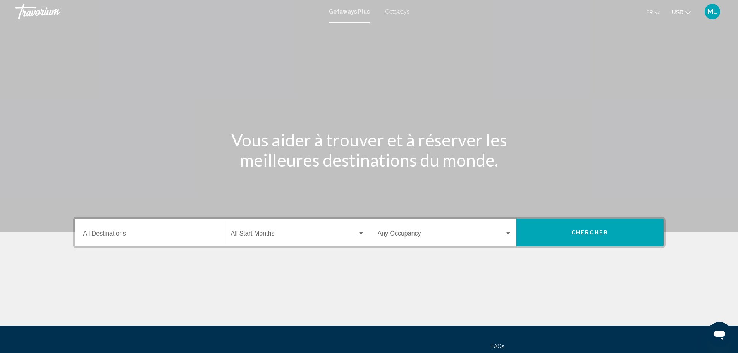
click at [215, 226] on div "Destination All Destinations" at bounding box center [150, 233] width 134 height 24
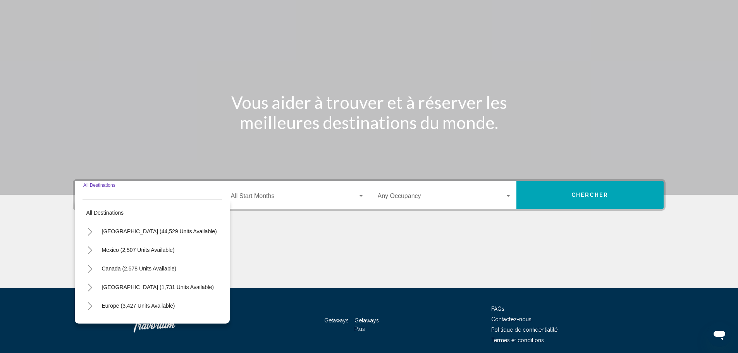
scroll to position [68, 0]
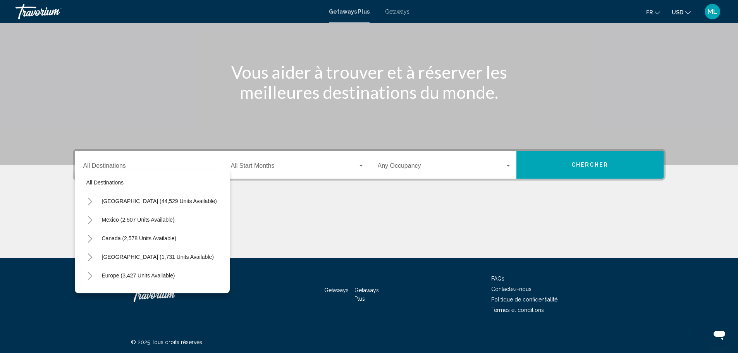
click at [203, 130] on div "Main content" at bounding box center [369, 48] width 738 height 233
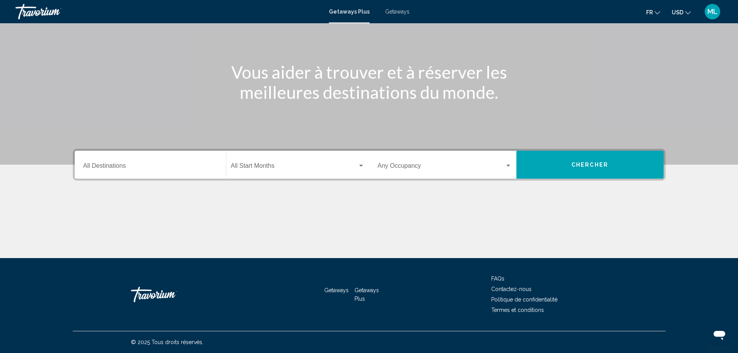
click at [179, 155] on div "Destination All Destinations" at bounding box center [150, 165] width 134 height 24
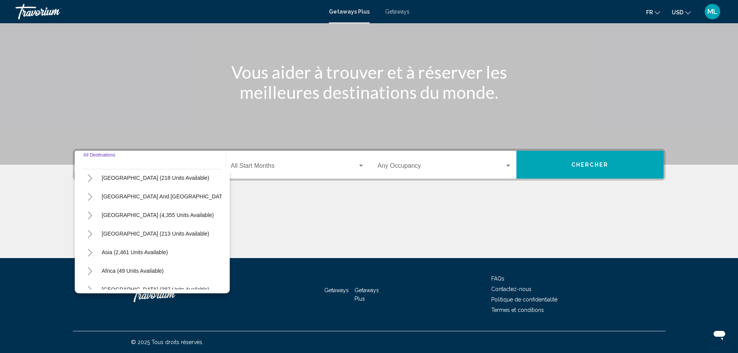
scroll to position [131, 0]
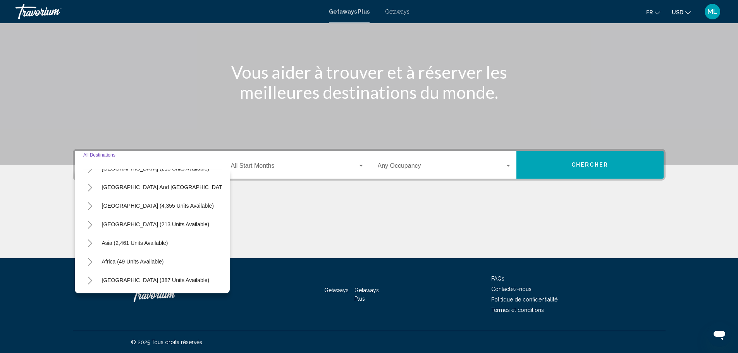
click at [292, 208] on div "Main content" at bounding box center [369, 229] width 593 height 58
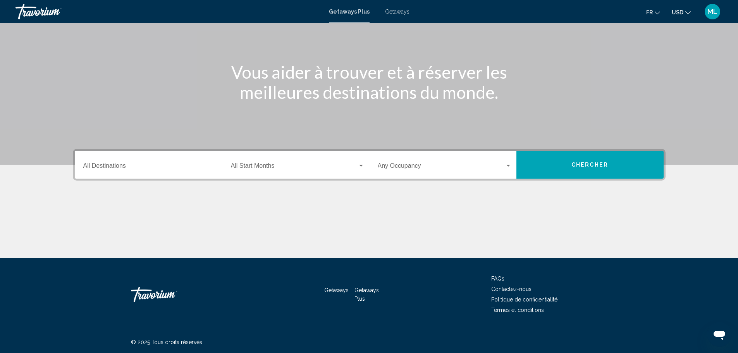
click at [253, 175] on div "Start Month All Start Months" at bounding box center [298, 165] width 134 height 24
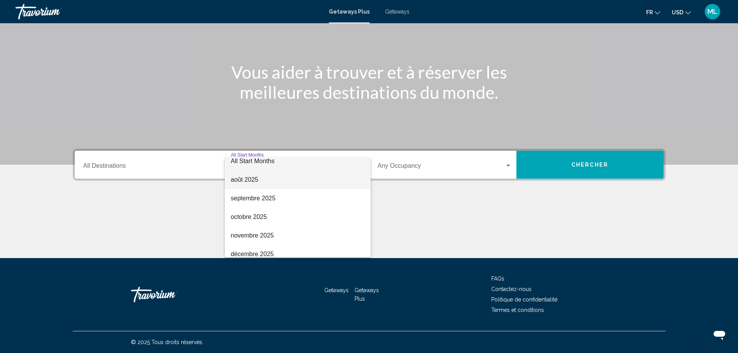
scroll to position [0, 0]
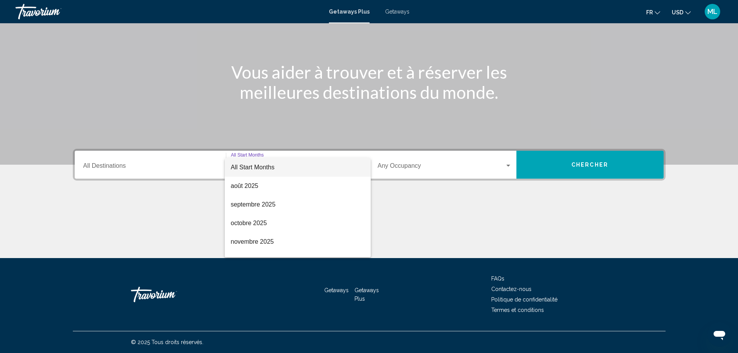
click at [199, 118] on div at bounding box center [369, 176] width 738 height 353
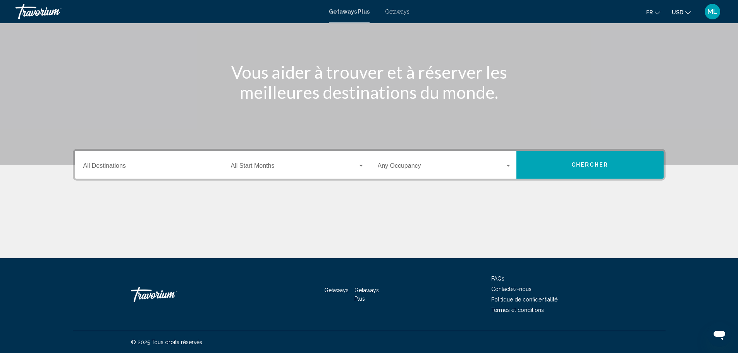
click at [309, 167] on span "Search widget" at bounding box center [294, 167] width 127 height 7
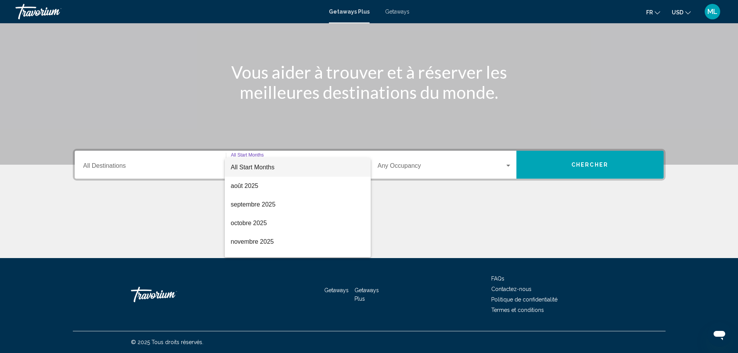
click at [135, 113] on div at bounding box center [369, 176] width 738 height 353
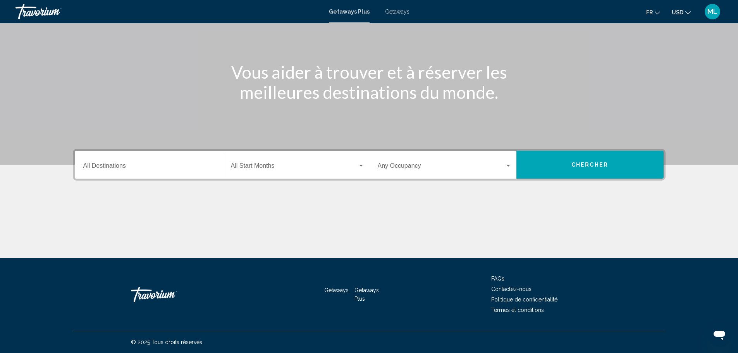
click at [150, 159] on div "Destination All Destinations" at bounding box center [150, 165] width 134 height 24
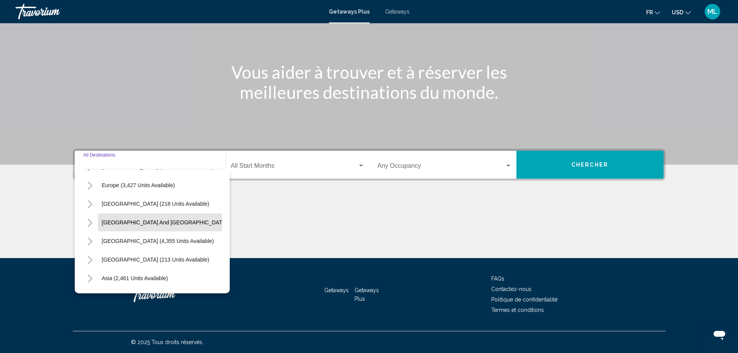
scroll to position [54, 0]
click at [160, 216] on button "Europe (3,427 units available)" at bounding box center [138, 222] width 81 height 18
type input "**********"
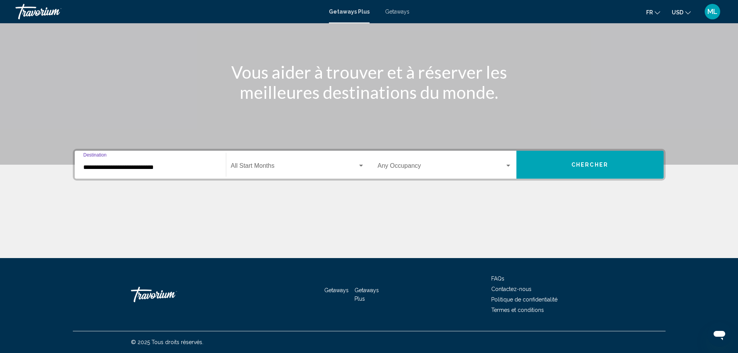
click at [349, 171] on div "Start Month All Start Months" at bounding box center [298, 165] width 134 height 24
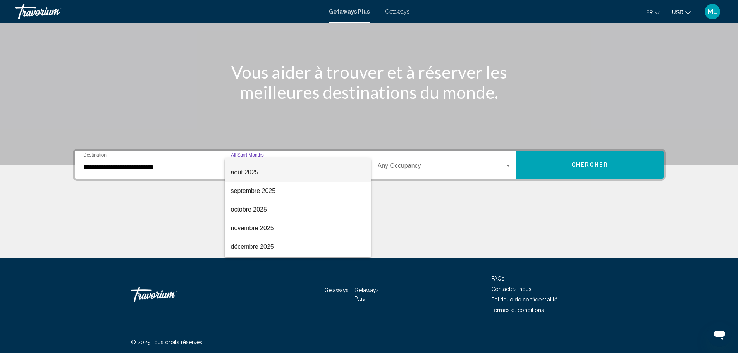
scroll to position [0, 0]
click at [415, 167] on div at bounding box center [369, 176] width 738 height 353
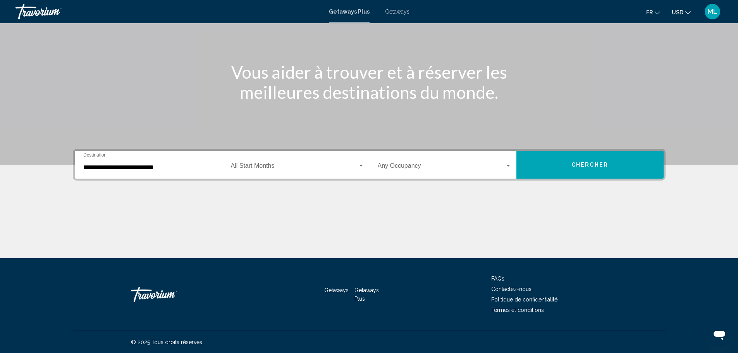
click at [420, 169] on span "Search widget" at bounding box center [441, 167] width 127 height 7
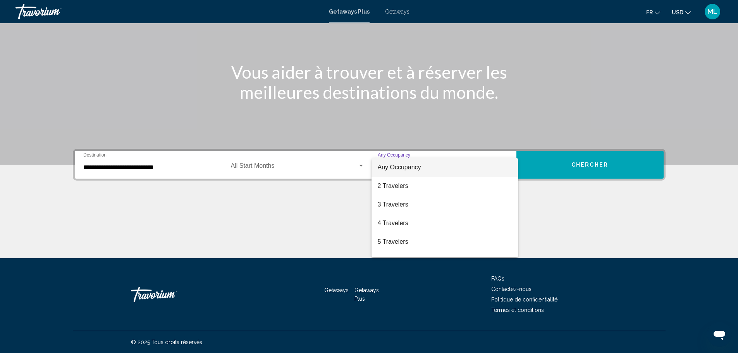
click at [356, 122] on div at bounding box center [369, 176] width 738 height 353
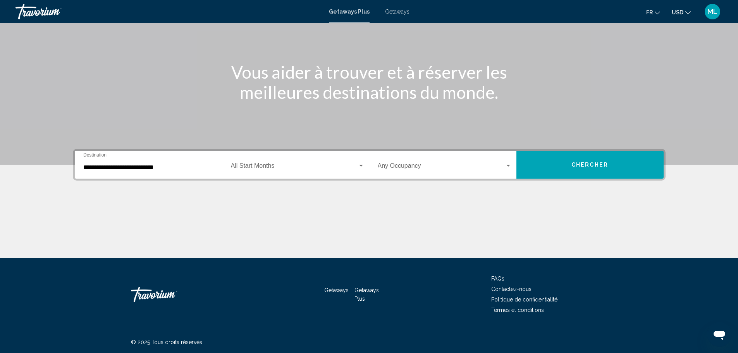
click at [538, 159] on button "Chercher" at bounding box center [590, 165] width 147 height 28
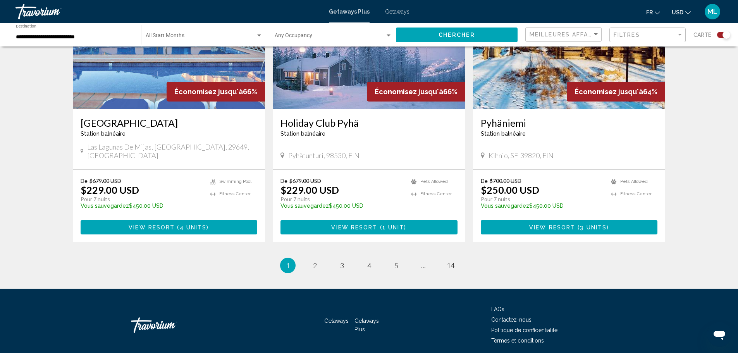
scroll to position [1174, 0]
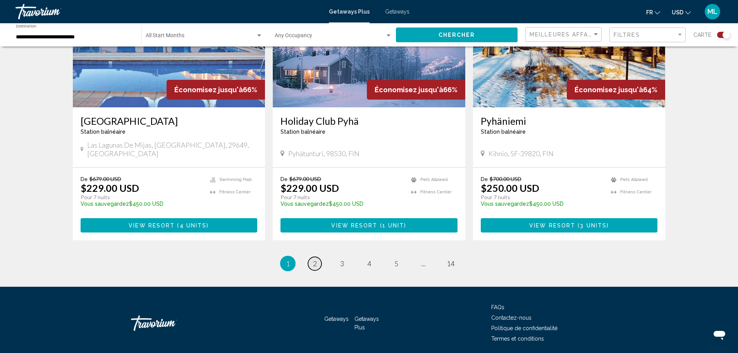
click at [314, 259] on span "2" at bounding box center [315, 263] width 4 height 9
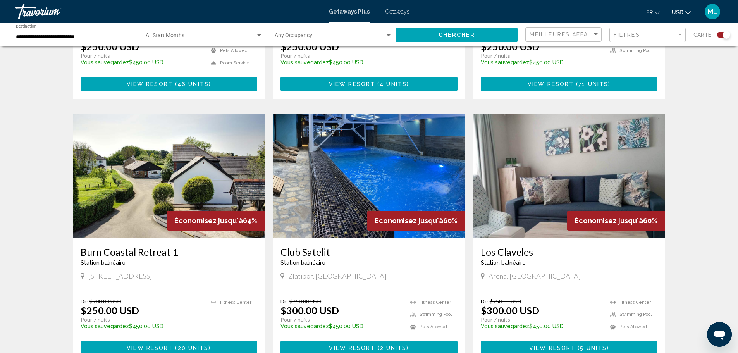
scroll to position [504, 0]
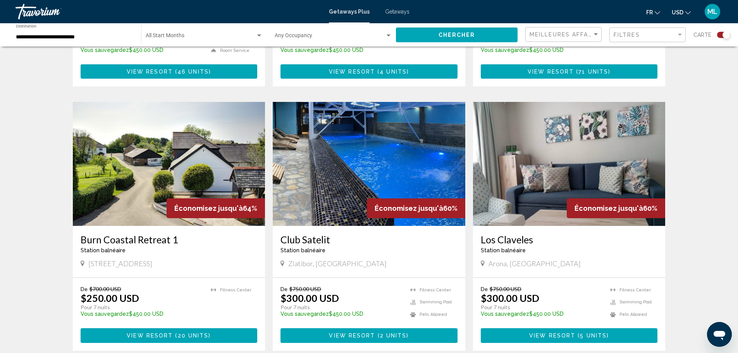
click at [336, 141] on img "Main content" at bounding box center [369, 164] width 193 height 124
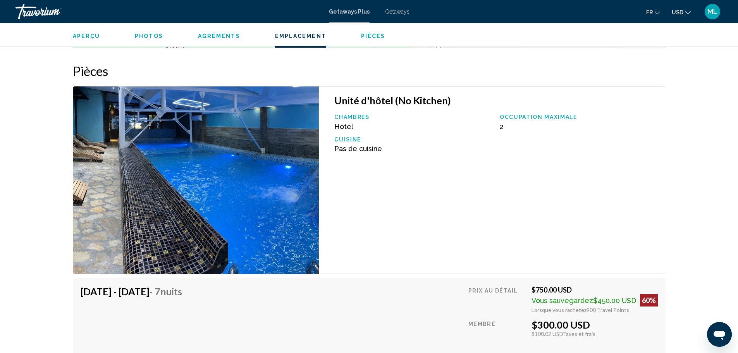
scroll to position [1429, 0]
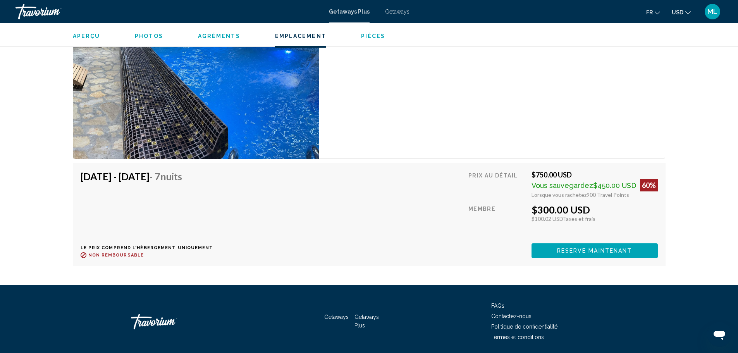
click at [606, 247] on button "Reserve maintenant" at bounding box center [595, 250] width 126 height 14
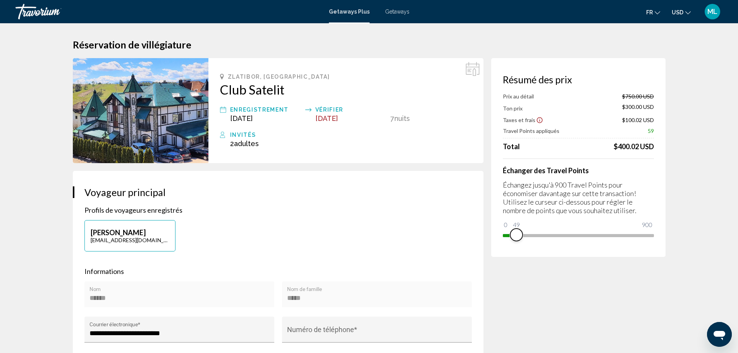
drag, startPoint x: 650, startPoint y: 236, endPoint x: 484, endPoint y: 228, distance: 166.5
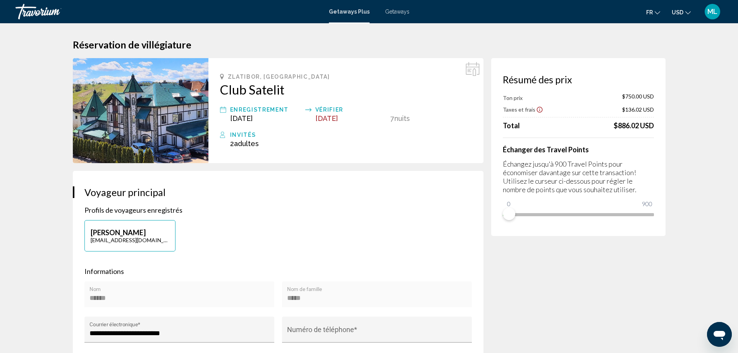
drag, startPoint x: 509, startPoint y: 221, endPoint x: 656, endPoint y: 222, distance: 146.9
click at [658, 222] on div "Résumé des prix Ton prix $750.00 USD Taxes et frais $136.02 USD Total $886.02 U…" at bounding box center [578, 147] width 174 height 178
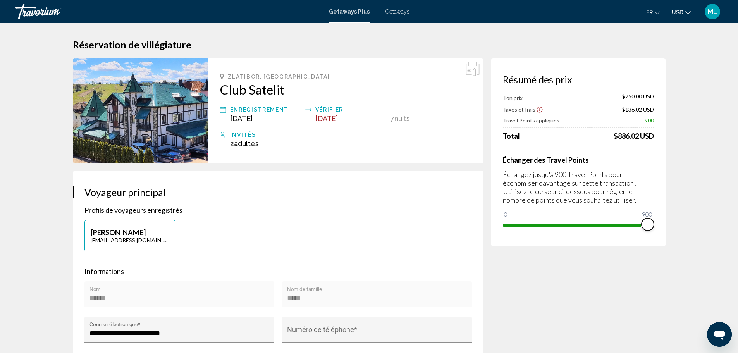
drag, startPoint x: 513, startPoint y: 214, endPoint x: 653, endPoint y: 215, distance: 139.5
click at [653, 224] on ngx-slider "0 900 900" at bounding box center [578, 225] width 151 height 2
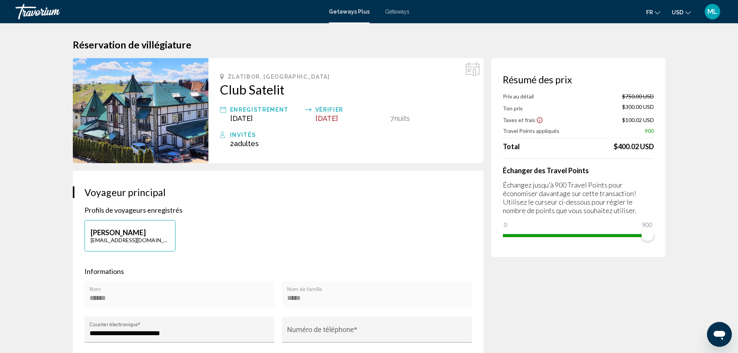
click at [390, 10] on span "Getaways" at bounding box center [397, 12] width 24 height 6
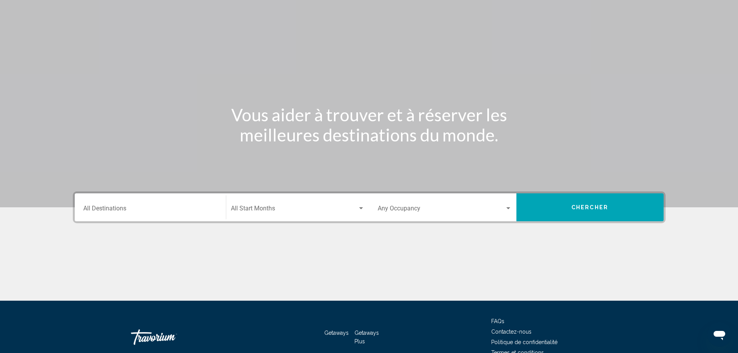
scroll to position [68, 0]
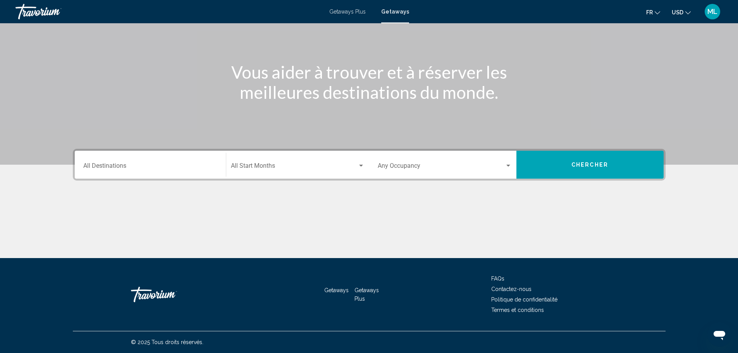
click at [195, 157] on div "Destination All Destinations" at bounding box center [150, 165] width 134 height 24
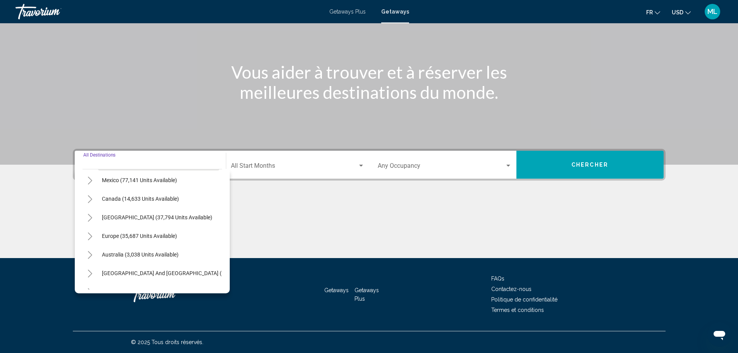
scroll to position [78, 0]
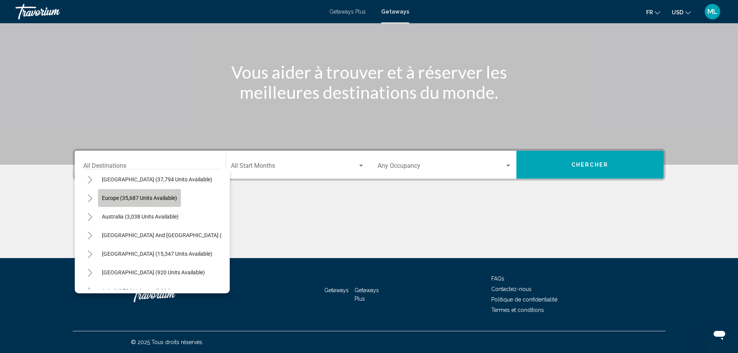
click at [159, 197] on span "Europe (35,687 units available)" at bounding box center [139, 198] width 75 height 6
type input "**********"
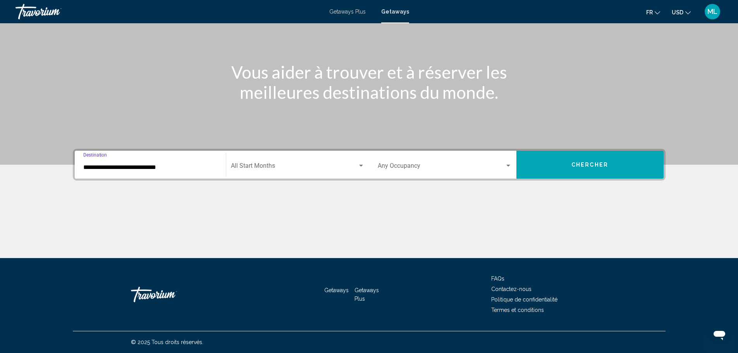
click at [546, 167] on button "Chercher" at bounding box center [590, 165] width 147 height 28
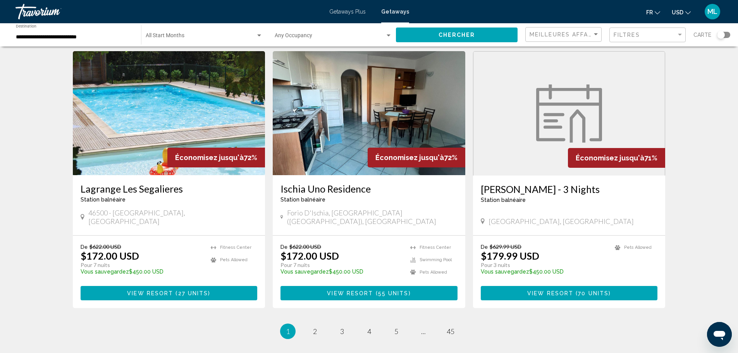
scroll to position [911, 0]
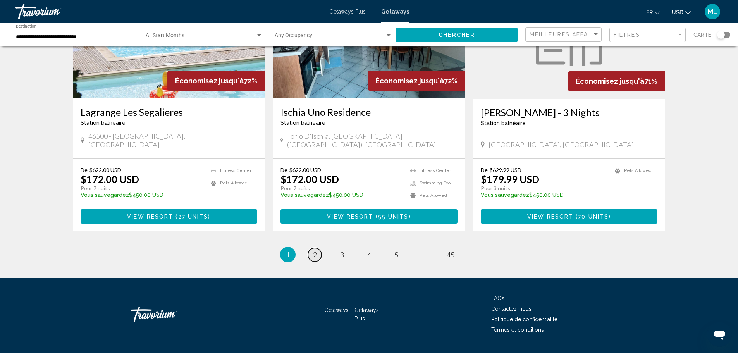
click at [310, 248] on link "page 2" at bounding box center [315, 255] width 14 height 14
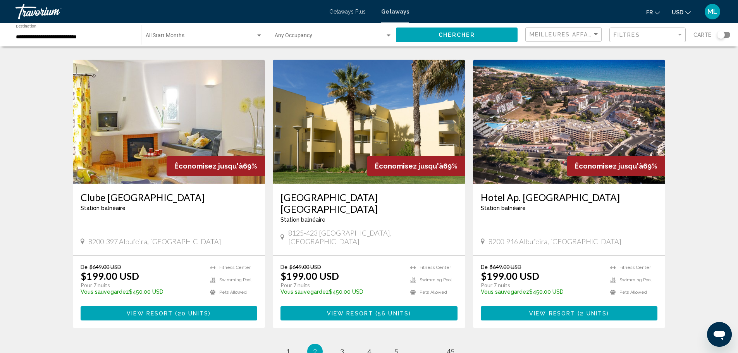
scroll to position [910, 0]
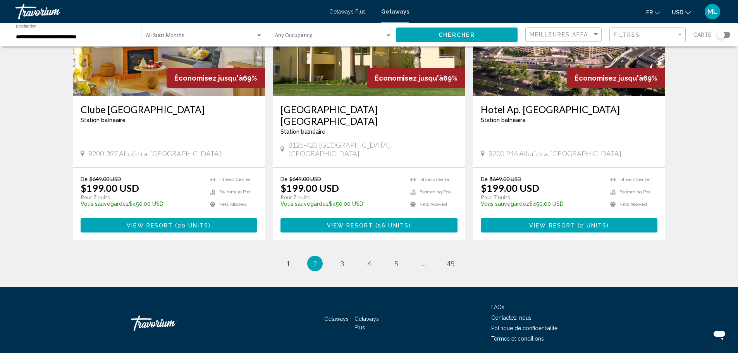
click at [334, 256] on li "page 3" at bounding box center [342, 264] width 16 height 16
click at [340, 257] on link "page 3" at bounding box center [342, 264] width 14 height 14
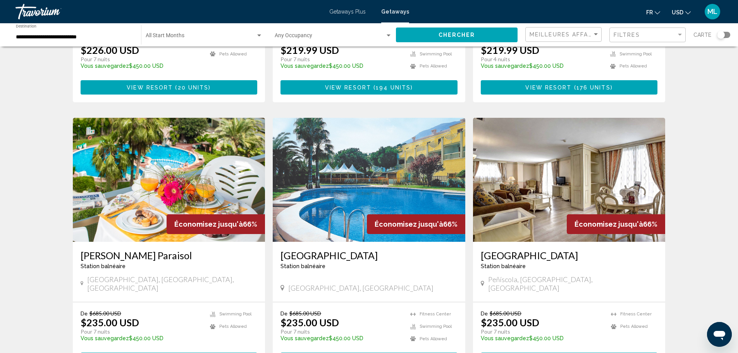
scroll to position [891, 0]
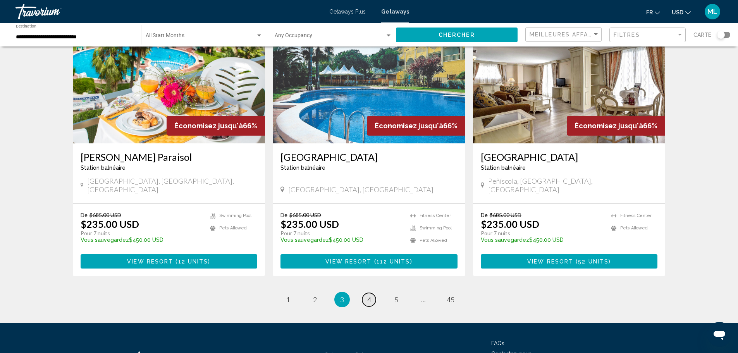
click at [367, 295] on span "4" at bounding box center [369, 299] width 4 height 9
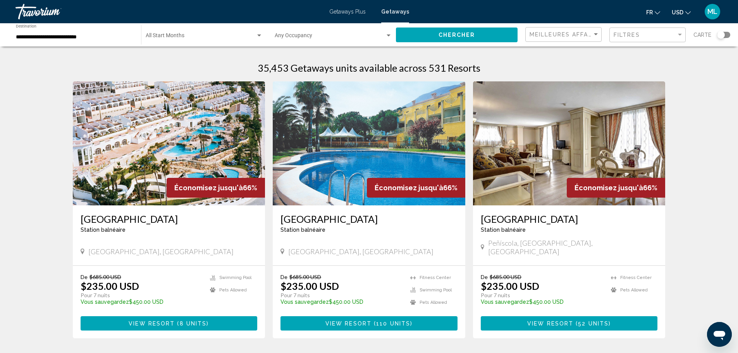
click at [291, 33] on div "Occupancy Any Occupancy" at bounding box center [333, 34] width 117 height 21
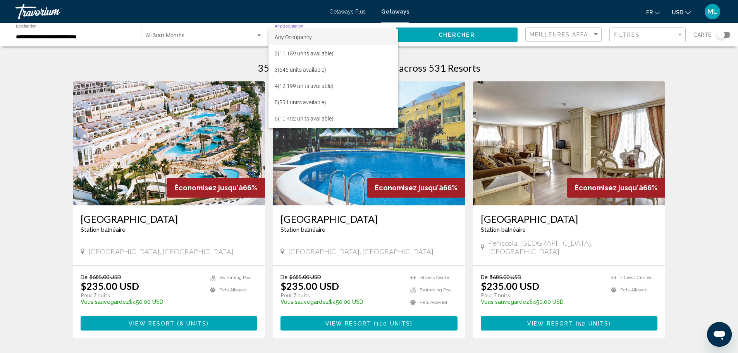
click at [228, 30] on div at bounding box center [369, 176] width 738 height 353
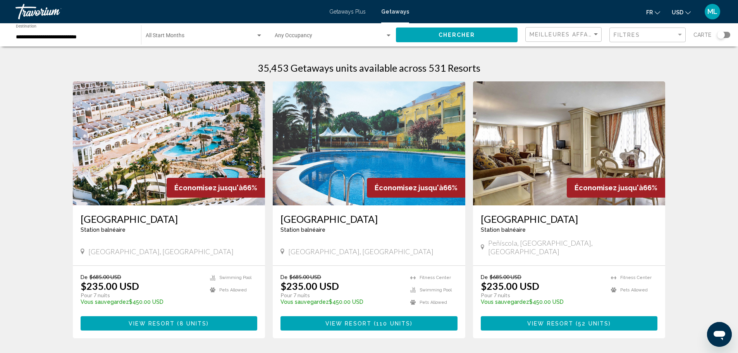
click at [222, 33] on div "Start Month All Start Months" at bounding box center [204, 34] width 117 height 21
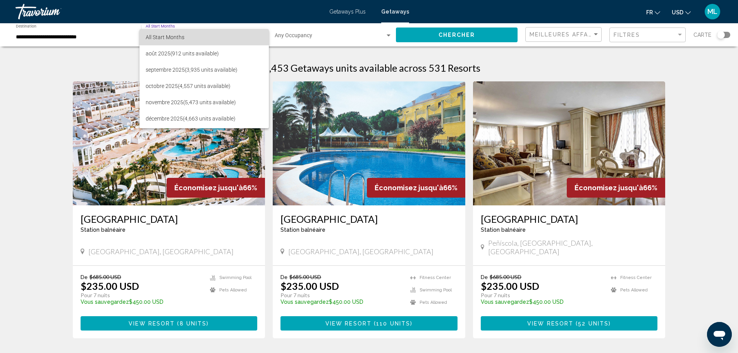
click at [222, 34] on span "All Start Months" at bounding box center [204, 37] width 117 height 16
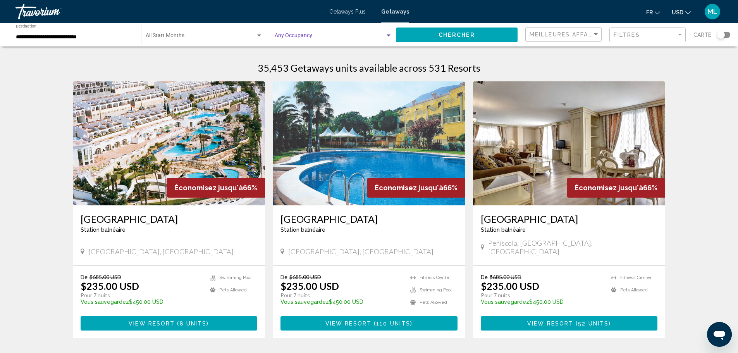
click at [357, 36] on span "Search widget" at bounding box center [330, 37] width 110 height 6
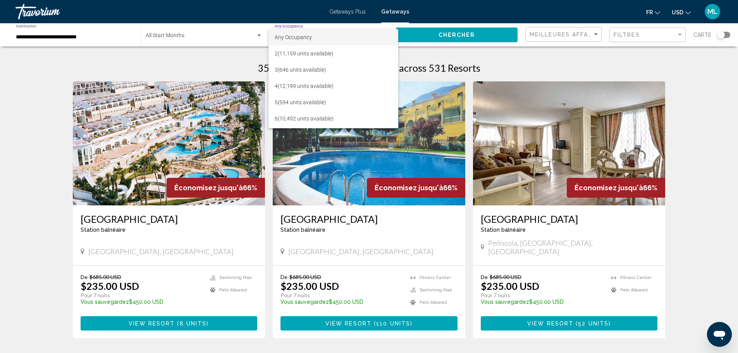
click at [25, 141] on div at bounding box center [369, 176] width 738 height 353
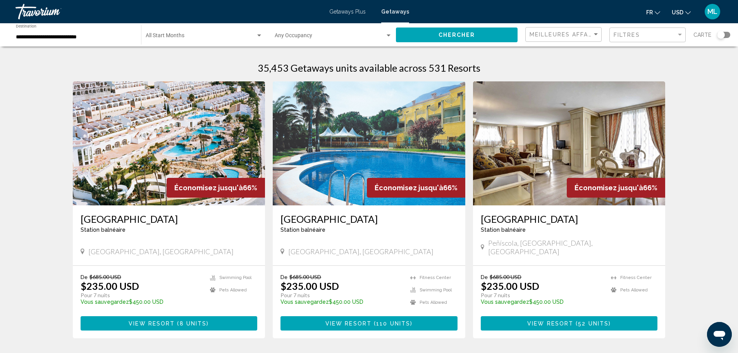
click at [140, 137] on img "Main content" at bounding box center [169, 143] width 193 height 124
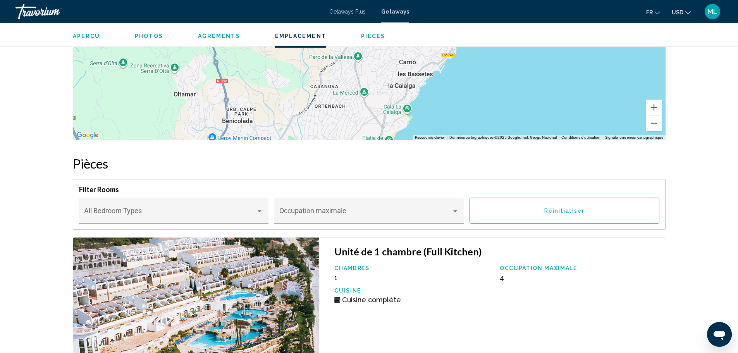
scroll to position [1191, 0]
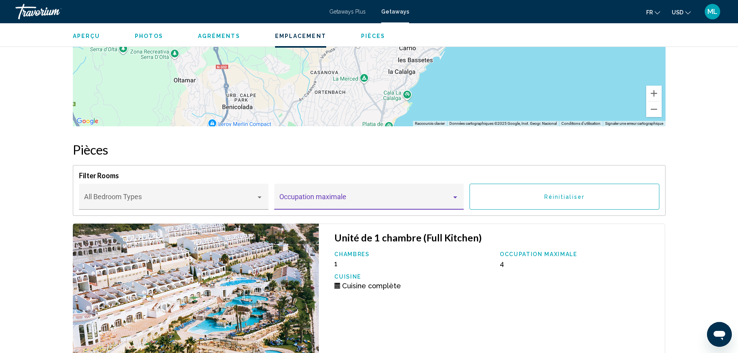
click at [368, 203] on span "Main content" at bounding box center [365, 201] width 172 height 8
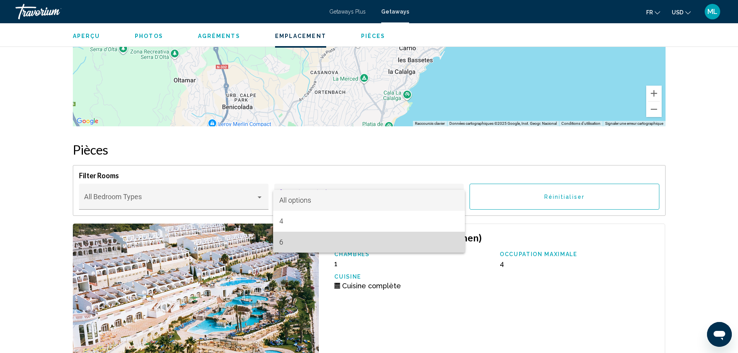
click at [374, 242] on span "6" at bounding box center [368, 242] width 179 height 21
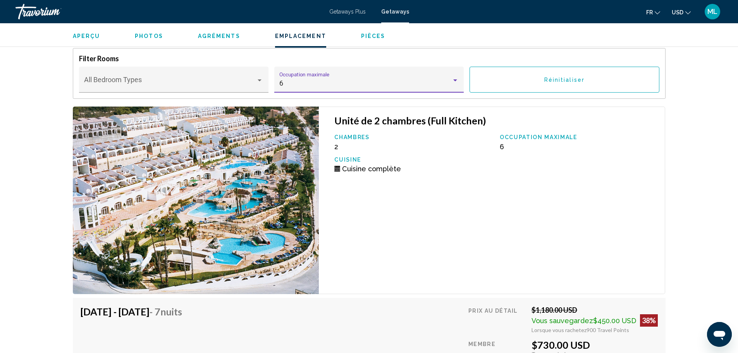
scroll to position [1307, 0]
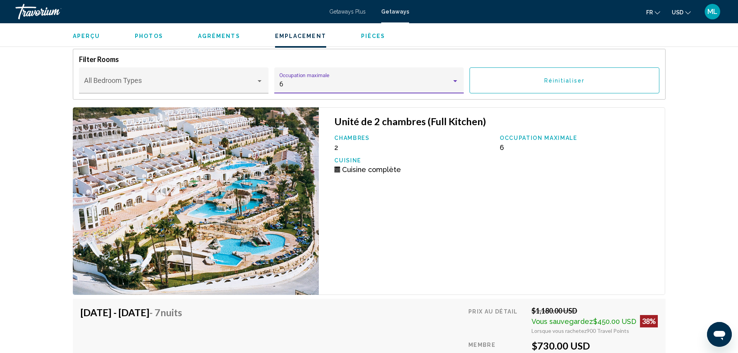
click at [346, 72] on div "6 Occupation maximale" at bounding box center [369, 80] width 190 height 26
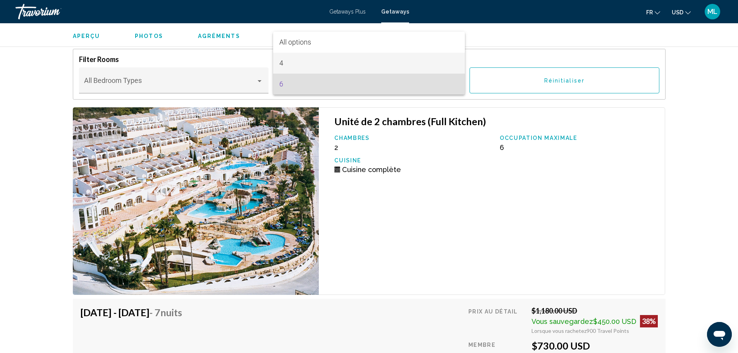
click at [336, 64] on span "4" at bounding box center [368, 63] width 179 height 21
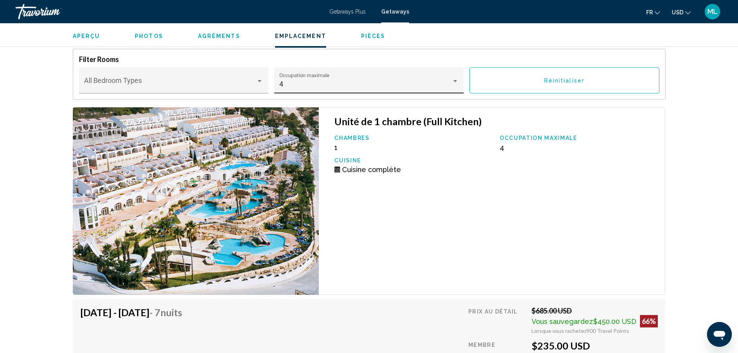
click at [336, 75] on div "4 Occupation maximale" at bounding box center [368, 83] width 179 height 21
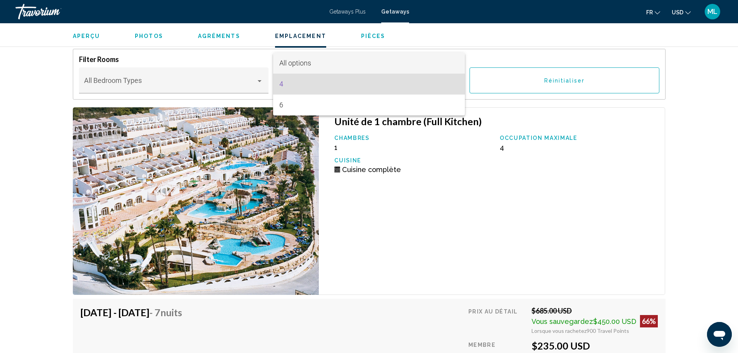
click at [336, 58] on span "All options" at bounding box center [368, 63] width 179 height 21
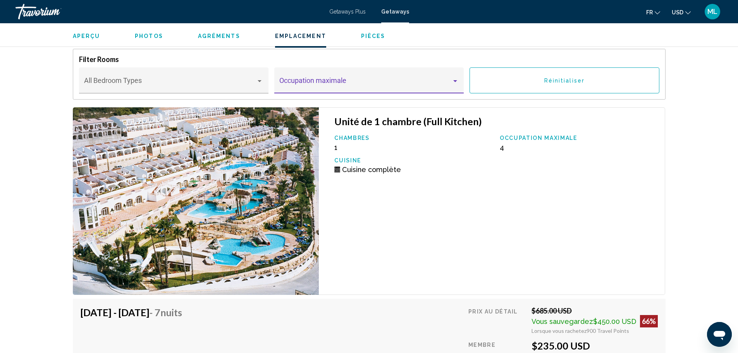
click at [346, 79] on div "Occupation maximale" at bounding box center [368, 83] width 179 height 21
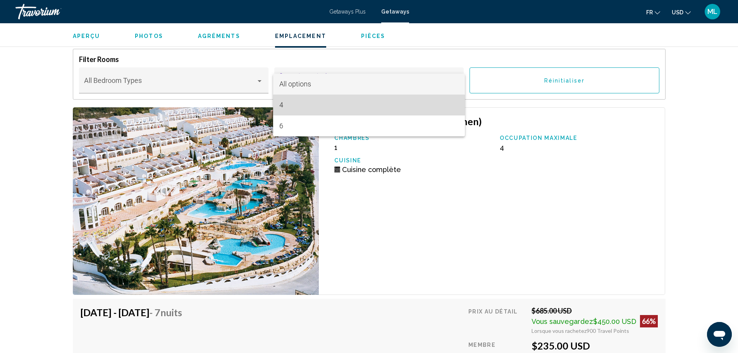
click at [349, 99] on span "4" at bounding box center [368, 105] width 179 height 21
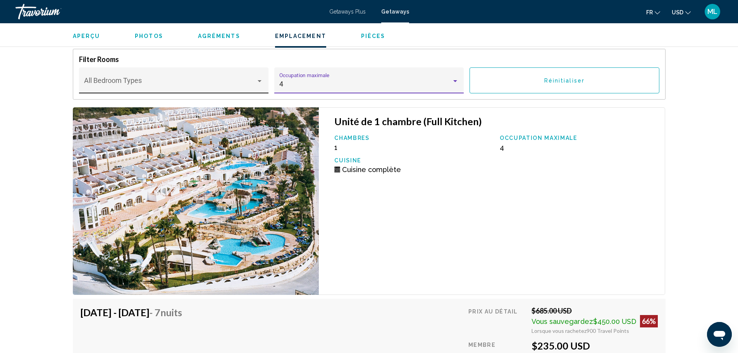
click at [182, 76] on div "Bedroom Types All Bedroom Types" at bounding box center [173, 83] width 179 height 21
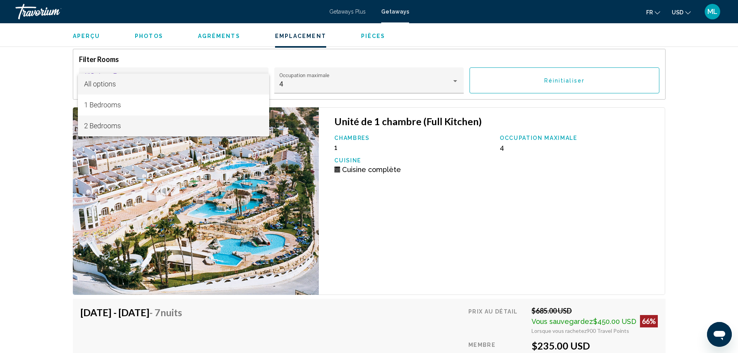
click at [152, 123] on span "2 Bedrooms" at bounding box center [173, 125] width 179 height 21
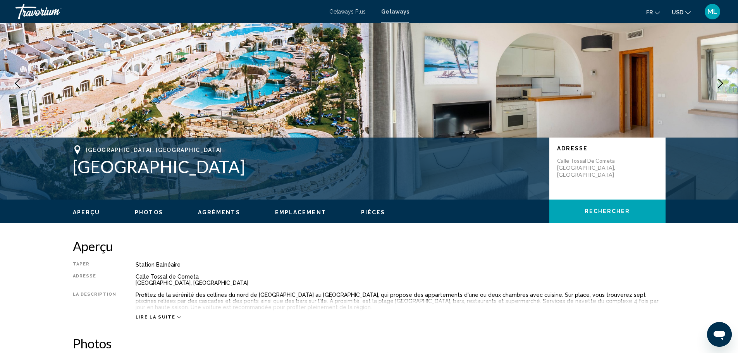
scroll to position [0, 0]
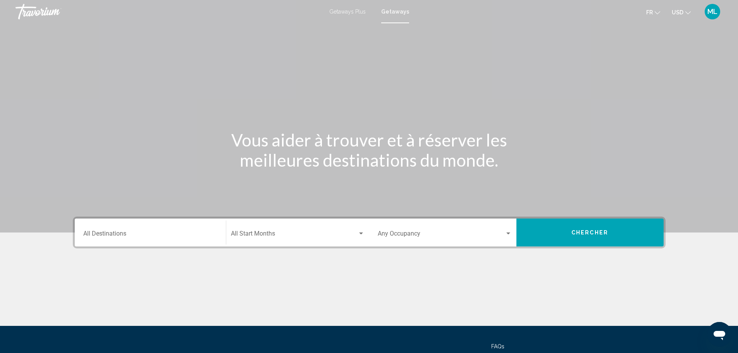
click at [158, 232] on input "Destination All Destinations" at bounding box center [150, 235] width 134 height 7
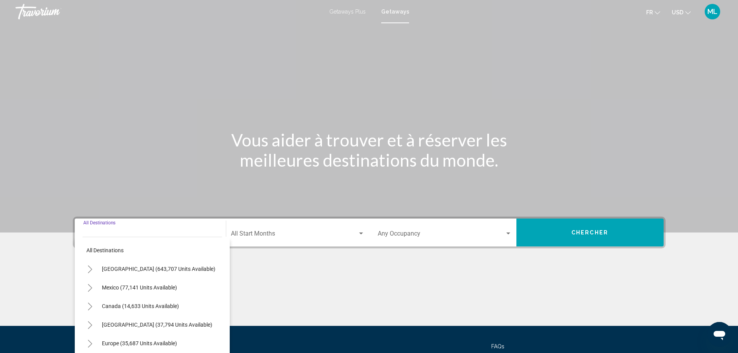
scroll to position [68, 0]
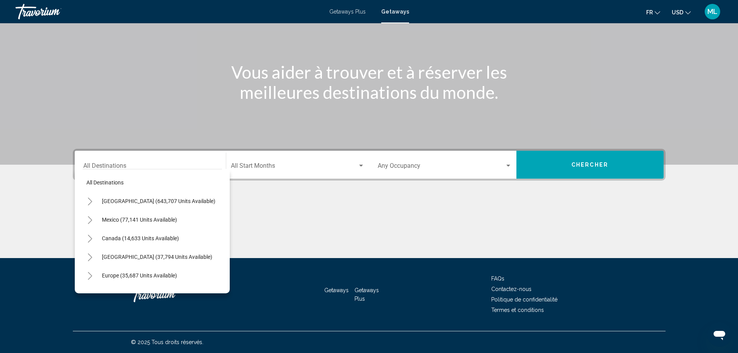
click at [262, 160] on div "Start Month All Start Months" at bounding box center [298, 165] width 134 height 24
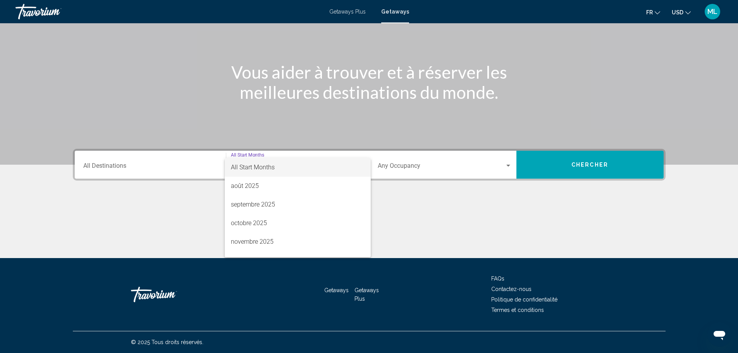
click at [159, 160] on div at bounding box center [369, 176] width 738 height 353
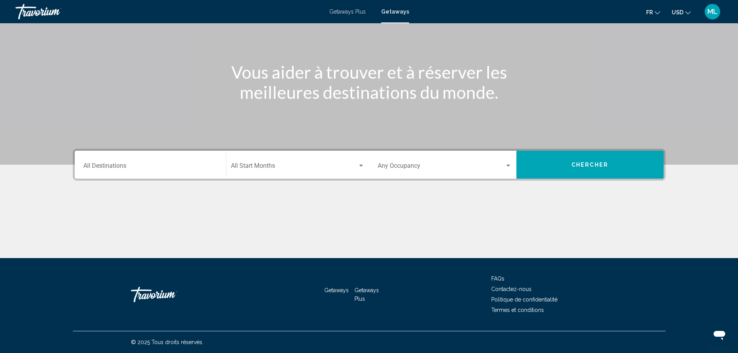
click at [160, 160] on div "Destination All Destinations" at bounding box center [150, 165] width 134 height 24
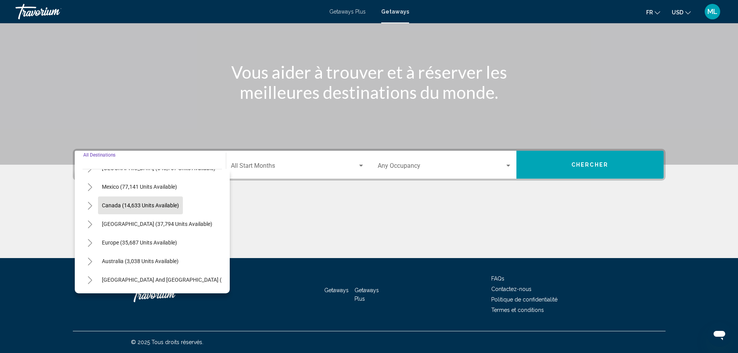
scroll to position [78, 0]
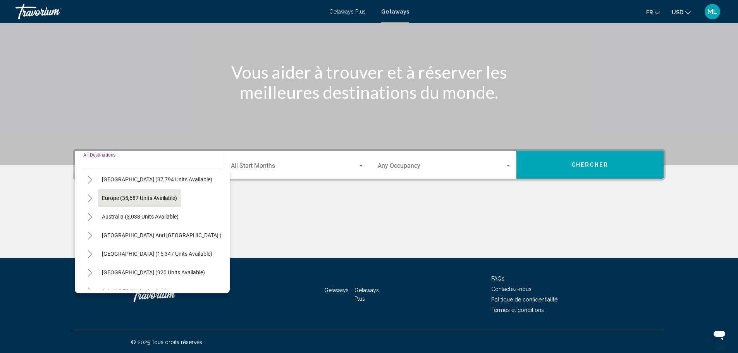
click at [144, 200] on span "Europe (35,687 units available)" at bounding box center [139, 198] width 75 height 6
type input "**********"
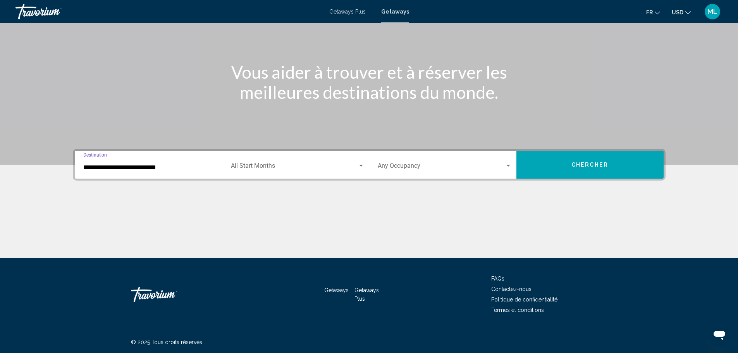
click at [237, 164] on span "Search widget" at bounding box center [294, 167] width 127 height 7
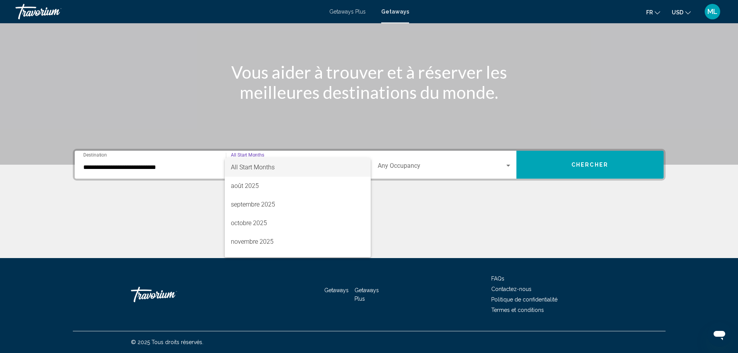
click at [431, 165] on div at bounding box center [369, 176] width 738 height 353
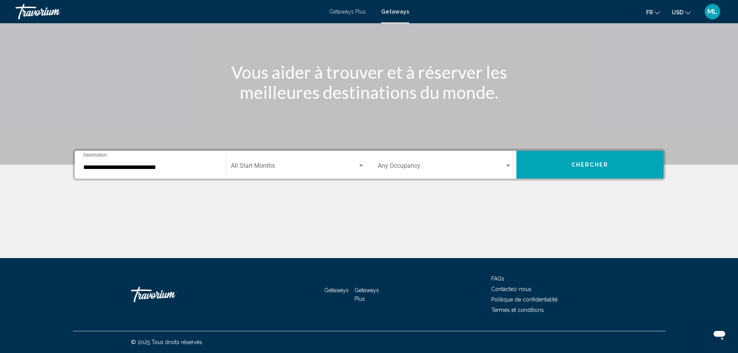
click at [431, 165] on span "Search widget" at bounding box center [441, 167] width 127 height 7
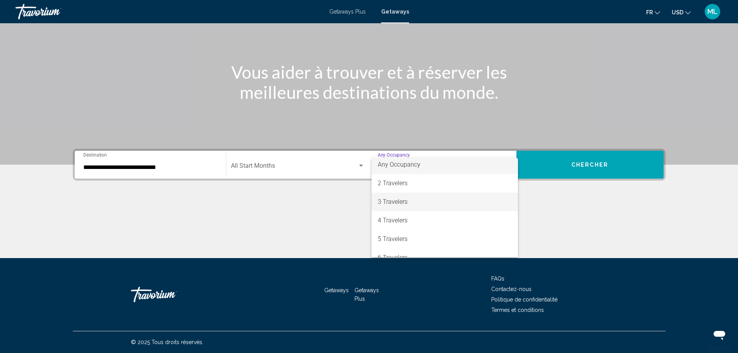
scroll to position [0, 0]
click at [321, 193] on div at bounding box center [369, 176] width 738 height 353
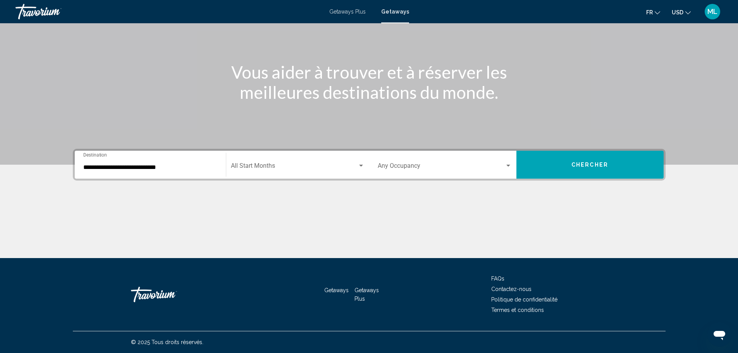
click at [310, 174] on div "Start Month All Start Months" at bounding box center [298, 165] width 134 height 24
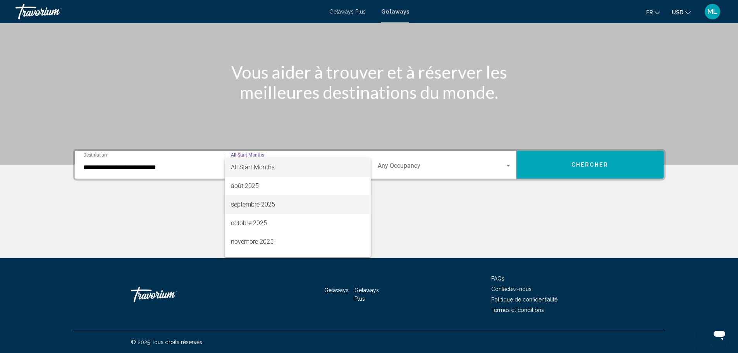
click at [279, 205] on span "septembre 2025" at bounding box center [298, 204] width 134 height 19
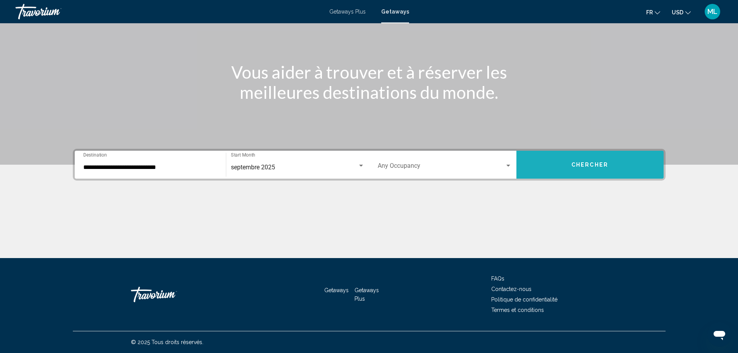
click at [556, 155] on button "Chercher" at bounding box center [590, 165] width 147 height 28
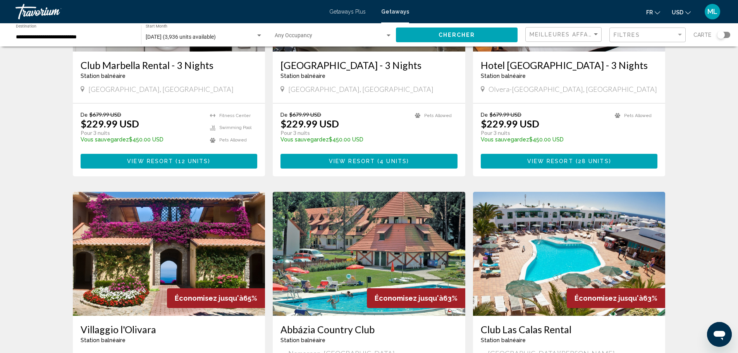
scroll to position [465, 0]
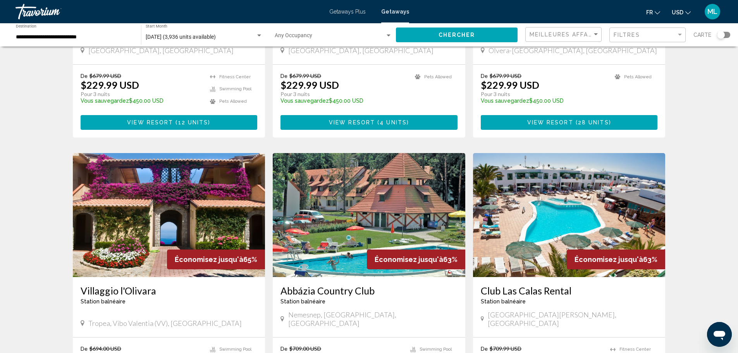
click at [175, 212] on img "Main content" at bounding box center [169, 215] width 193 height 124
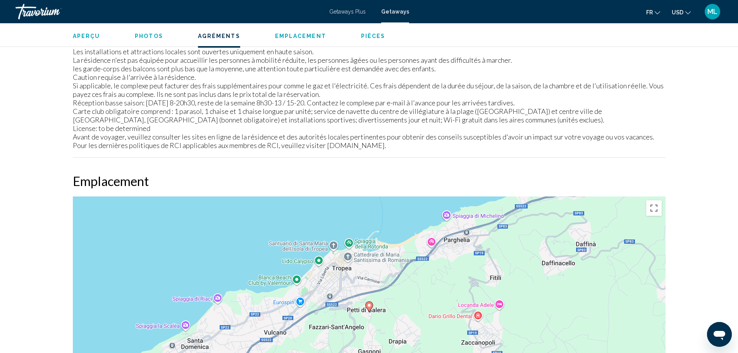
scroll to position [1163, 0]
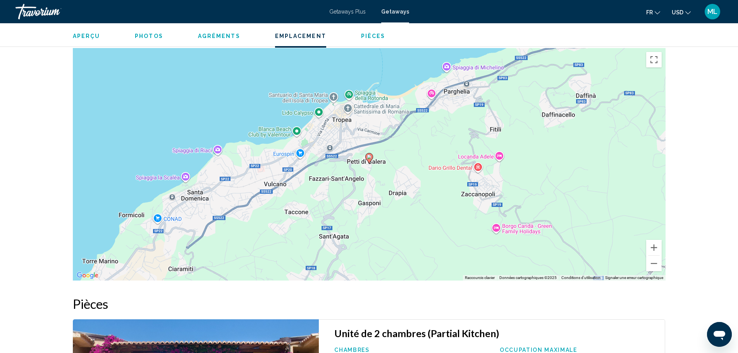
click at [361, 228] on div "Pour activer le glissement avec le clavier, appuyez sur Alt+Entrée. Une fois ce…" at bounding box center [369, 164] width 593 height 233
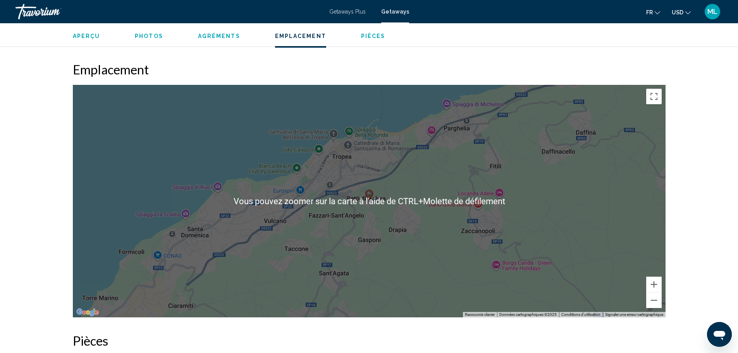
scroll to position [1124, 0]
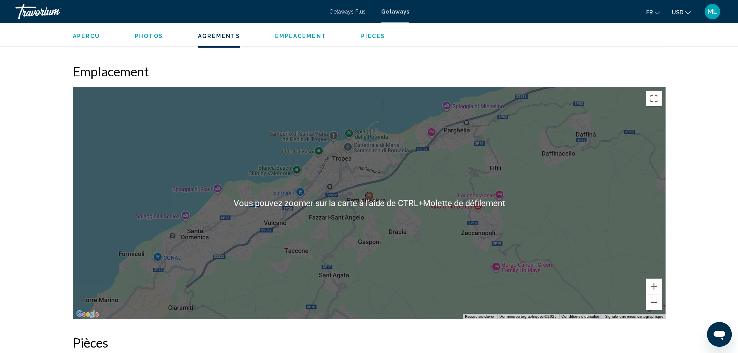
click at [653, 301] on button "Zoom arrière" at bounding box center [654, 303] width 16 height 16
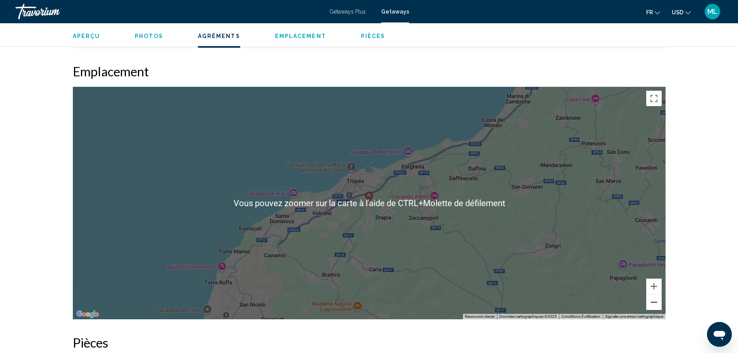
click at [653, 301] on button "Zoom arrière" at bounding box center [654, 303] width 16 height 16
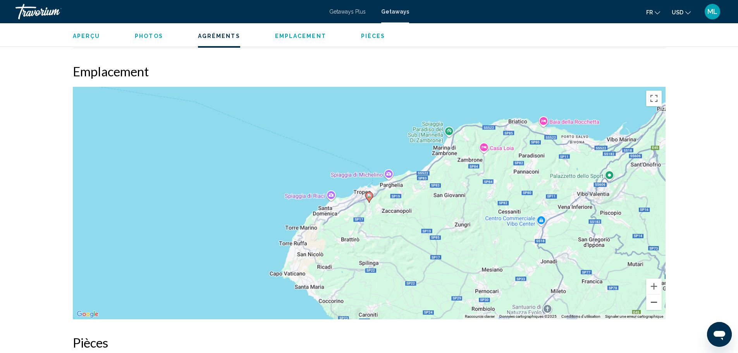
click at [653, 301] on button "Zoom arrière" at bounding box center [654, 303] width 16 height 16
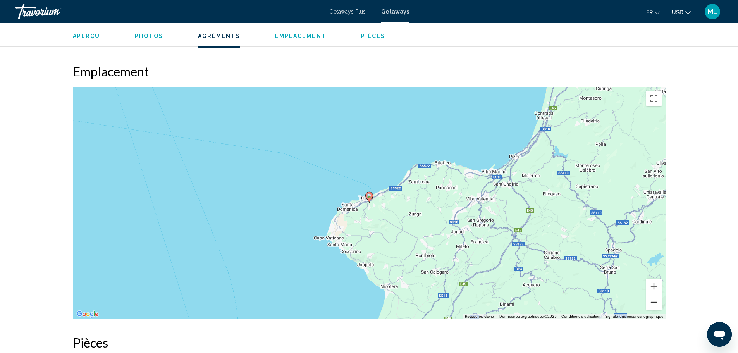
click at [653, 301] on button "Zoom arrière" at bounding box center [654, 303] width 16 height 16
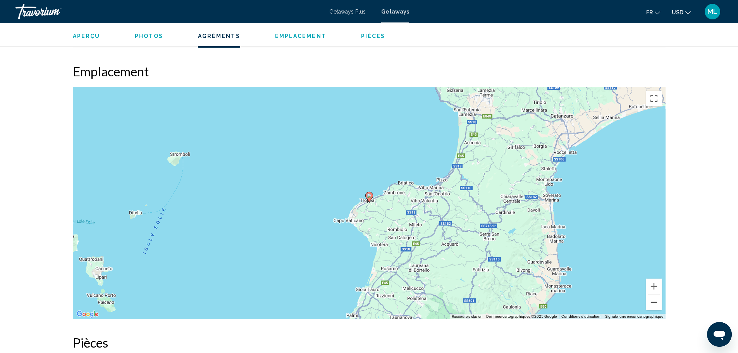
click at [653, 301] on button "Zoom arrière" at bounding box center [654, 303] width 16 height 16
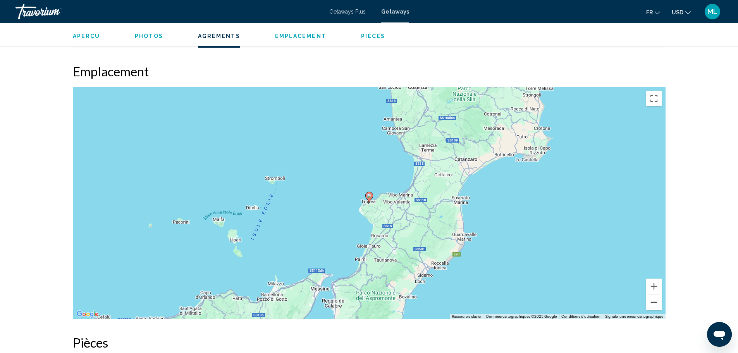
click at [653, 301] on button "Zoom arrière" at bounding box center [654, 303] width 16 height 16
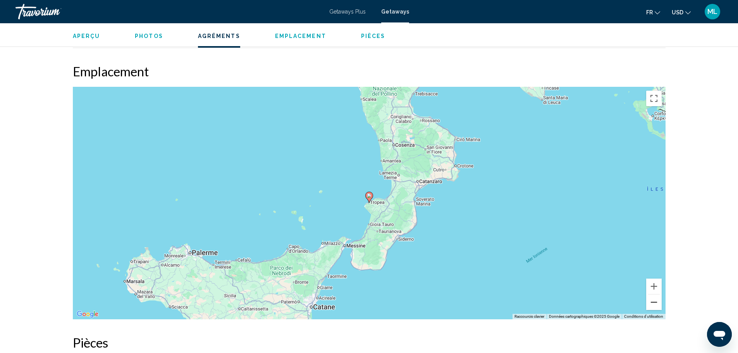
click at [653, 301] on button "Zoom arrière" at bounding box center [654, 303] width 16 height 16
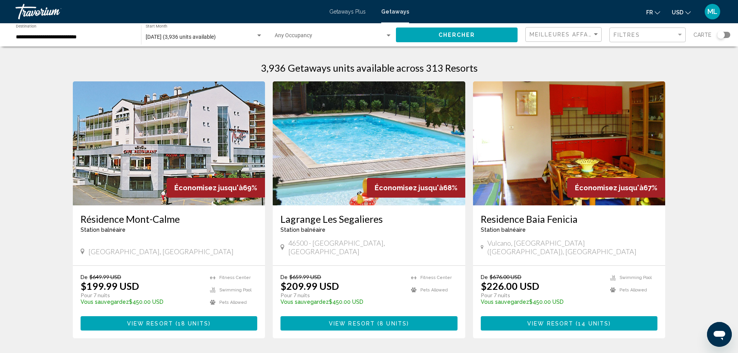
click at [323, 180] on img "Main content" at bounding box center [369, 143] width 193 height 124
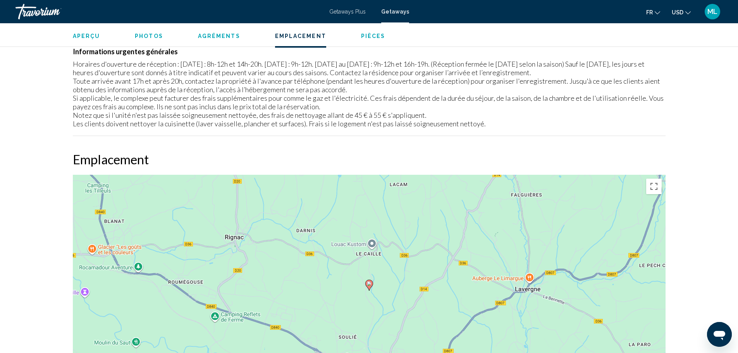
scroll to position [1008, 0]
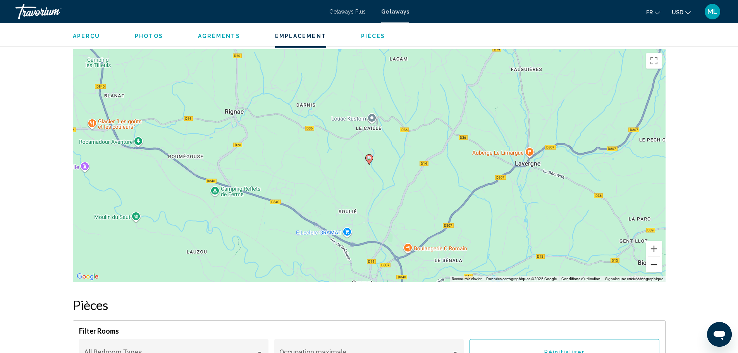
click at [659, 266] on button "Zoom arrière" at bounding box center [654, 265] width 16 height 16
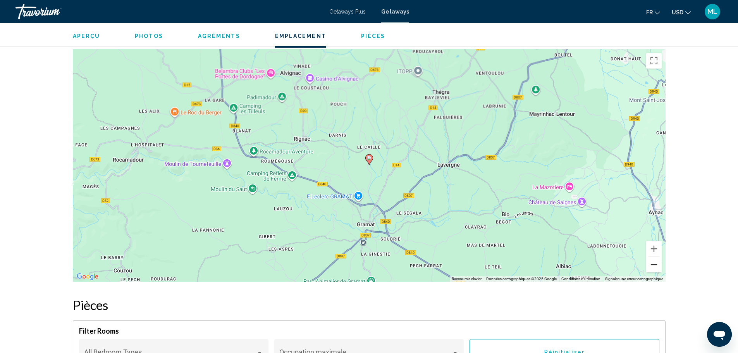
click at [659, 266] on button "Zoom arrière" at bounding box center [654, 265] width 16 height 16
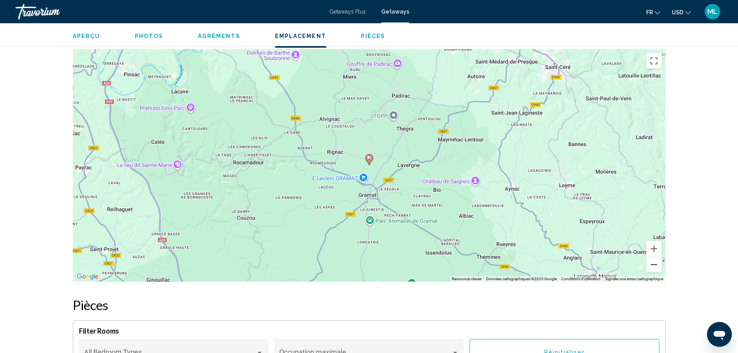
click at [659, 266] on button "Zoom arrière" at bounding box center [654, 265] width 16 height 16
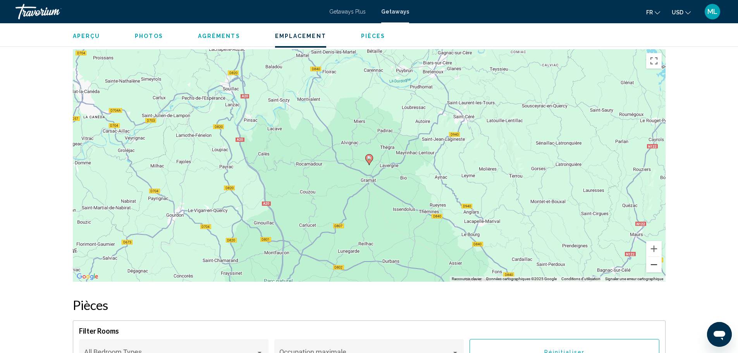
click at [659, 266] on button "Zoom arrière" at bounding box center [654, 265] width 16 height 16
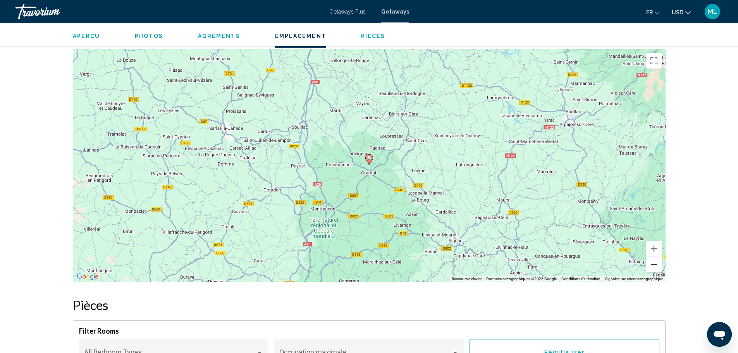
click at [659, 266] on button "Zoom arrière" at bounding box center [654, 265] width 16 height 16
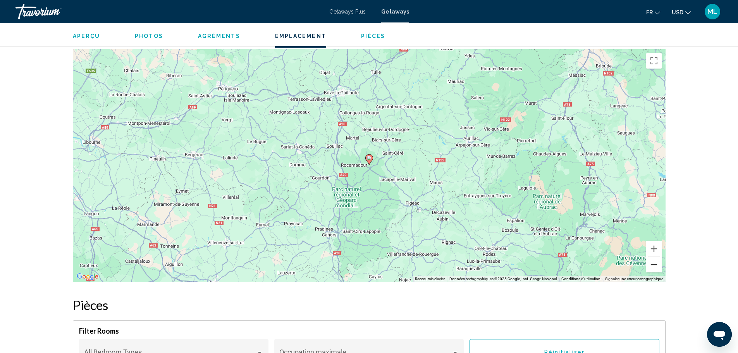
click at [659, 266] on button "Zoom arrière" at bounding box center [654, 265] width 16 height 16
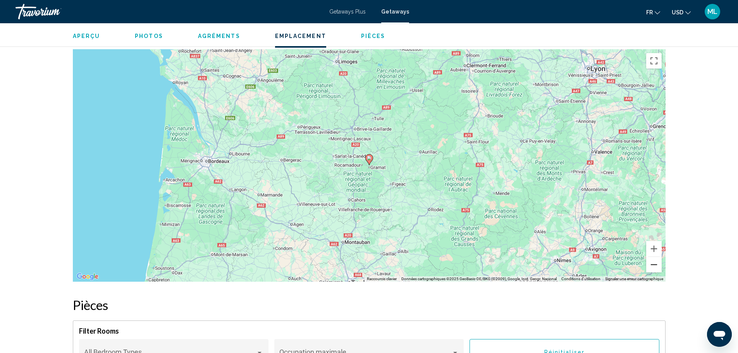
click at [659, 266] on button "Zoom arrière" at bounding box center [654, 265] width 16 height 16
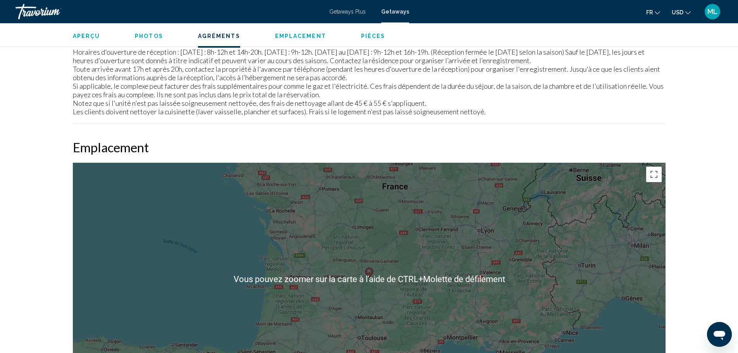
scroll to position [891, 0]
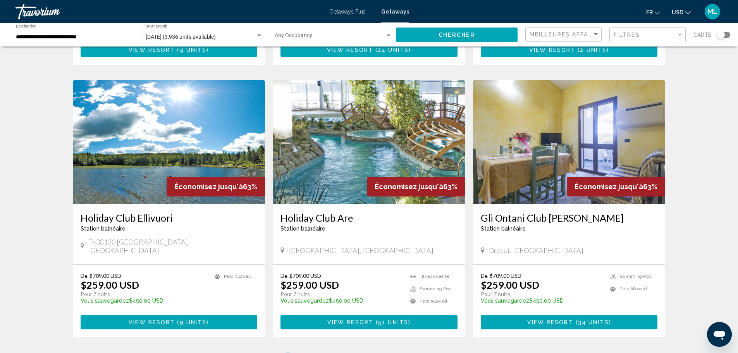
scroll to position [814, 0]
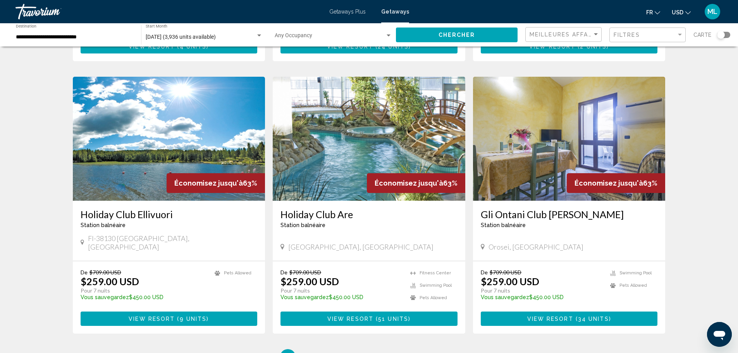
click at [318, 152] on img "Main content" at bounding box center [369, 139] width 193 height 124
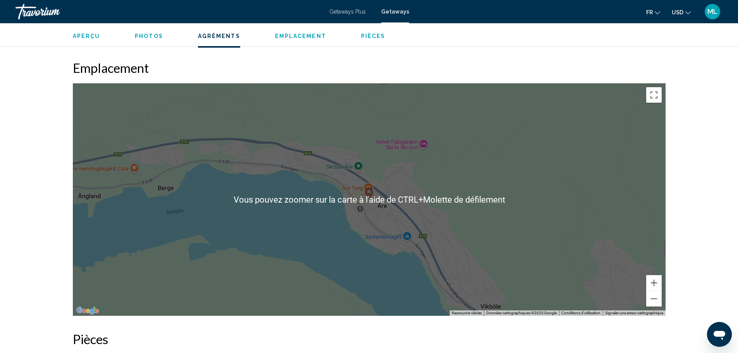
scroll to position [930, 0]
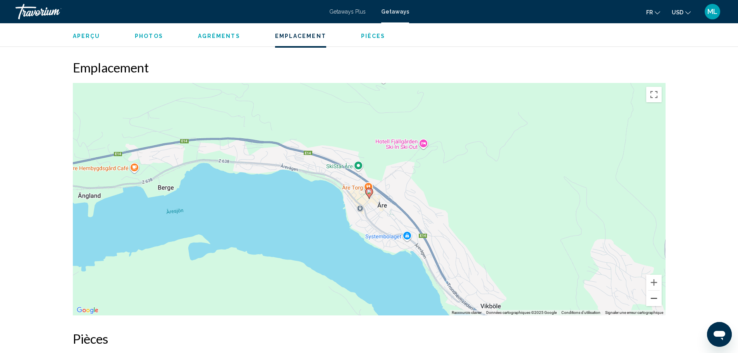
click at [655, 291] on button "Zoom arrière" at bounding box center [654, 299] width 16 height 16
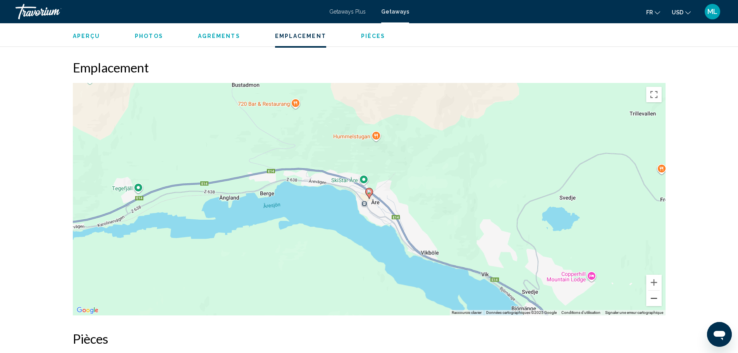
click at [655, 291] on button "Zoom arrière" at bounding box center [654, 299] width 16 height 16
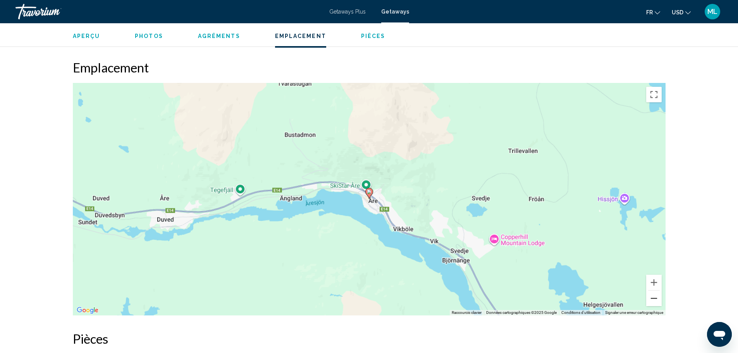
click at [655, 291] on button "Zoom arrière" at bounding box center [654, 299] width 16 height 16
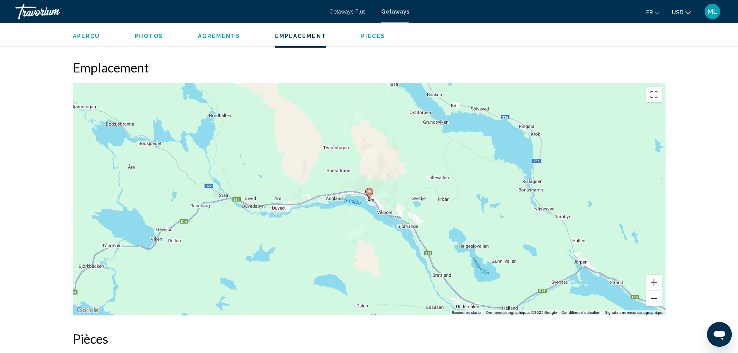
click at [654, 291] on button "Zoom arrière" at bounding box center [654, 299] width 16 height 16
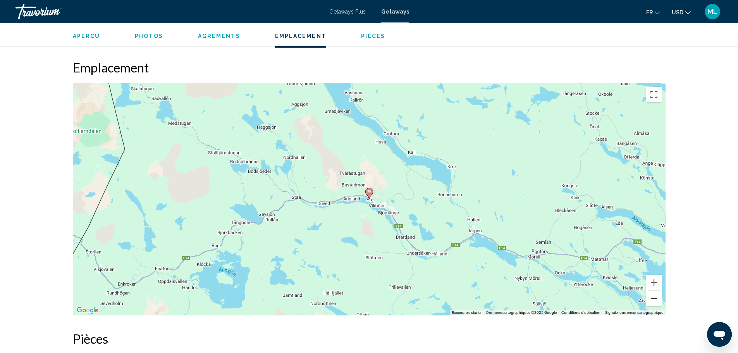
click at [654, 291] on button "Zoom arrière" at bounding box center [654, 299] width 16 height 16
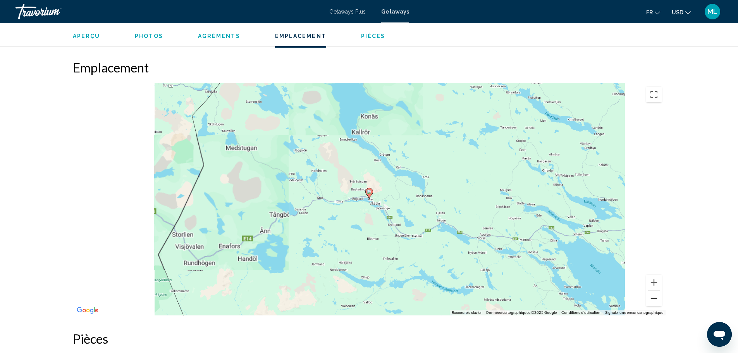
click at [654, 291] on button "Zoom arrière" at bounding box center [654, 299] width 16 height 16
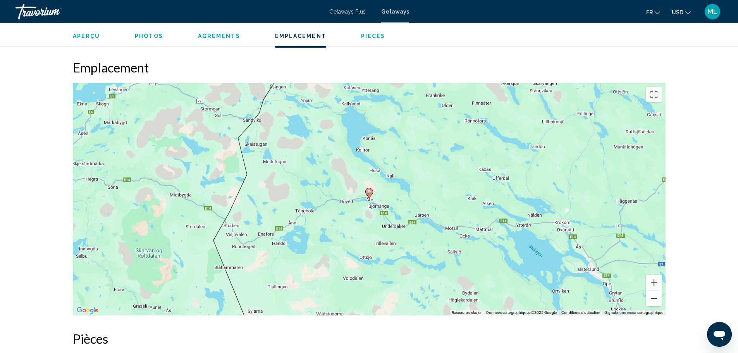
click at [654, 291] on button "Zoom arrière" at bounding box center [654, 299] width 16 height 16
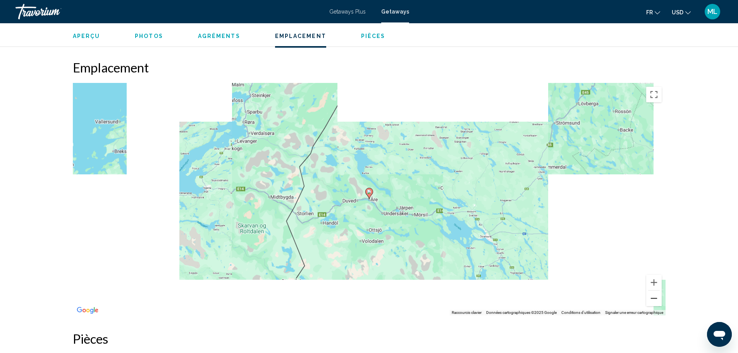
click at [654, 291] on button "Zoom arrière" at bounding box center [654, 299] width 16 height 16
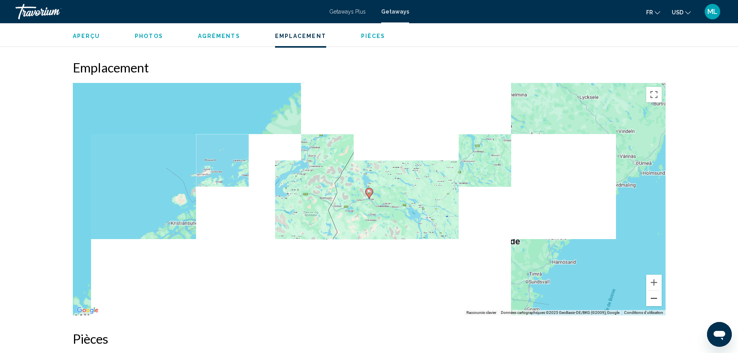
click at [654, 291] on button "Zoom arrière" at bounding box center [654, 299] width 16 height 16
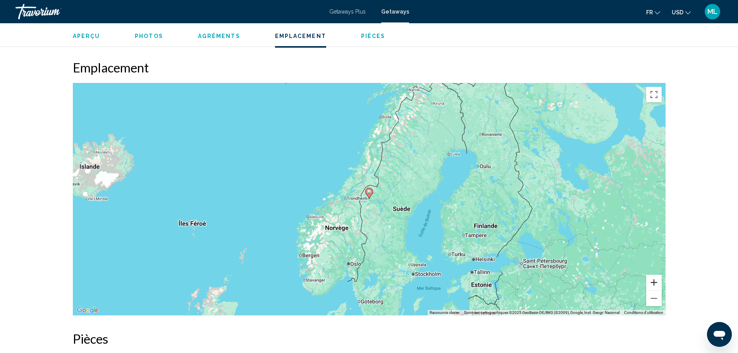
click at [652, 276] on button "Zoom avant" at bounding box center [654, 283] width 16 height 16
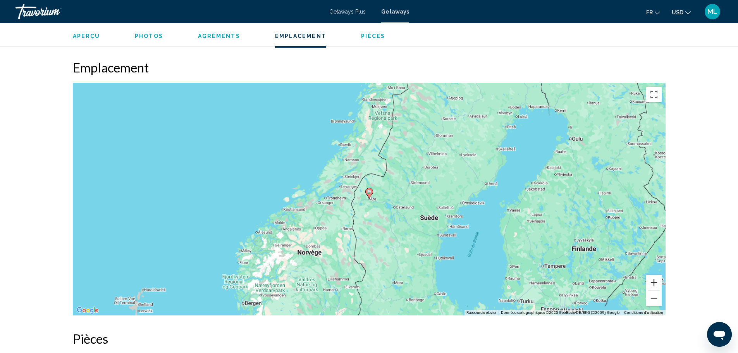
click at [652, 276] on button "Zoom avant" at bounding box center [654, 283] width 16 height 16
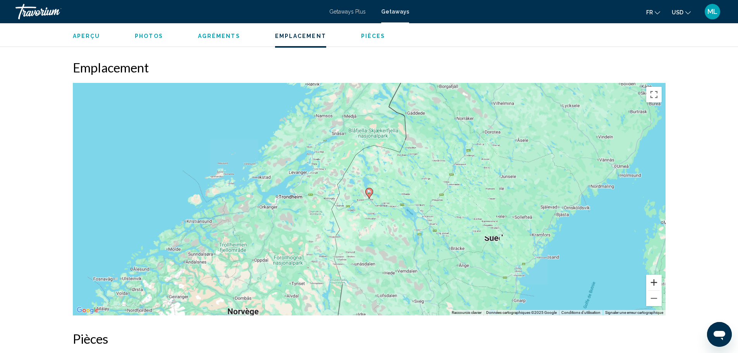
click at [652, 276] on button "Zoom avant" at bounding box center [654, 283] width 16 height 16
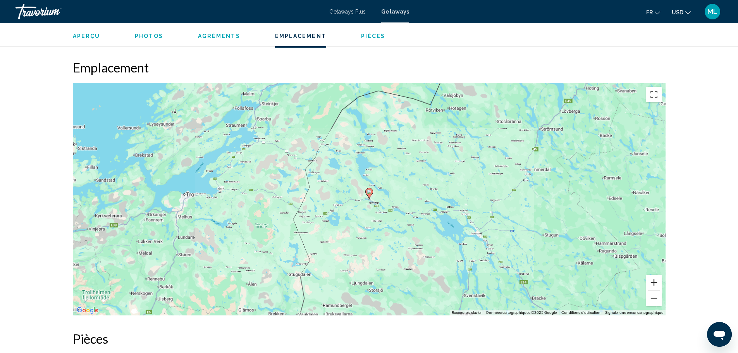
click at [652, 276] on button "Zoom avant" at bounding box center [654, 283] width 16 height 16
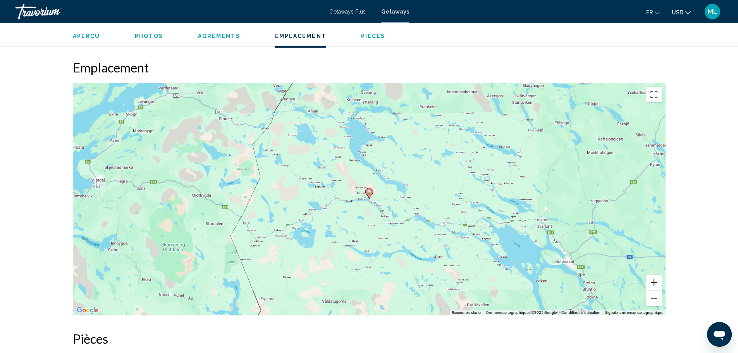
click at [652, 276] on button "Zoom avant" at bounding box center [654, 283] width 16 height 16
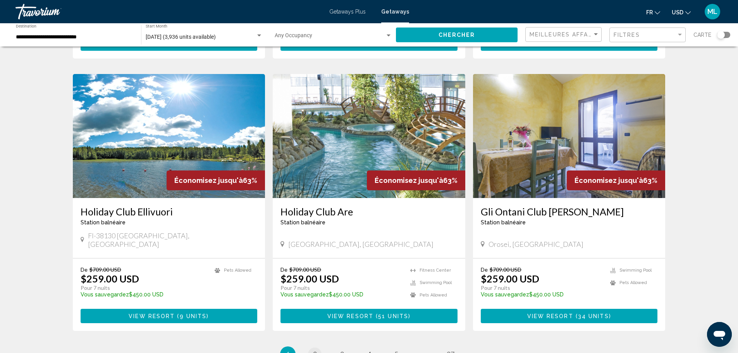
scroll to position [814, 0]
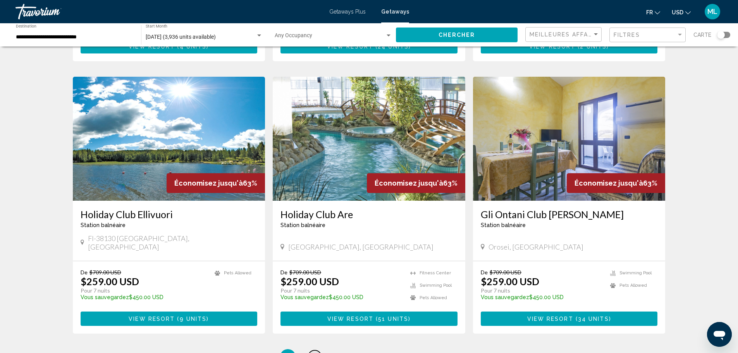
click at [317, 350] on link "page 2" at bounding box center [315, 357] width 14 height 14
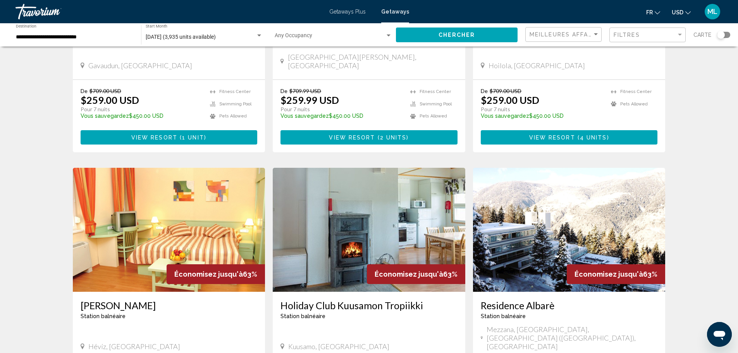
scroll to position [853, 0]
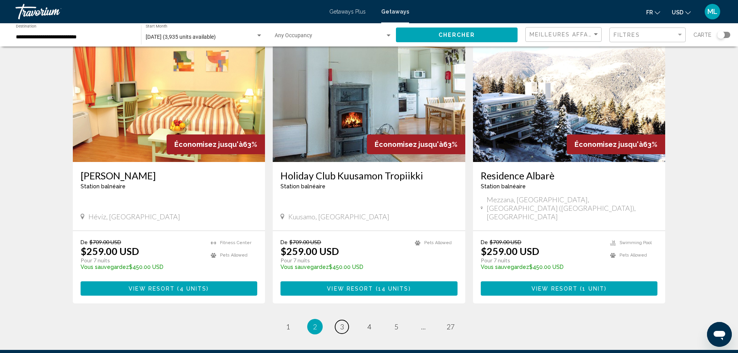
click at [340, 322] on span "3" at bounding box center [342, 326] width 4 height 9
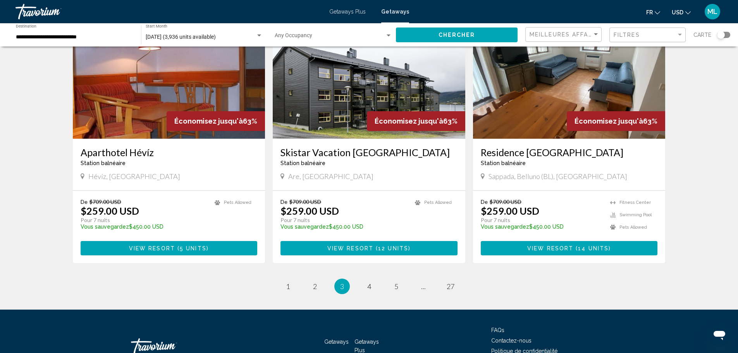
scroll to position [891, 0]
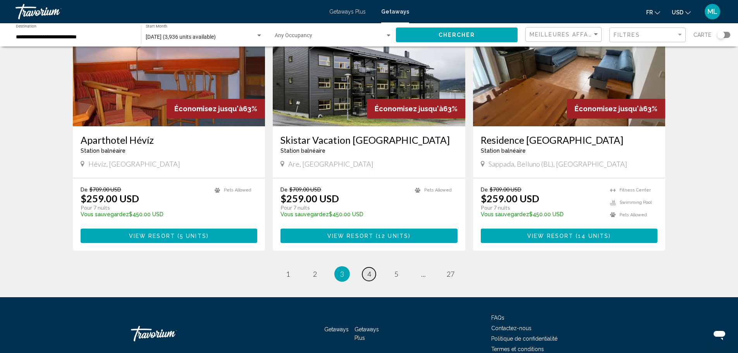
click at [371, 267] on link "page 4" at bounding box center [369, 274] width 14 height 14
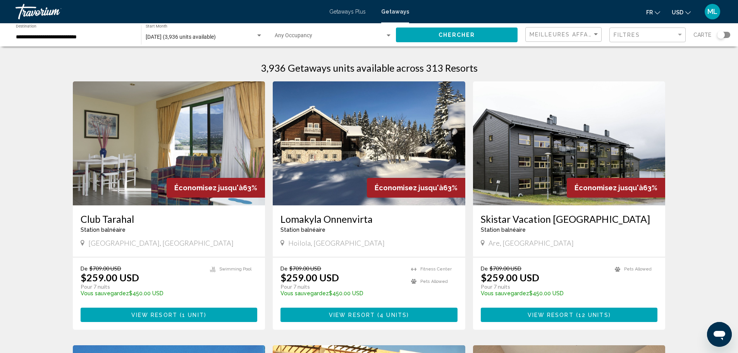
click at [341, 16] on div "Getaways Plus Getaways fr English Español Français Italiano Português русский U…" at bounding box center [369, 11] width 738 height 16
click at [343, 12] on span "Getaways Plus" at bounding box center [347, 12] width 36 height 6
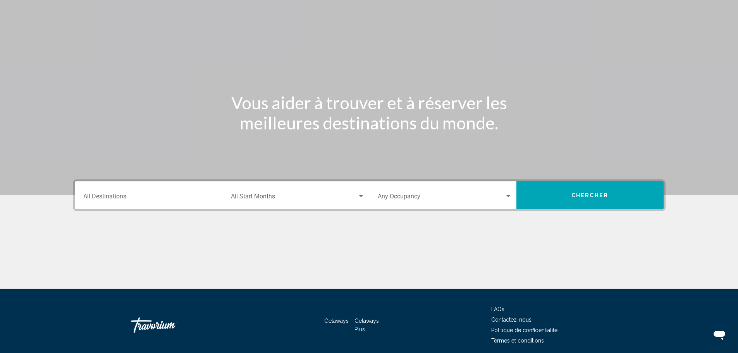
scroll to position [68, 0]
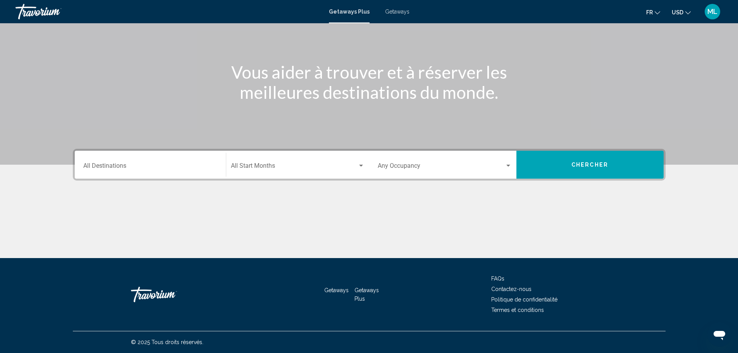
click at [437, 156] on div "Occupancy Any Occupancy" at bounding box center [445, 165] width 134 height 24
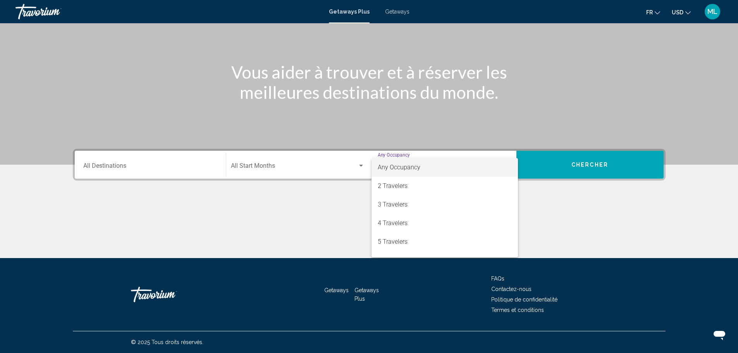
click at [213, 152] on div at bounding box center [369, 176] width 738 height 353
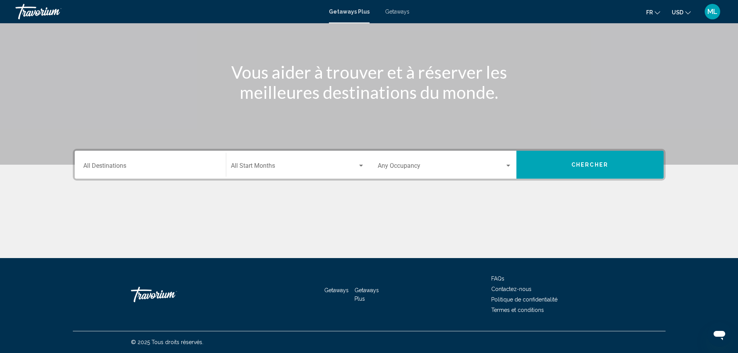
click at [193, 161] on div "Destination All Destinations" at bounding box center [150, 165] width 134 height 24
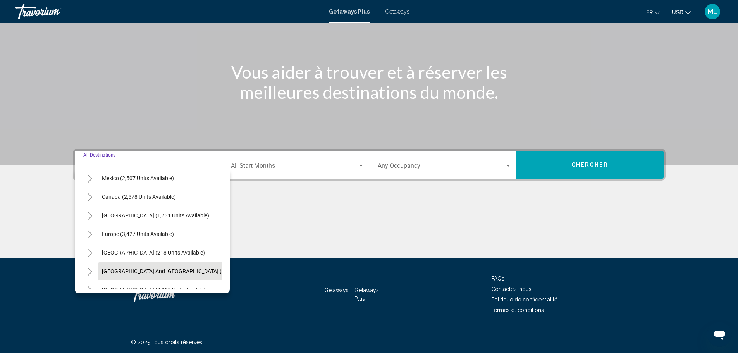
scroll to position [78, 0]
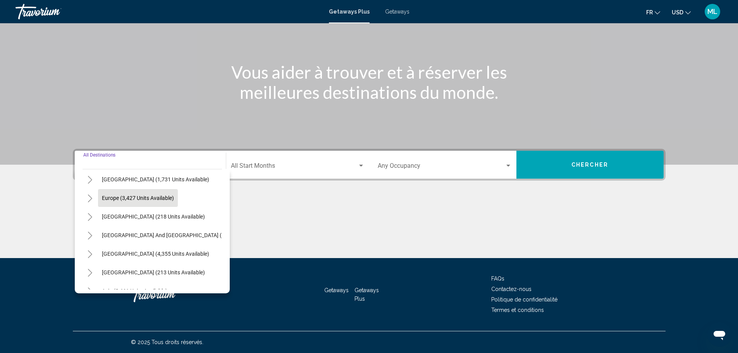
click at [150, 199] on span "Europe (3,427 units available)" at bounding box center [138, 198] width 72 height 6
type input "**********"
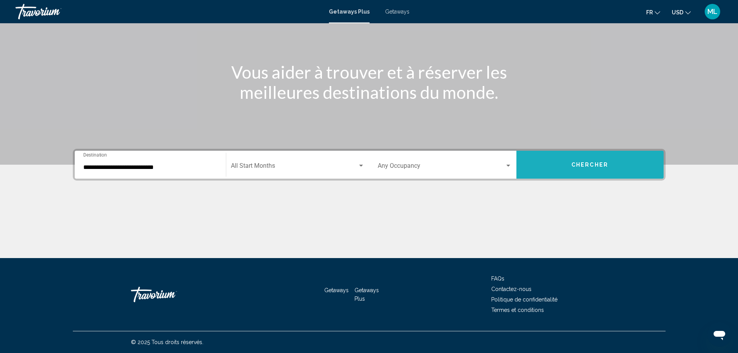
click at [539, 165] on button "Chercher" at bounding box center [590, 165] width 147 height 28
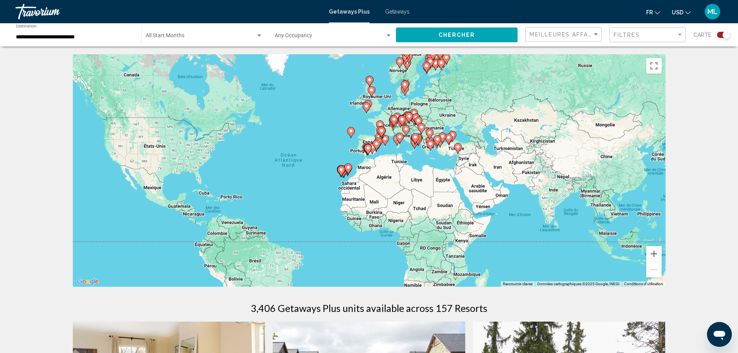
drag, startPoint x: 475, startPoint y: 162, endPoint x: 416, endPoint y: 164, distance: 58.9
click at [416, 164] on div "Pour activer le glissement avec le clavier, appuyez sur Alt+Entrée. Une fois ce…" at bounding box center [369, 170] width 593 height 233
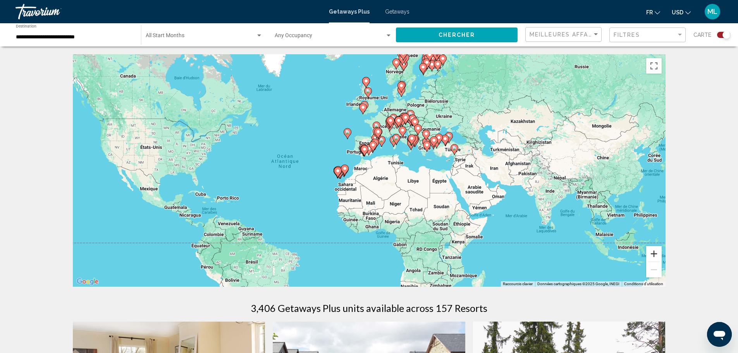
click at [658, 254] on button "Zoom avant" at bounding box center [654, 254] width 16 height 16
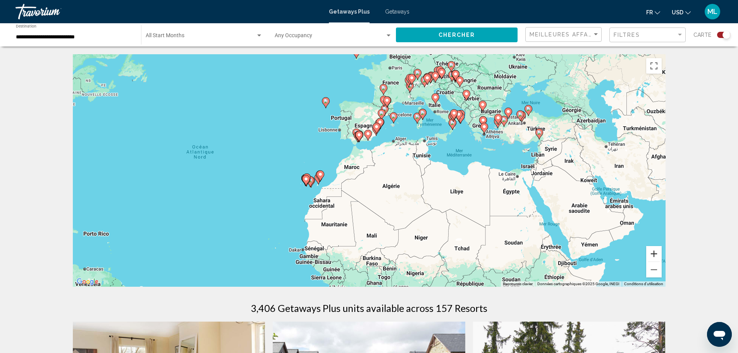
click at [658, 254] on button "Zoom avant" at bounding box center [654, 254] width 16 height 16
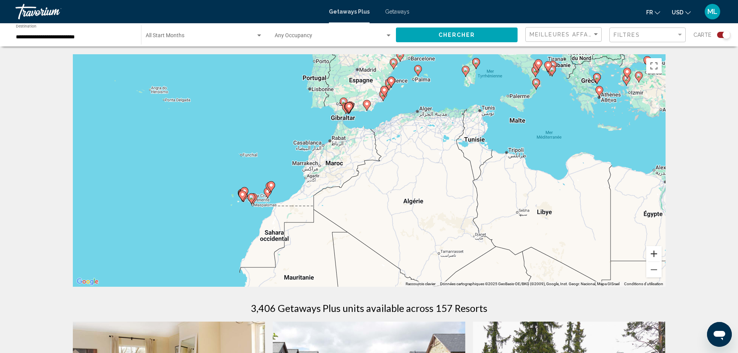
click at [655, 252] on button "Zoom avant" at bounding box center [654, 254] width 16 height 16
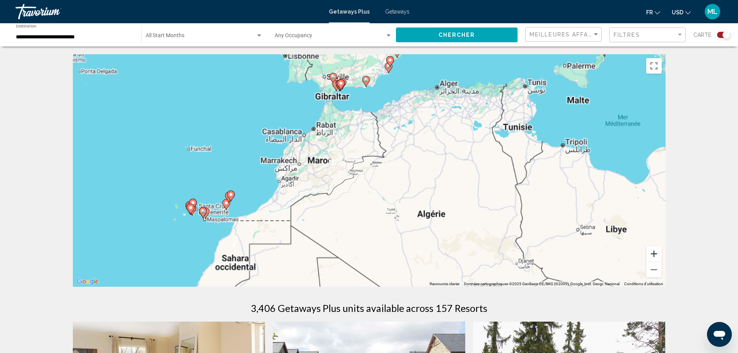
click at [655, 252] on button "Zoom avant" at bounding box center [654, 254] width 16 height 16
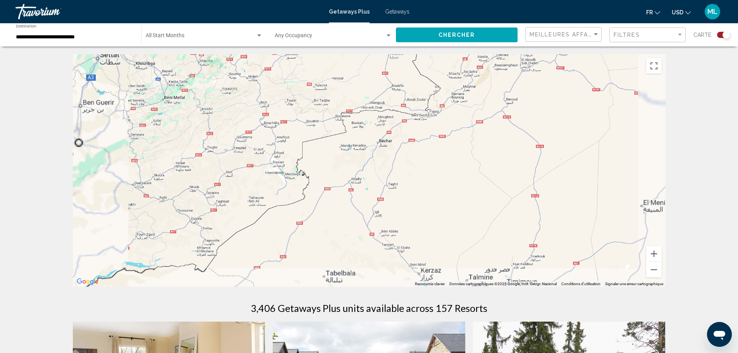
drag, startPoint x: 329, startPoint y: 191, endPoint x: 571, endPoint y: 169, distance: 243.7
click at [571, 169] on div "Main content" at bounding box center [369, 170] width 593 height 233
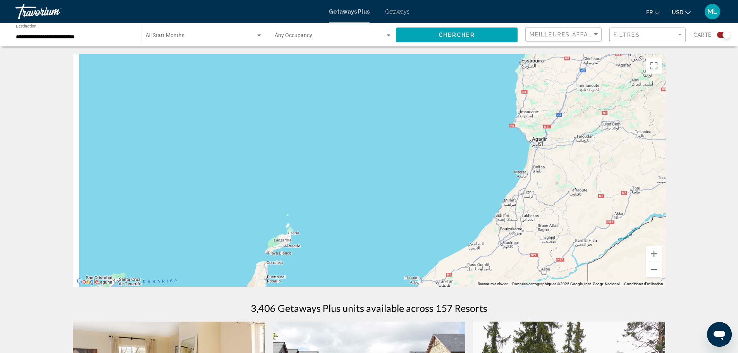
drag, startPoint x: 390, startPoint y: 172, endPoint x: 420, endPoint y: 98, distance: 79.3
click at [416, 117] on div "Main content" at bounding box center [369, 170] width 593 height 233
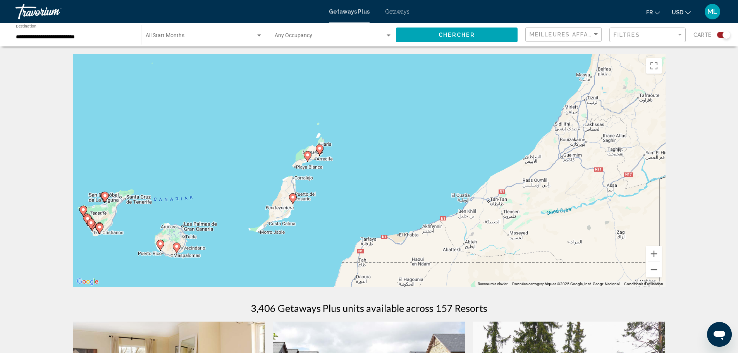
drag, startPoint x: 357, startPoint y: 184, endPoint x: 438, endPoint y: 122, distance: 101.7
click at [429, 126] on div "Pour activer le glissement avec le clavier, appuyez sur Alt+Entrée. Une fois ce…" at bounding box center [369, 170] width 593 height 233
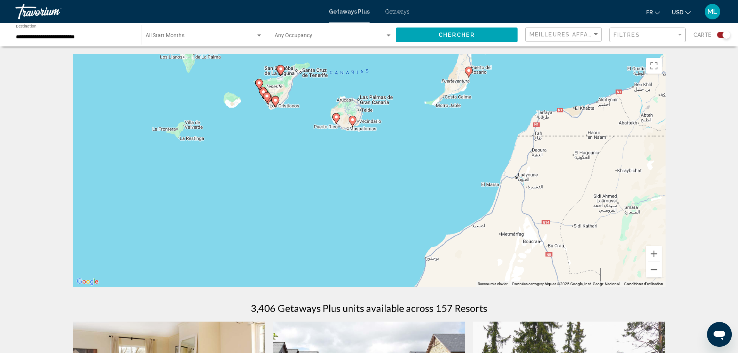
drag, startPoint x: 422, startPoint y: 130, endPoint x: 390, endPoint y: 147, distance: 36.2
click at [390, 147] on div "Pour activer le glissement avec le clavier, appuyez sur Alt+Entrée. Une fois ce…" at bounding box center [369, 170] width 593 height 233
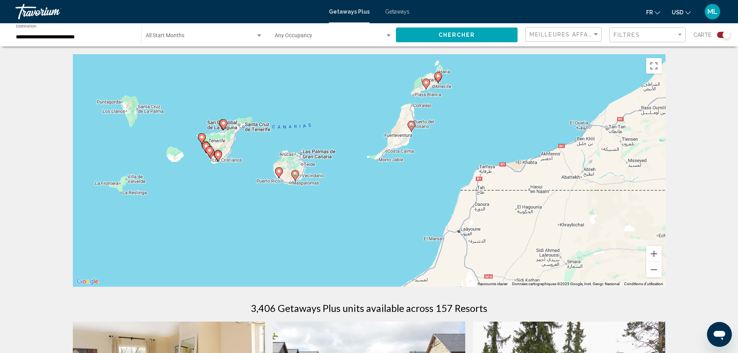
drag, startPoint x: 401, startPoint y: 129, endPoint x: 372, endPoint y: 174, distance: 53.1
click at [372, 174] on div "Pour activer le glissement avec le clavier, appuyez sur Alt+Entrée. Une fois ce…" at bounding box center [369, 170] width 593 height 233
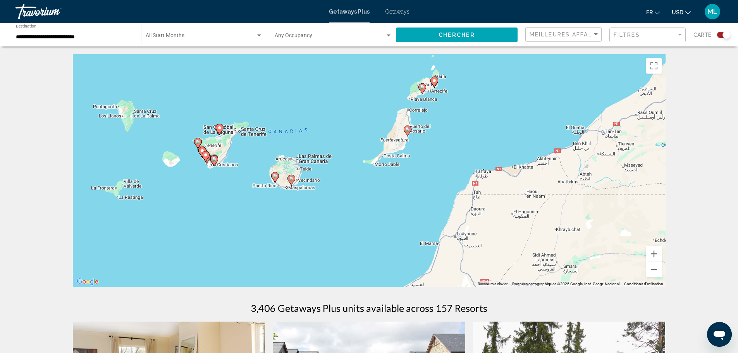
click at [221, 128] on image "Main content" at bounding box center [219, 128] width 5 height 5
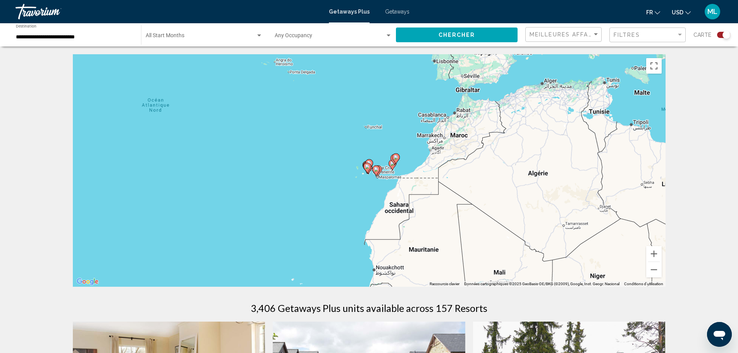
click at [372, 163] on icon "Main content" at bounding box center [368, 165] width 7 height 10
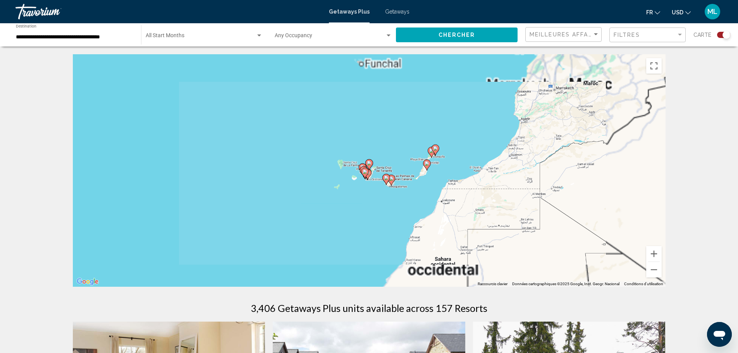
click at [372, 163] on icon "Main content" at bounding box center [368, 165] width 7 height 10
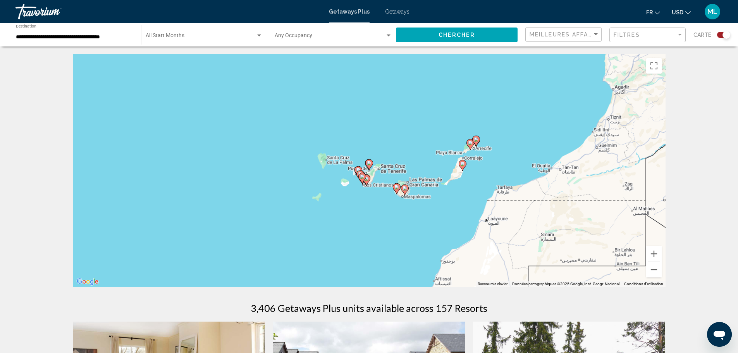
type input "**********"
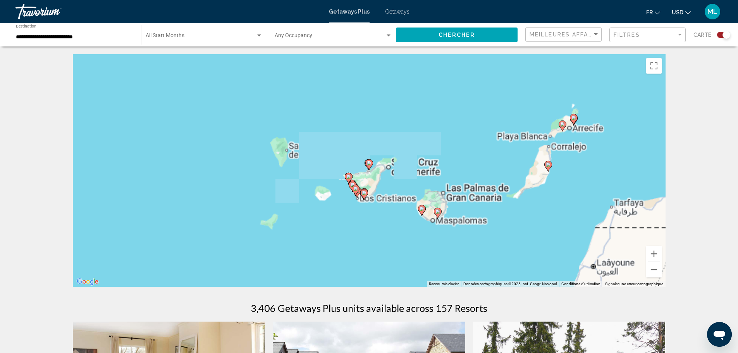
click at [372, 163] on icon "Main content" at bounding box center [368, 165] width 7 height 10
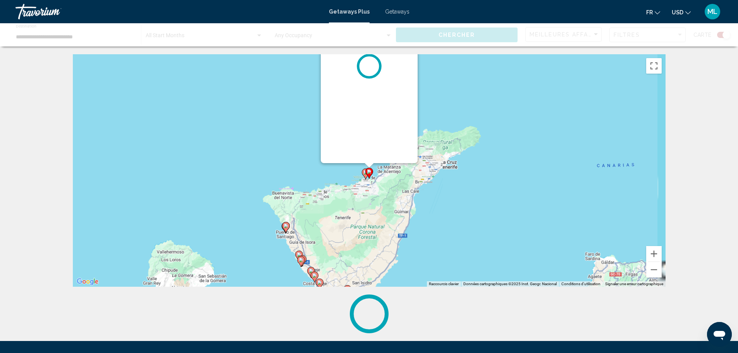
click at [369, 171] on div "Pour activer le glissement avec le clavier, appuyez sur Alt+Entrée. Une fois ce…" at bounding box center [665, 171] width 593 height 0
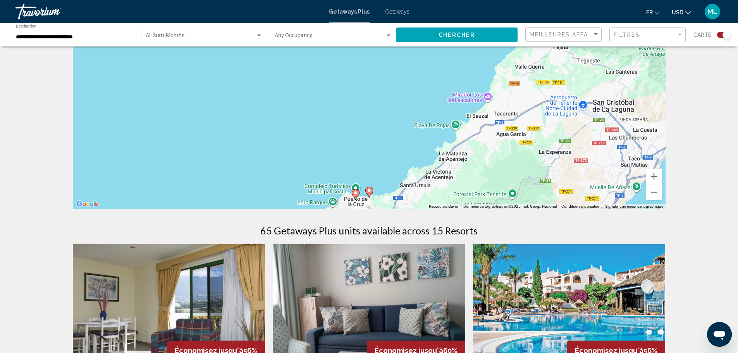
click at [359, 193] on icon "Main content" at bounding box center [355, 195] width 7 height 10
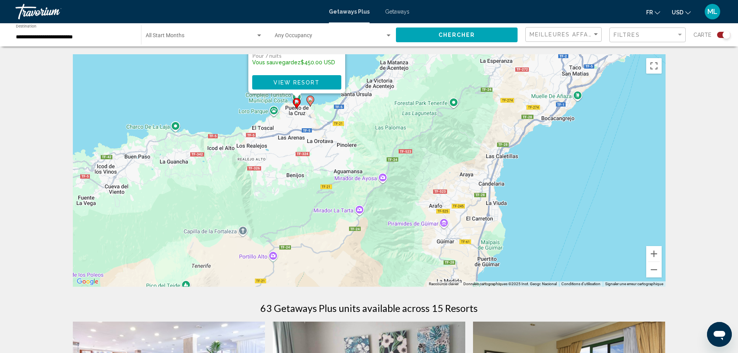
drag, startPoint x: 447, startPoint y: 214, endPoint x: 375, endPoint y: 46, distance: 182.6
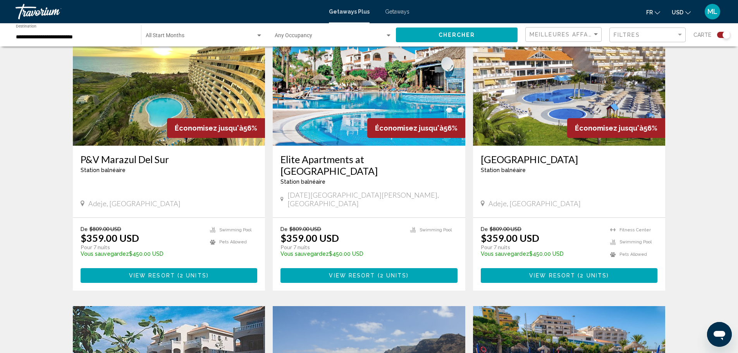
scroll to position [581, 0]
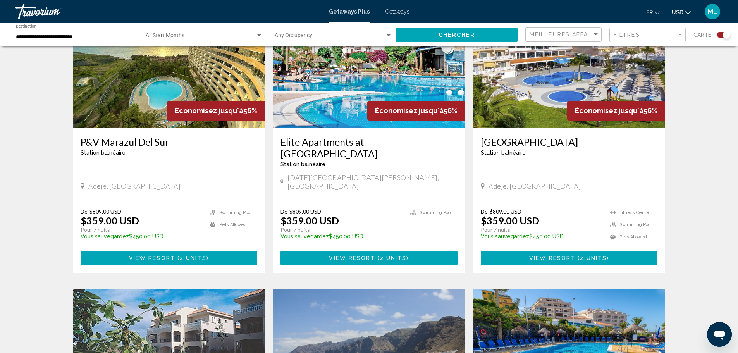
click at [351, 92] on img "Main content" at bounding box center [369, 66] width 193 height 124
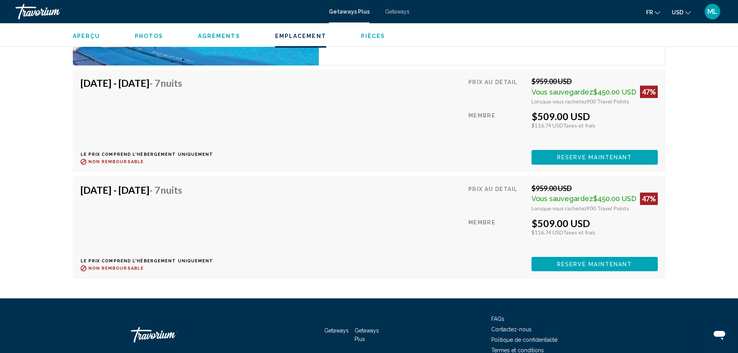
scroll to position [1434, 0]
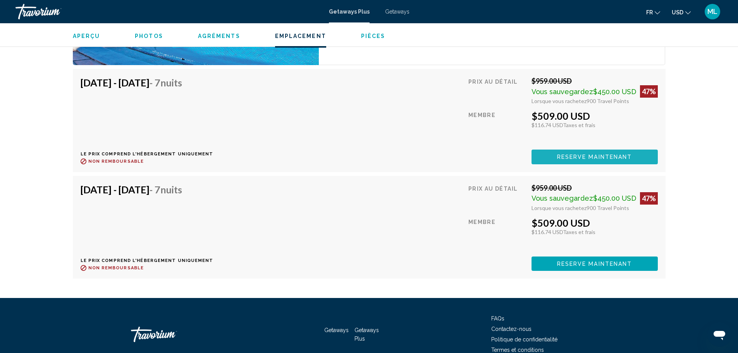
click at [609, 151] on button "Reserve maintenant" at bounding box center [595, 157] width 126 height 14
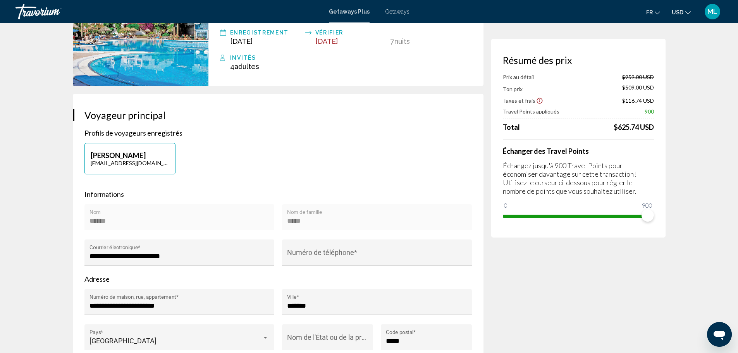
scroll to position [78, 0]
drag, startPoint x: 650, startPoint y: 214, endPoint x: 515, endPoint y: 203, distance: 135.7
click at [515, 215] on ngx-slider "0 900 122" at bounding box center [578, 216] width 151 height 2
drag, startPoint x: 515, startPoint y: 208, endPoint x: 481, endPoint y: 207, distance: 34.5
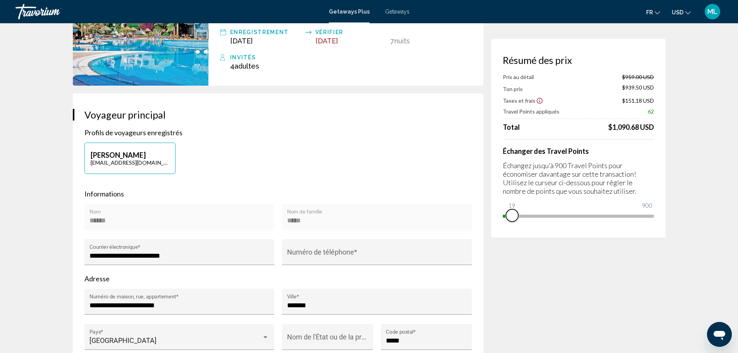
drag, startPoint x: 512, startPoint y: 220, endPoint x: 477, endPoint y: 216, distance: 35.1
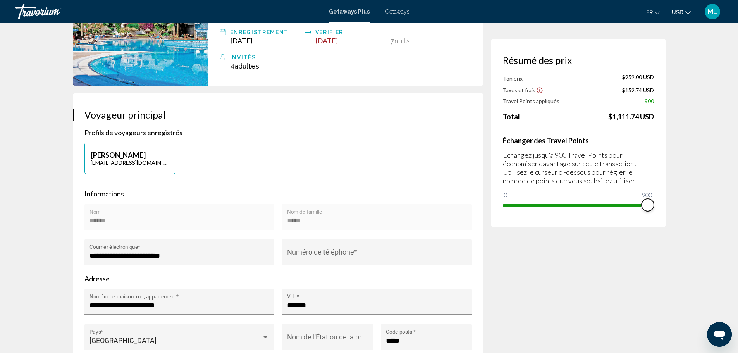
drag, startPoint x: 508, startPoint y: 199, endPoint x: 660, endPoint y: 204, distance: 151.6
click at [660, 204] on div "Résumé des prix Ton prix $959.00 USD Taxes et frais $152.74 USD Travel Points a…" at bounding box center [578, 133] width 174 height 188
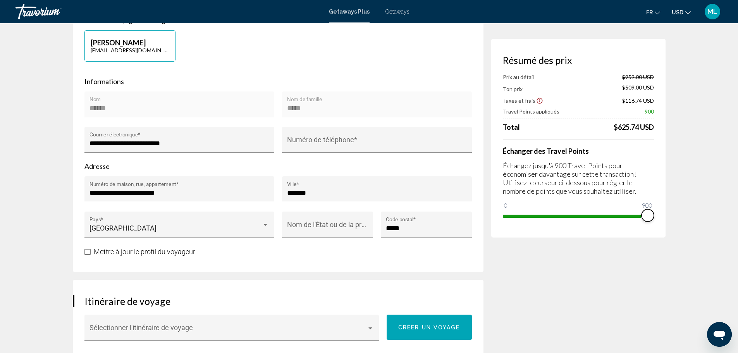
scroll to position [310, 0]
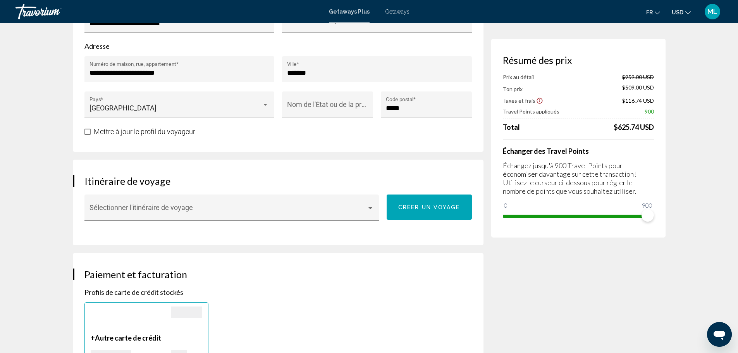
click at [307, 202] on div "Sélectionner l'itinéraire de voyage" at bounding box center [232, 210] width 284 height 21
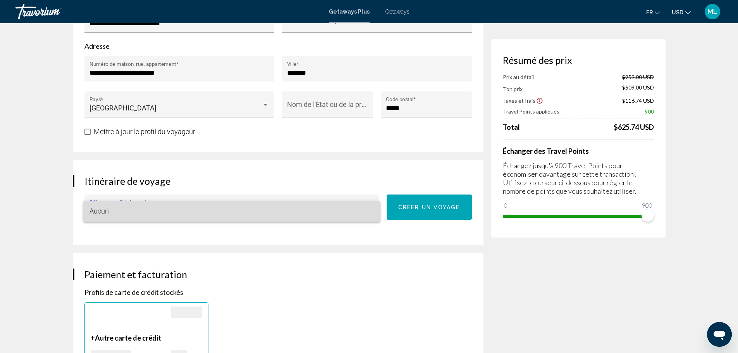
click at [314, 207] on span "Aucun" at bounding box center [232, 211] width 284 height 21
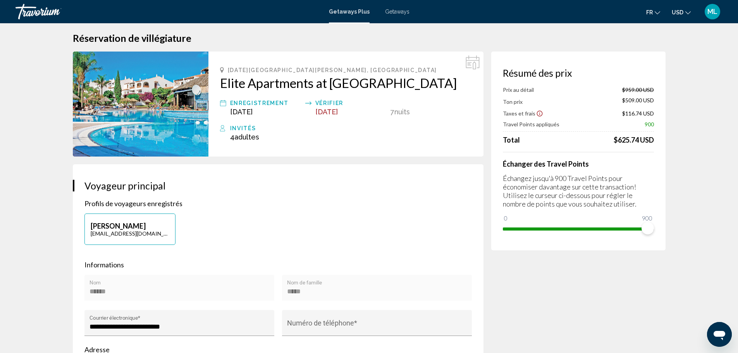
scroll to position [0, 0]
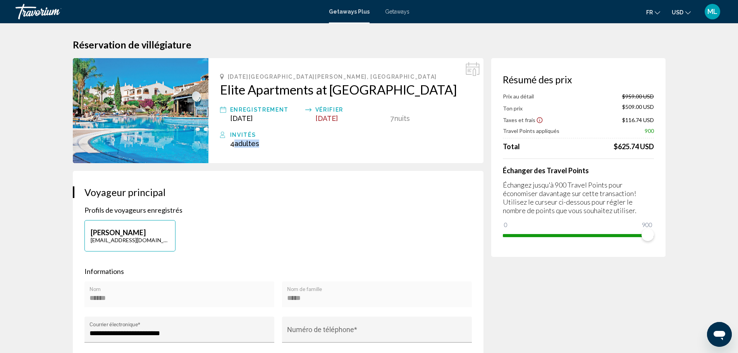
drag, startPoint x: 263, startPoint y: 147, endPoint x: 300, endPoint y: 149, distance: 37.6
click at [300, 149] on div "[DATE][GEOGRAPHIC_DATA][PERSON_NAME], [GEOGRAPHIC_DATA] Elite Apartments at [GE…" at bounding box center [346, 110] width 275 height 105
drag, startPoint x: 224, startPoint y: 143, endPoint x: 291, endPoint y: 148, distance: 67.3
click at [291, 148] on div "[DATE][GEOGRAPHIC_DATA][PERSON_NAME], [GEOGRAPHIC_DATA] Elite Apartments at [GE…" at bounding box center [346, 110] width 275 height 105
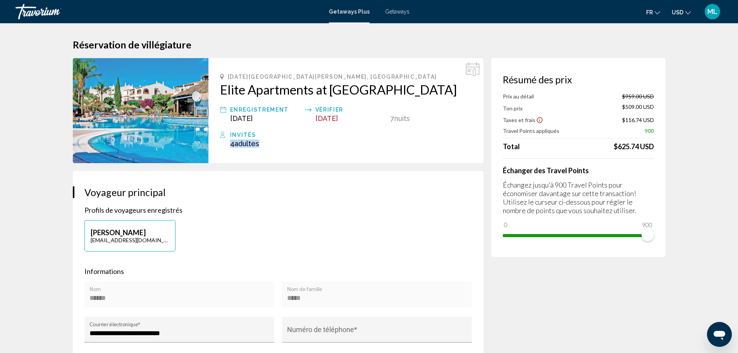
click at [273, 147] on div "4 Adulte Adultes , Enfant Enfants" at bounding box center [351, 144] width 242 height 8
drag, startPoint x: 226, startPoint y: 146, endPoint x: 276, endPoint y: 145, distance: 49.2
click at [276, 145] on div "Invités 4 Adulte Adultes , Enfant Enfants" at bounding box center [346, 138] width 252 height 17
click at [276, 145] on div "4 Adulte Adultes , Enfant Enfants" at bounding box center [351, 144] width 242 height 8
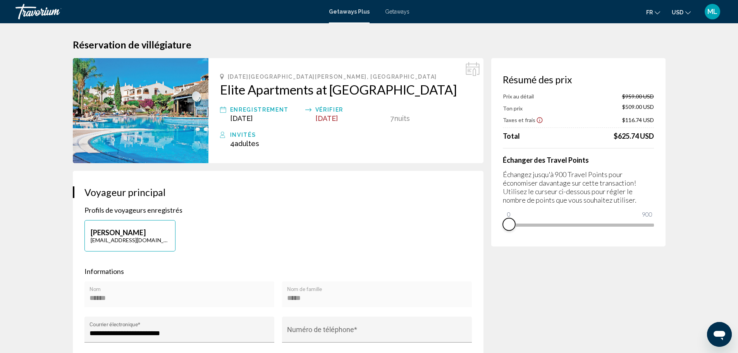
drag, startPoint x: 650, startPoint y: 234, endPoint x: 490, endPoint y: 239, distance: 160.5
drag, startPoint x: 505, startPoint y: 215, endPoint x: 677, endPoint y: 223, distance: 172.3
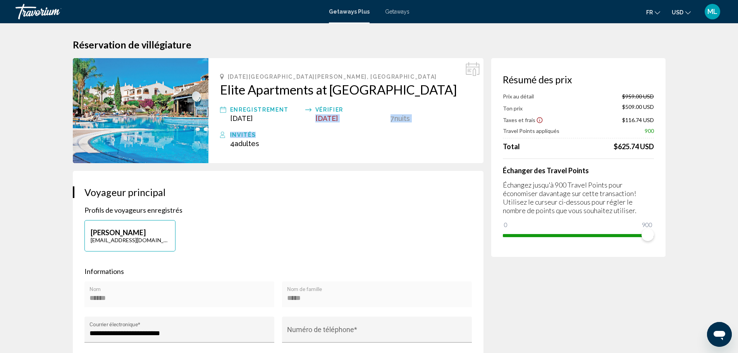
drag, startPoint x: 315, startPoint y: 120, endPoint x: 359, endPoint y: 122, distance: 44.3
click at [359, 122] on div "[DATE][GEOGRAPHIC_DATA][PERSON_NAME], [GEOGRAPHIC_DATA] Elite Apartments at [GE…" at bounding box center [346, 110] width 275 height 105
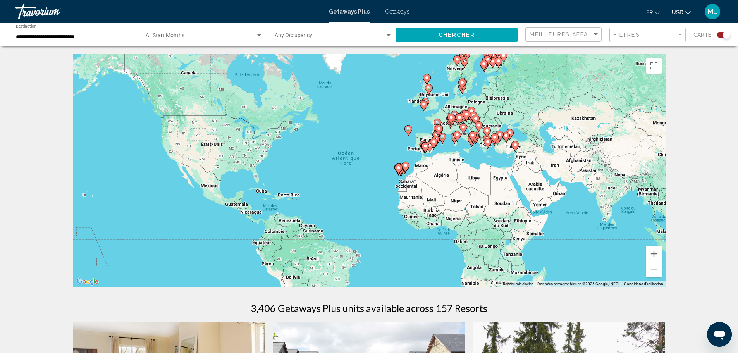
click at [398, 168] on image "Main content" at bounding box center [398, 167] width 5 height 5
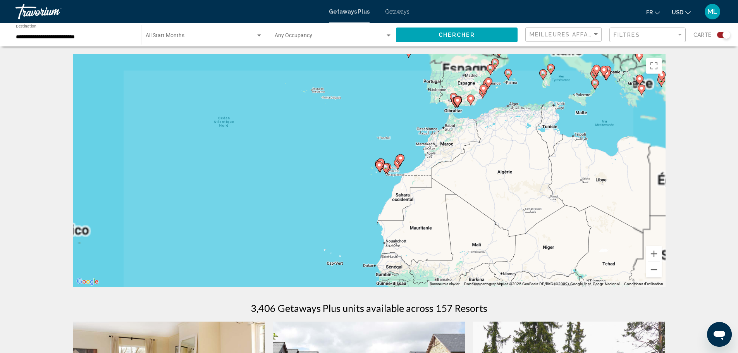
click at [398, 177] on div "Pour activer le glissement avec le clavier, appuyez sur Alt+Entrée. Une fois ce…" at bounding box center [369, 170] width 593 height 233
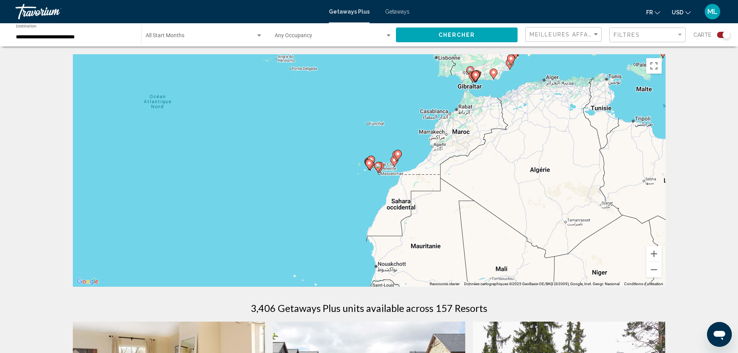
click at [362, 173] on div "Pour activer le glissement avec le clavier, appuyez sur Alt+Entrée. Une fois ce…" at bounding box center [369, 170] width 593 height 233
click at [369, 166] on icon "Main content" at bounding box center [368, 165] width 7 height 10
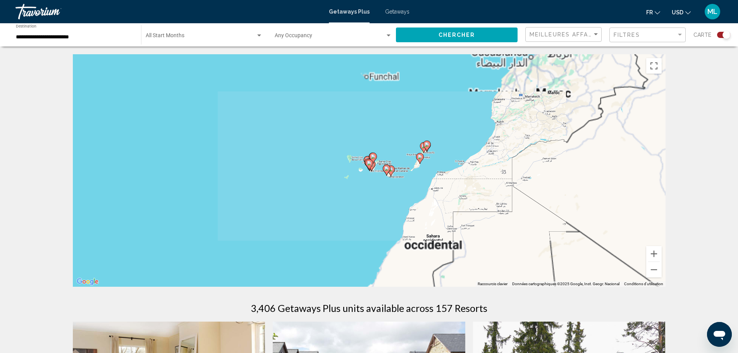
click at [369, 166] on icon "Main content" at bounding box center [368, 165] width 7 height 10
type input "**********"
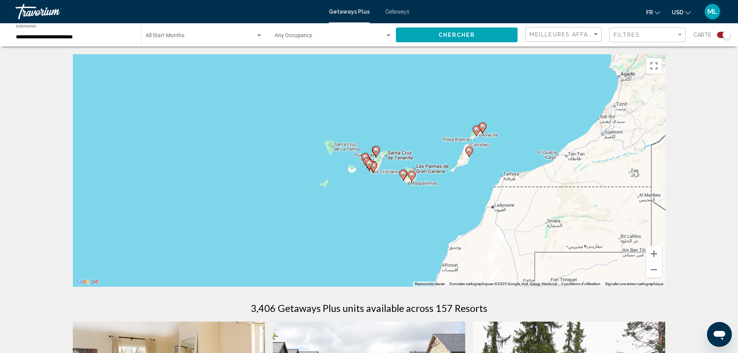
click at [369, 166] on icon "Main content" at bounding box center [368, 165] width 7 height 10
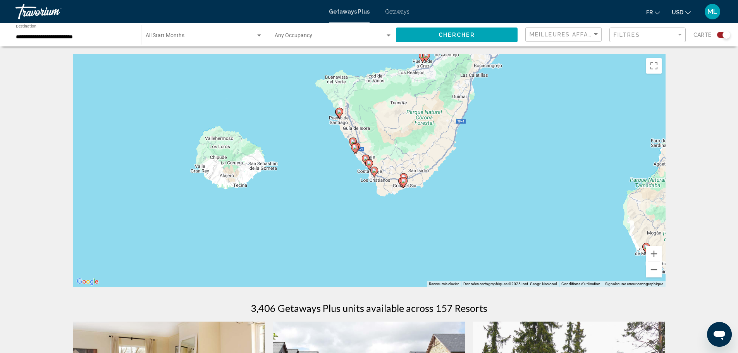
click at [371, 172] on icon "Main content" at bounding box center [375, 172] width 8 height 11
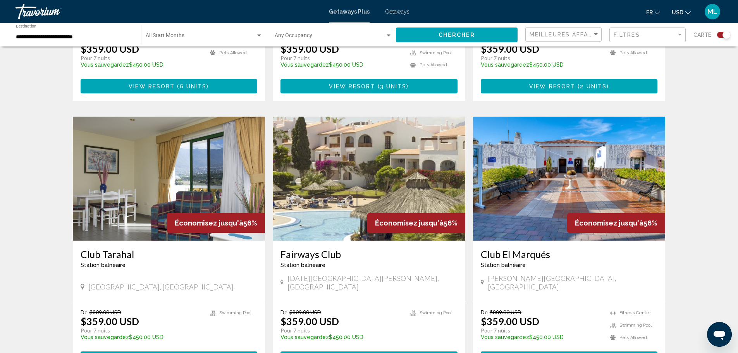
scroll to position [1073, 0]
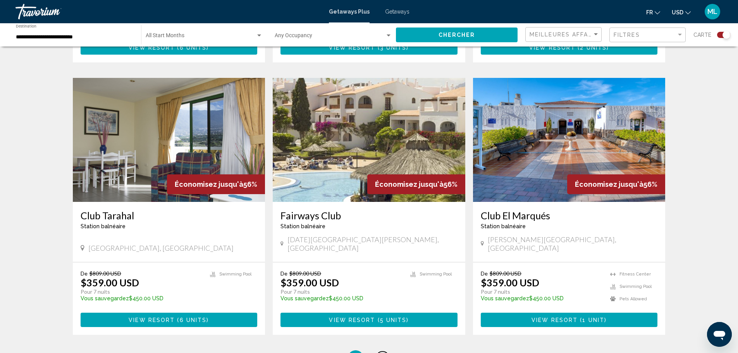
click at [379, 352] on link "page 2" at bounding box center [383, 359] width 14 height 14
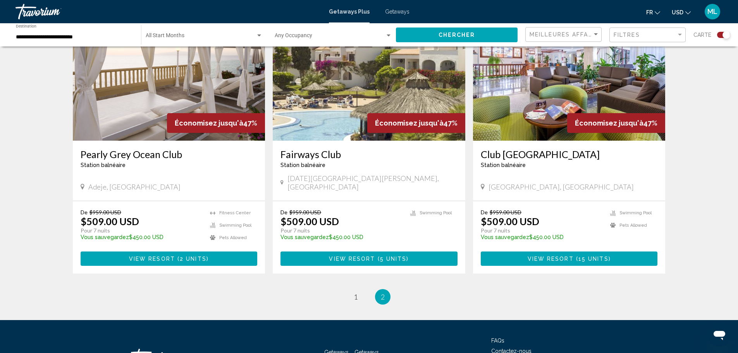
scroll to position [203, 0]
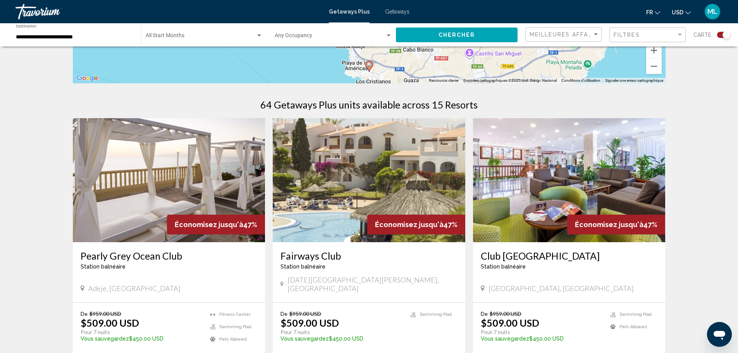
click at [198, 198] on img "Main content" at bounding box center [169, 180] width 193 height 124
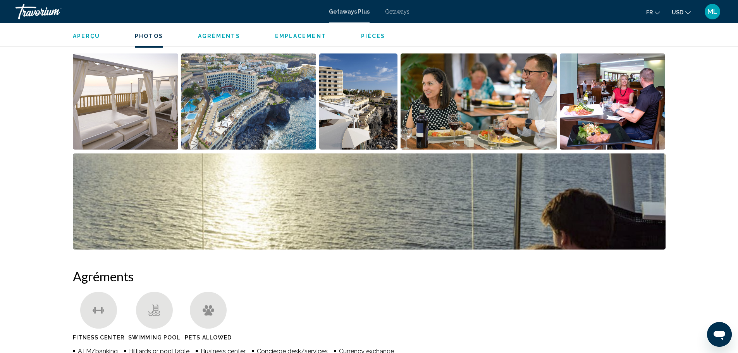
scroll to position [349, 0]
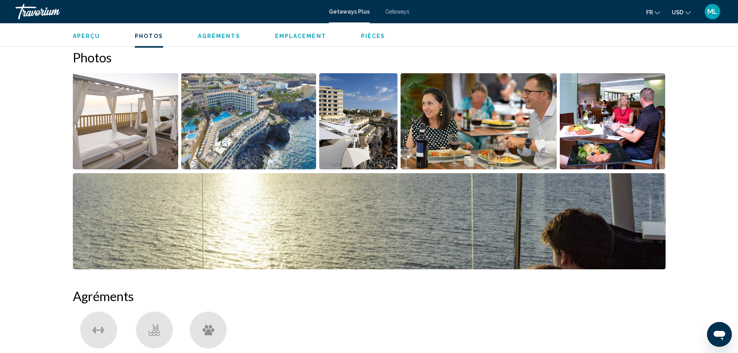
click at [358, 211] on img "Open full-screen image slider" at bounding box center [369, 221] width 593 height 96
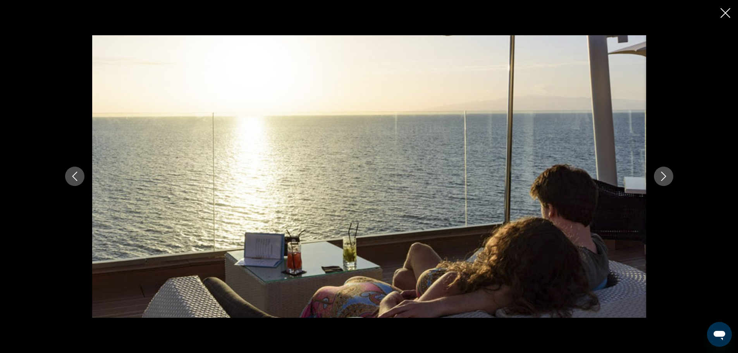
click at [732, 7] on div "Main content" at bounding box center [369, 176] width 738 height 353
click at [730, 10] on icon "Close slideshow" at bounding box center [726, 13] width 10 height 10
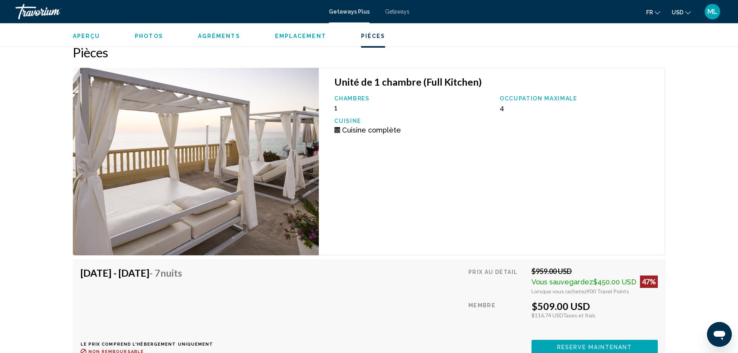
scroll to position [1240, 0]
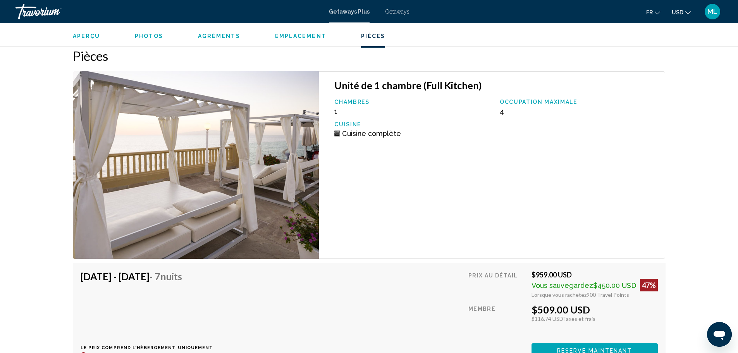
click at [333, 134] on div "Cuisine Cuisine complète" at bounding box center [413, 129] width 165 height 16
click at [342, 132] on div "Cuisine complète" at bounding box center [413, 133] width 158 height 8
click at [336, 133] on icon "Main content" at bounding box center [337, 134] width 6 height 6
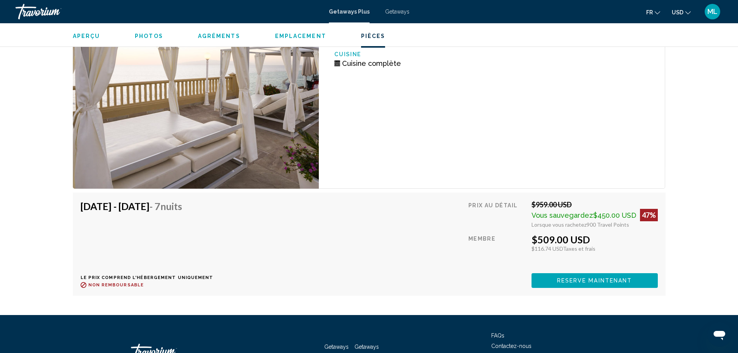
scroll to position [1367, 0]
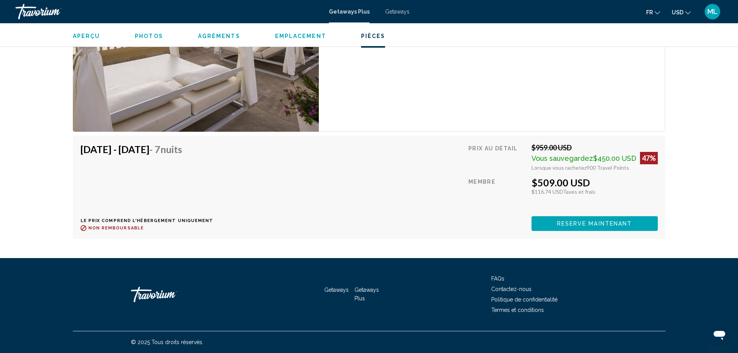
click at [570, 221] on span "Reserve maintenant" at bounding box center [594, 224] width 75 height 6
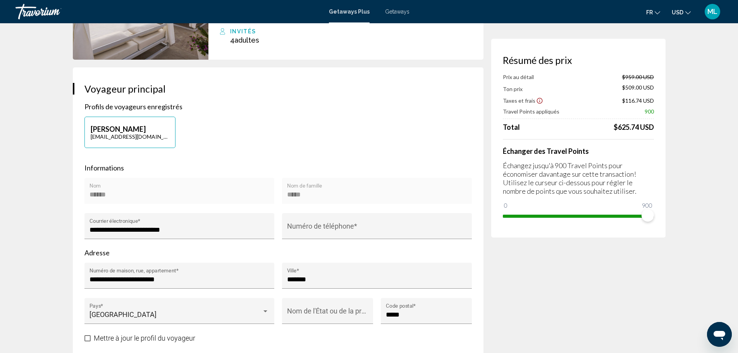
scroll to position [116, 0]
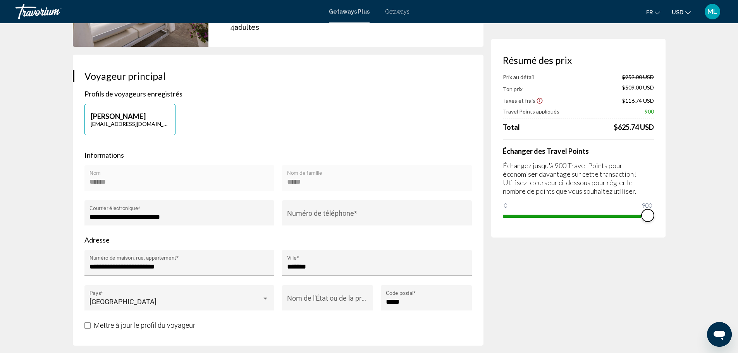
drag, startPoint x: 643, startPoint y: 212, endPoint x: 668, endPoint y: 215, distance: 25.0
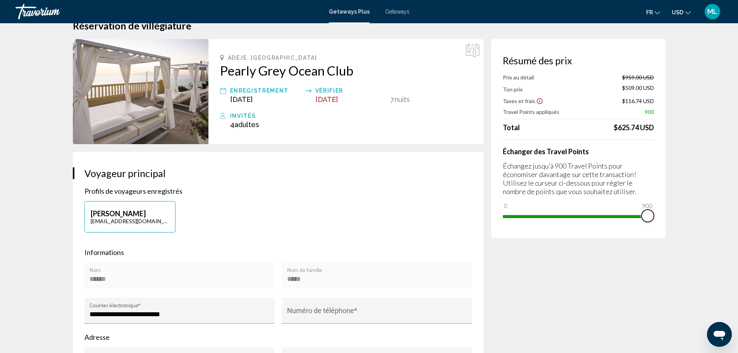
scroll to position [0, 0]
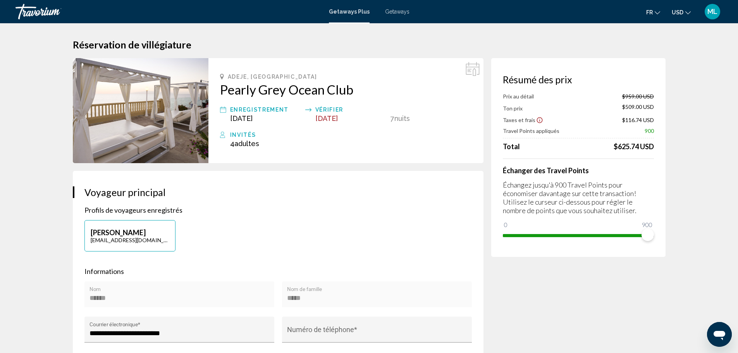
click at [393, 118] on span "7" at bounding box center [393, 118] width 4 height 8
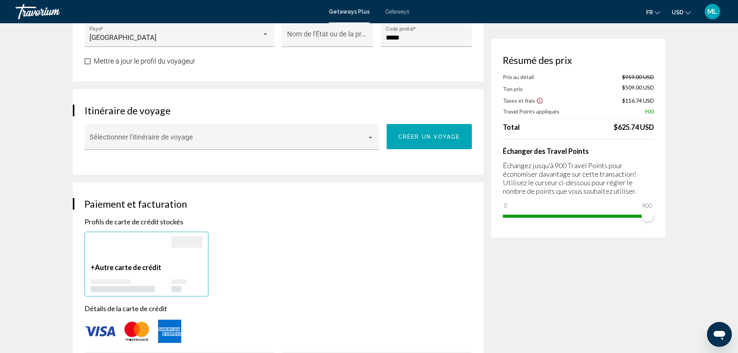
scroll to position [388, 0]
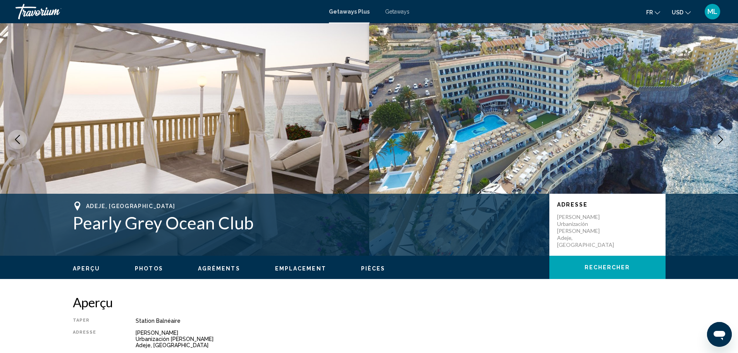
drag, startPoint x: 353, startPoint y: 15, endPoint x: 352, endPoint y: 11, distance: 4.0
click at [353, 14] on div "Getaways Plus Getaways fr English Español Français Italiano Português русский U…" at bounding box center [369, 11] width 738 height 16
click at [352, 10] on span "Getaways Plus" at bounding box center [349, 12] width 41 height 6
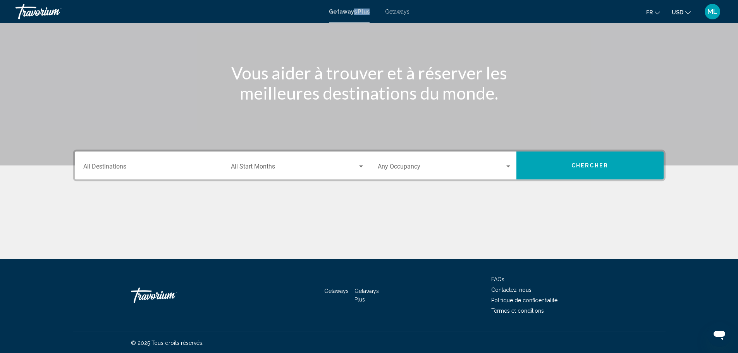
scroll to position [68, 0]
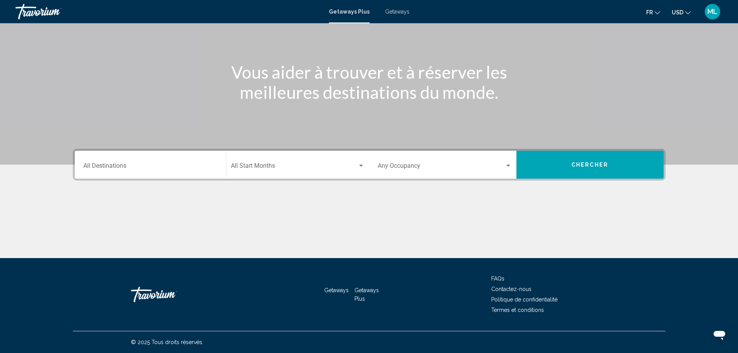
click at [436, 161] on div "Occupancy Any Occupancy" at bounding box center [445, 165] width 134 height 24
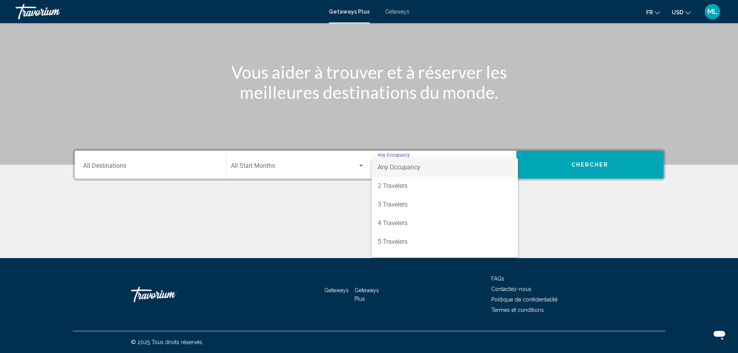
click at [147, 171] on div at bounding box center [369, 176] width 738 height 353
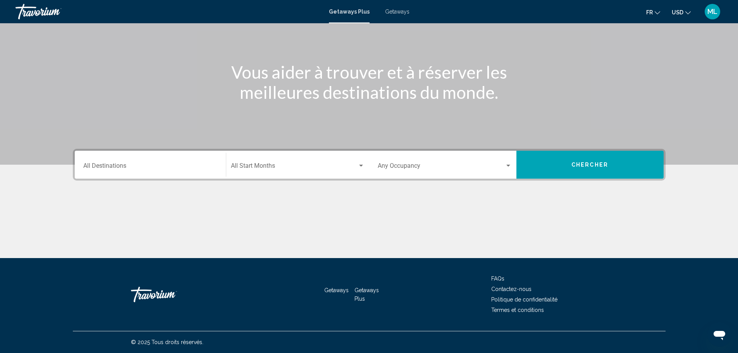
click at [145, 170] on input "Destination All Destinations" at bounding box center [150, 167] width 134 height 7
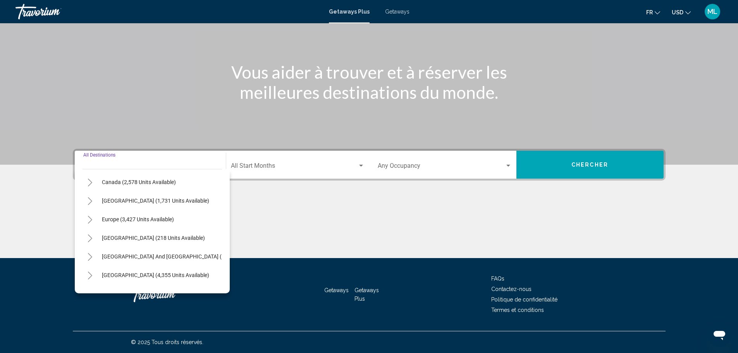
scroll to position [54, 0]
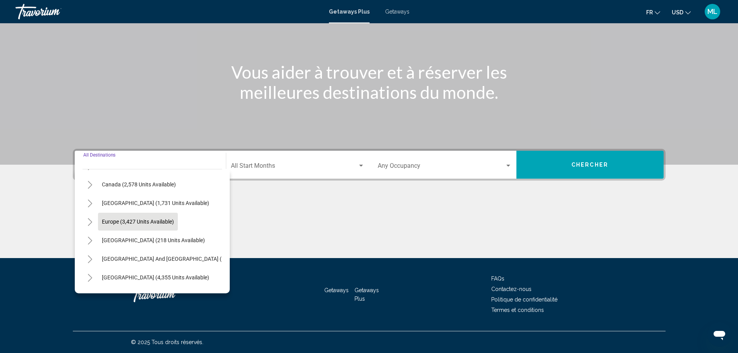
click at [148, 221] on span "Europe (3,427 units available)" at bounding box center [138, 222] width 72 height 6
type input "**********"
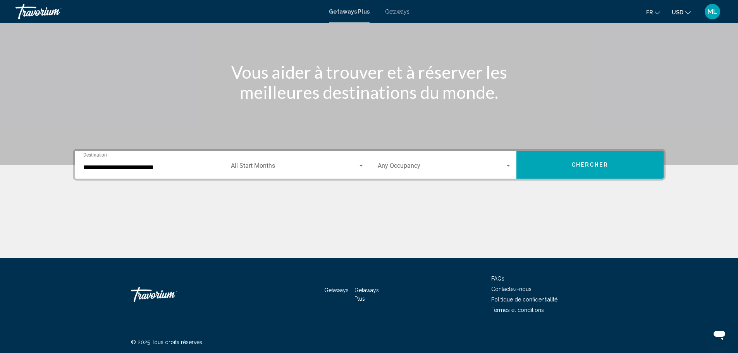
click at [406, 163] on div "Occupancy Any Occupancy" at bounding box center [445, 165] width 134 height 24
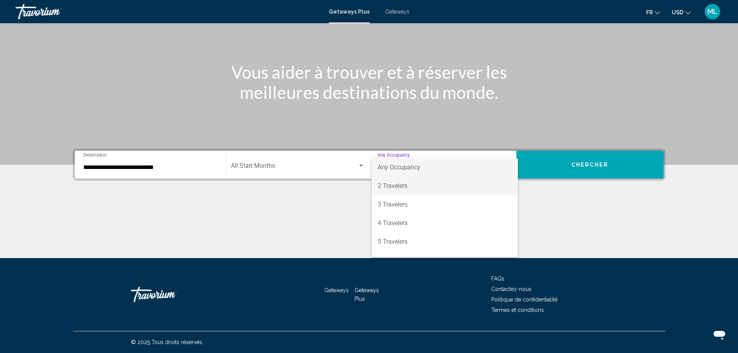
click at [414, 188] on span "2 Travelers" at bounding box center [445, 186] width 134 height 19
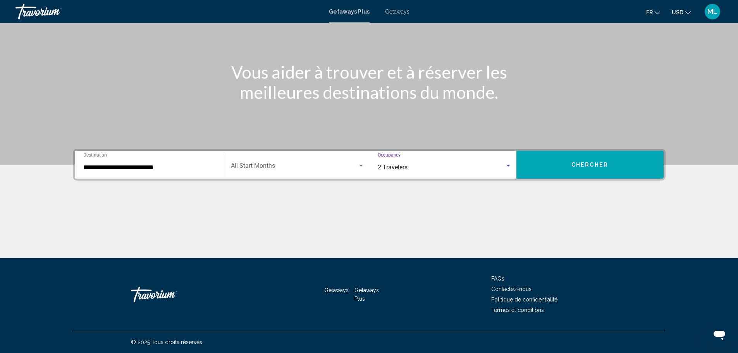
click at [421, 167] on div "2 Travelers" at bounding box center [441, 167] width 127 height 7
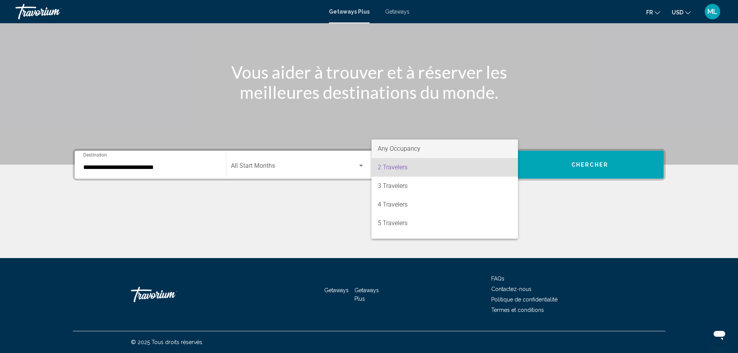
click at [414, 150] on span "Any Occupancy" at bounding box center [399, 148] width 43 height 7
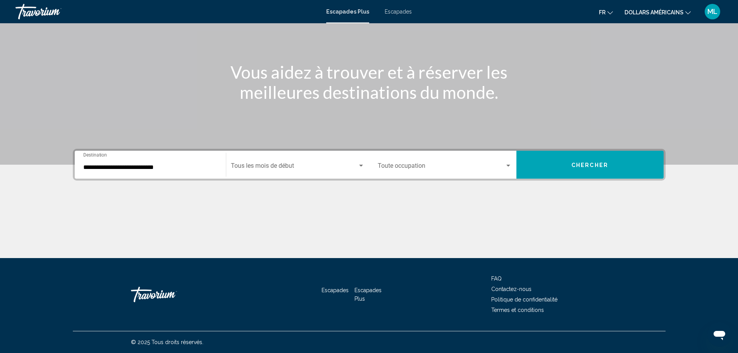
click at [469, 164] on span "Widget de recherche" at bounding box center [441, 167] width 127 height 7
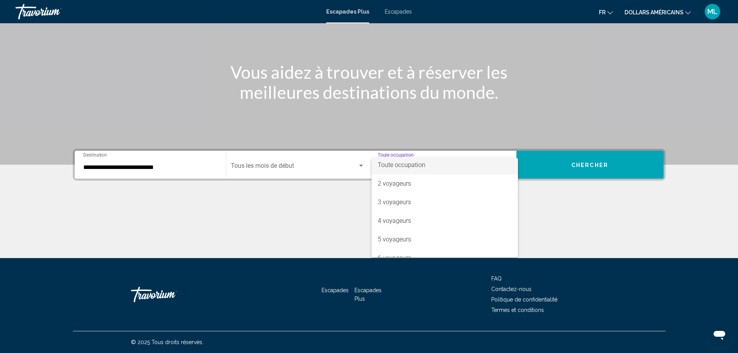
scroll to position [0, 0]
click at [311, 189] on div at bounding box center [369, 176] width 738 height 353
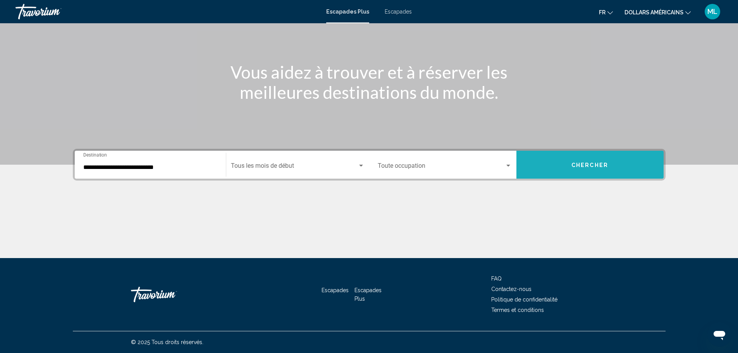
click at [571, 161] on button "Chercher" at bounding box center [590, 165] width 147 height 28
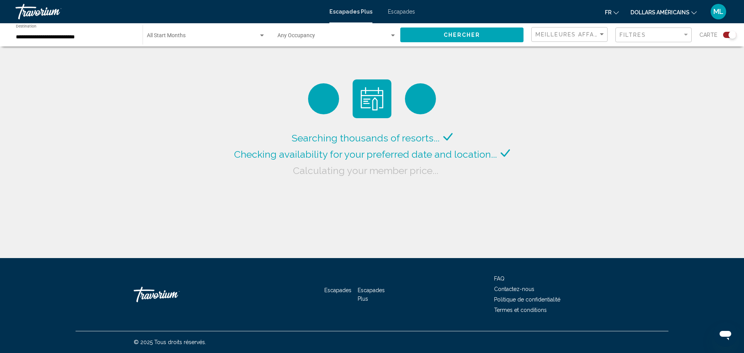
click at [693, 13] on icon "Changer de devise" at bounding box center [693, 12] width 5 height 3
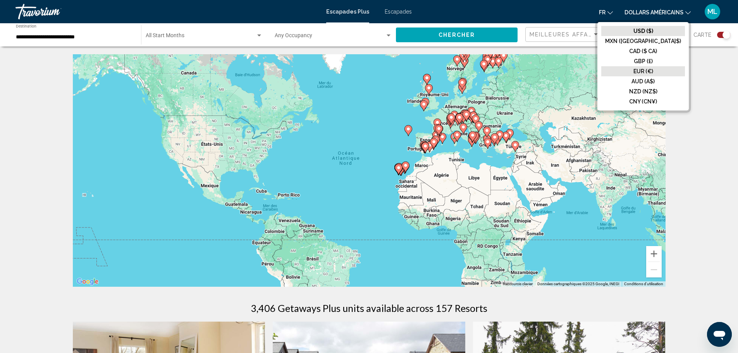
click at [653, 71] on font "EUR (€)" at bounding box center [644, 71] width 20 height 6
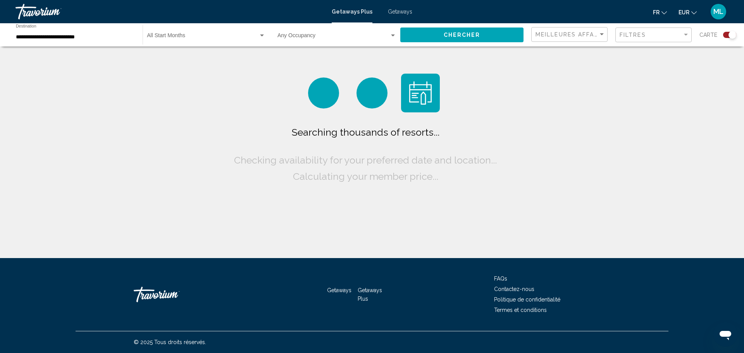
click at [661, 81] on div "Searching thousands of resorts... Checking availability for your preferred date…" at bounding box center [372, 129] width 744 height 258
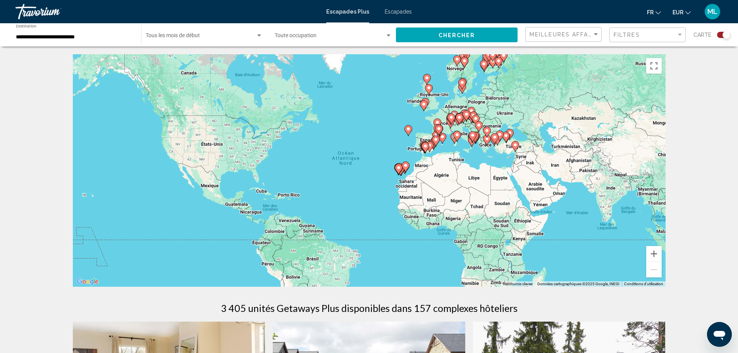
click at [402, 171] on gmp-advanced-marker "Contenu principal" at bounding box center [399, 170] width 8 height 12
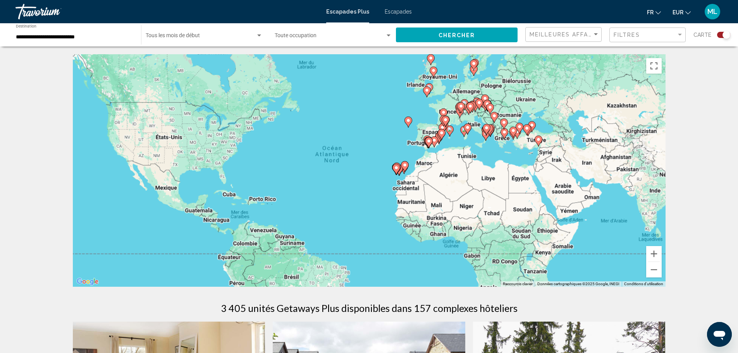
click at [402, 171] on icon "Contenu principal" at bounding box center [404, 168] width 8 height 11
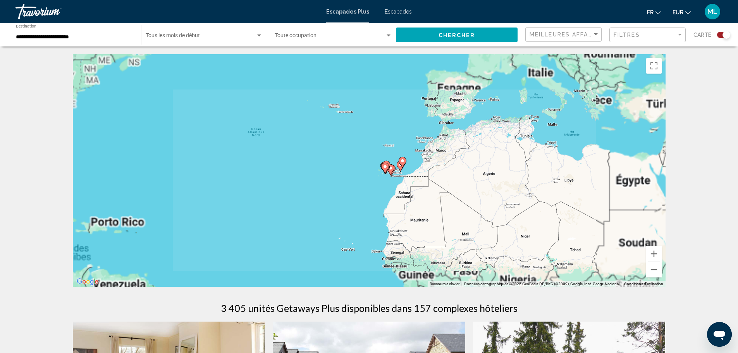
click at [391, 171] on div "Pour activer le glissement avec le clavier, appuyez sur Alt+Entrée. Une fois ce…" at bounding box center [369, 170] width 593 height 233
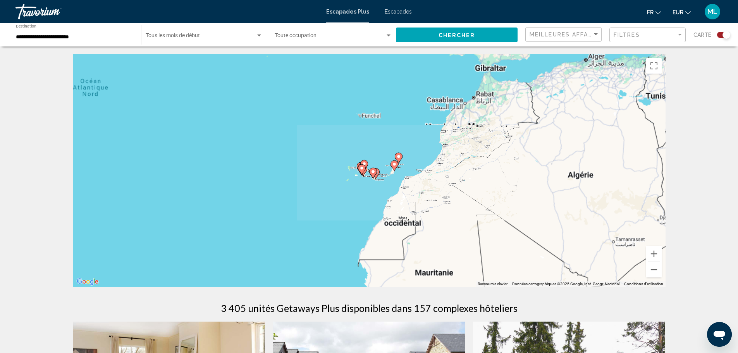
click at [391, 171] on gmp-advanced-marker "Contenu principal" at bounding box center [395, 166] width 8 height 12
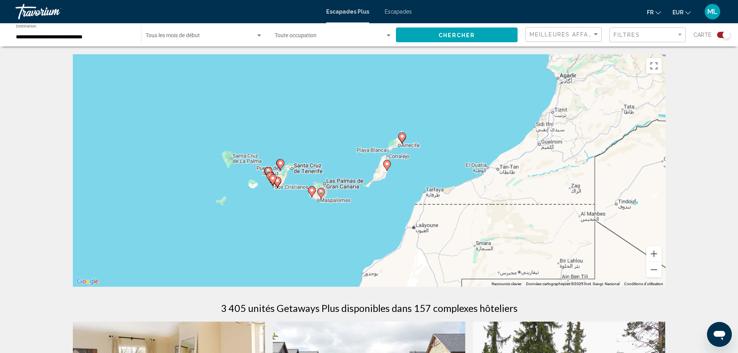
drag, startPoint x: 348, startPoint y: 186, endPoint x: 337, endPoint y: 191, distance: 12.3
click at [345, 187] on div "Pour naviguer, appuyez sur les touches fléchées. Pour activer le glissement ave…" at bounding box center [369, 170] width 593 height 233
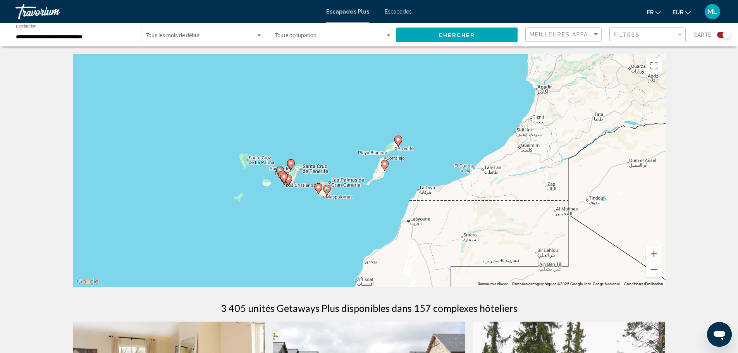
click at [307, 203] on div "Pour activer le glissement avec le clavier, appuyez sur Alt+Entrée. Une fois ce…" at bounding box center [369, 170] width 593 height 233
click at [321, 191] on gmp-advanced-marker "Contenu principal" at bounding box center [319, 189] width 8 height 12
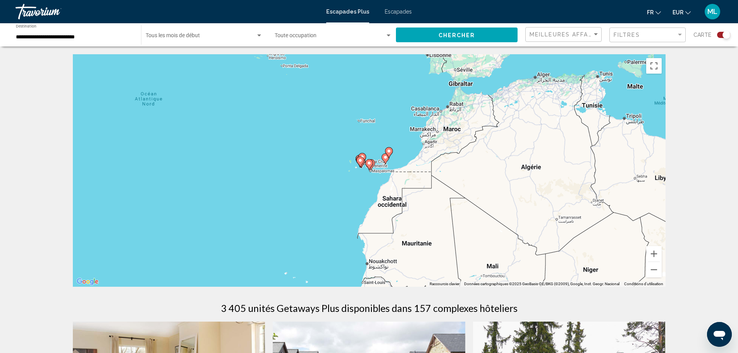
click at [371, 167] on icon "Contenu principal" at bounding box center [368, 165] width 7 height 10
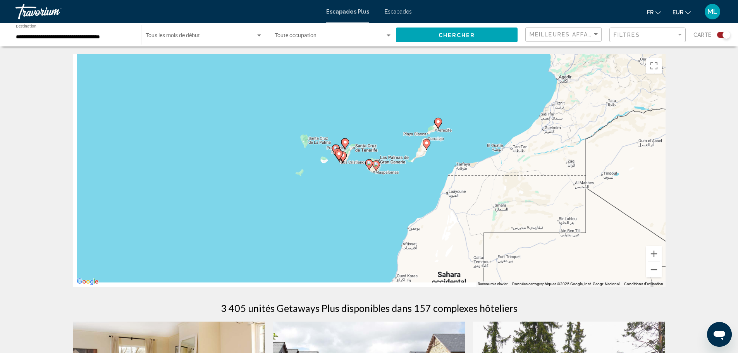
click at [367, 170] on gmp-advanced-marker "Contenu principal" at bounding box center [369, 165] width 8 height 12
type input "**********"
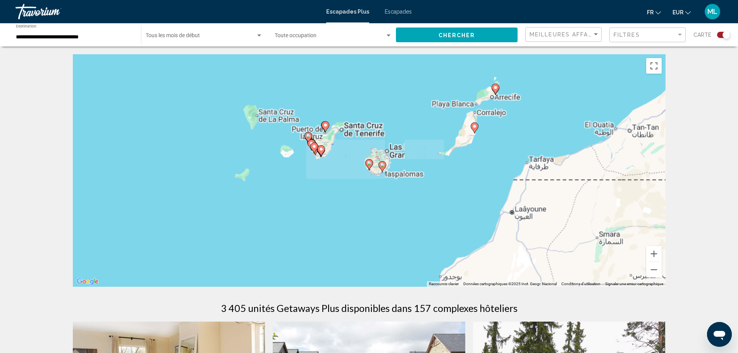
click at [368, 170] on gmp-advanced-marker "Contenu principal" at bounding box center [369, 165] width 8 height 12
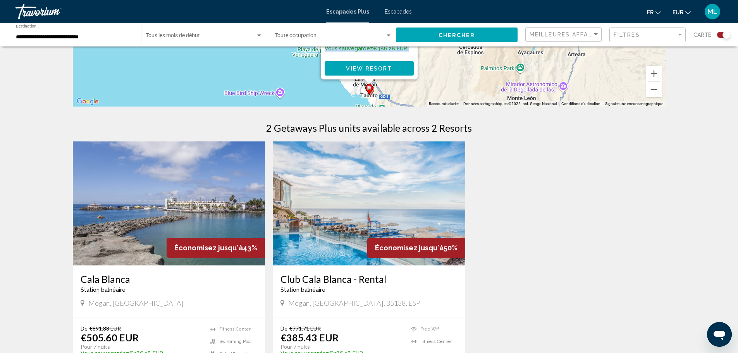
scroll to position [194, 0]
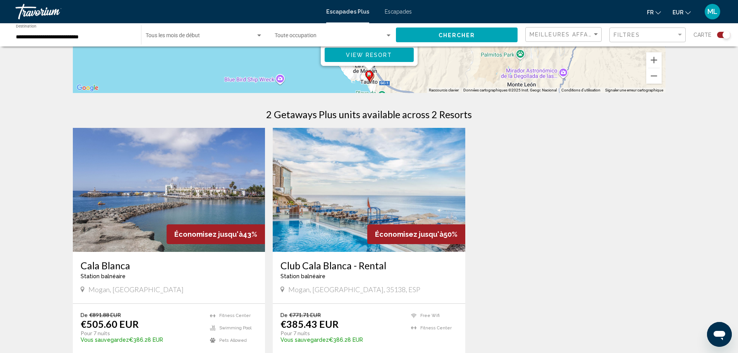
click at [375, 194] on img "Contenu principal" at bounding box center [369, 190] width 193 height 124
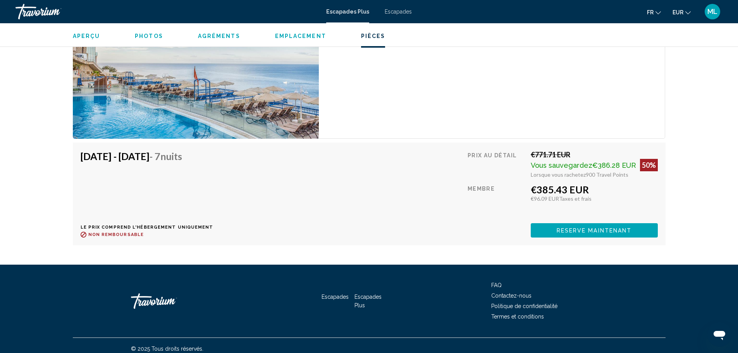
scroll to position [1318, 0]
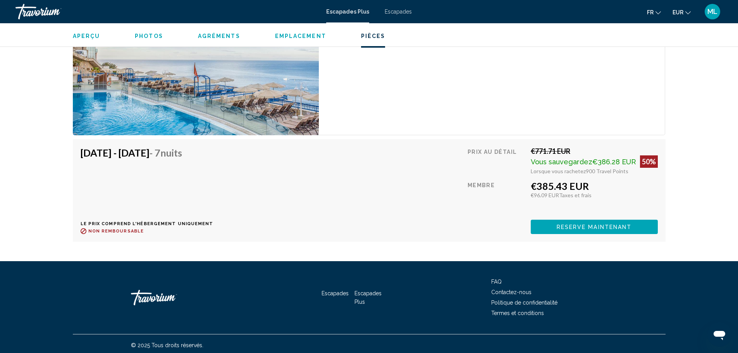
click at [588, 227] on span "Reserve maintenant" at bounding box center [594, 227] width 75 height 6
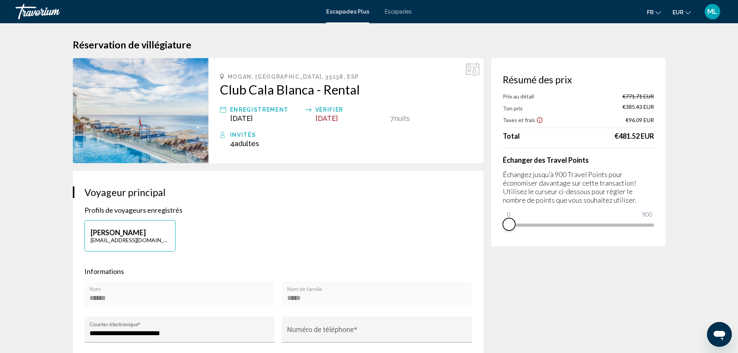
drag, startPoint x: 650, startPoint y: 235, endPoint x: 447, endPoint y: 222, distance: 203.1
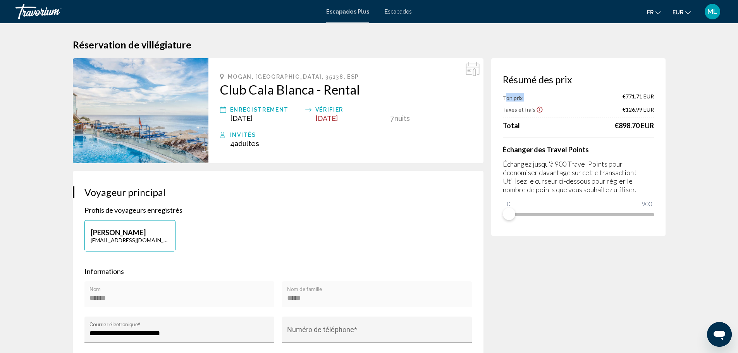
drag, startPoint x: 520, startPoint y: 99, endPoint x: 581, endPoint y: 96, distance: 61.7
click at [581, 96] on div "Ton prix €771.71 EUR" at bounding box center [578, 97] width 151 height 9
click at [582, 96] on div "Ton prix €771.71 EUR" at bounding box center [578, 97] width 151 height 9
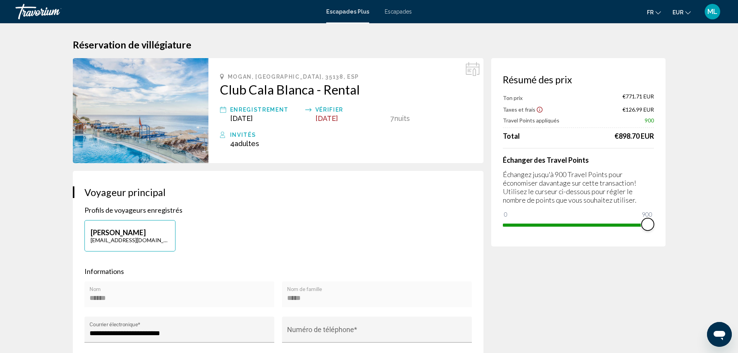
drag, startPoint x: 513, startPoint y: 213, endPoint x: 674, endPoint y: 209, distance: 161.3
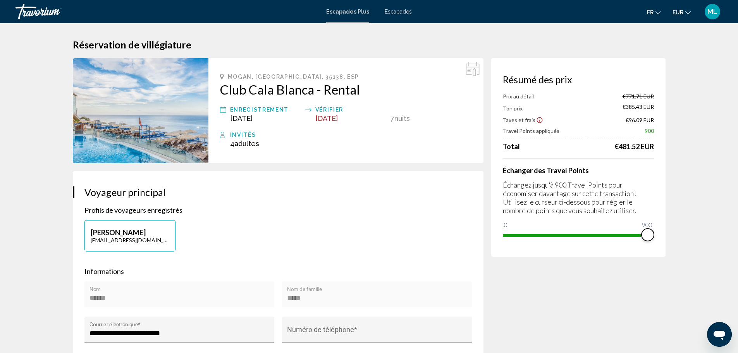
click at [648, 230] on span "Contenu principal" at bounding box center [648, 235] width 12 height 12
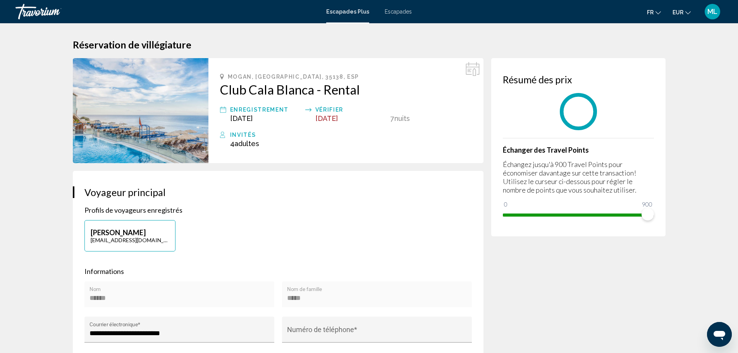
click at [648, 231] on div "Passer au contenu principal Escapades Plus Escapades fr Anglais Espagnol França…" at bounding box center [369, 176] width 738 height 353
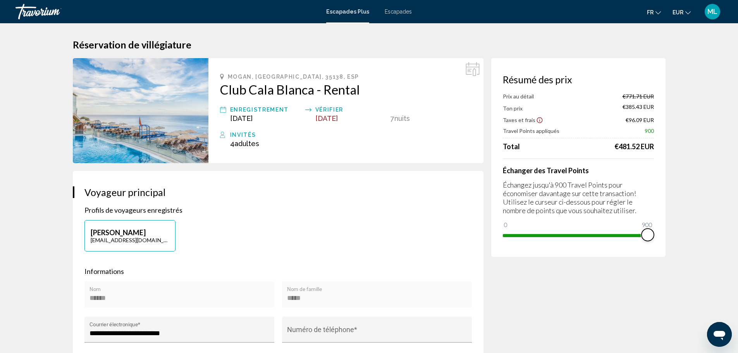
drag, startPoint x: 652, startPoint y: 231, endPoint x: 676, endPoint y: 230, distance: 23.7
click at [117, 122] on img "Contenu principal" at bounding box center [141, 110] width 136 height 105
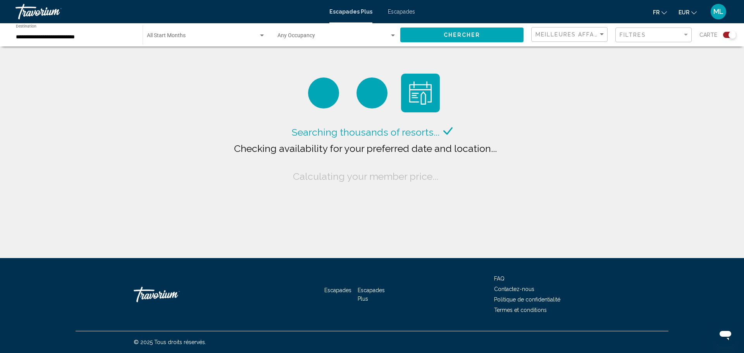
click at [312, 41] on div "Occupancy Any Occupancy" at bounding box center [337, 34] width 119 height 21
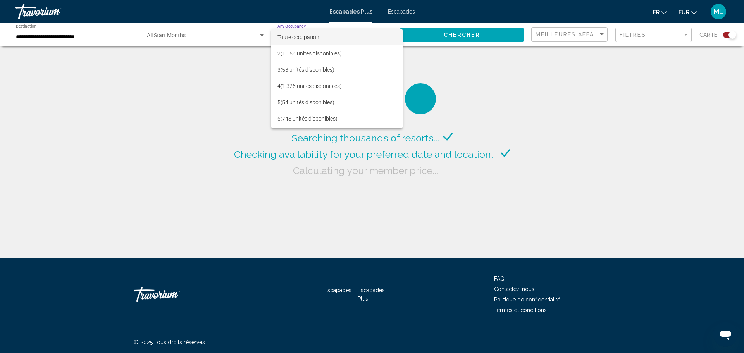
click at [208, 81] on div at bounding box center [372, 176] width 744 height 353
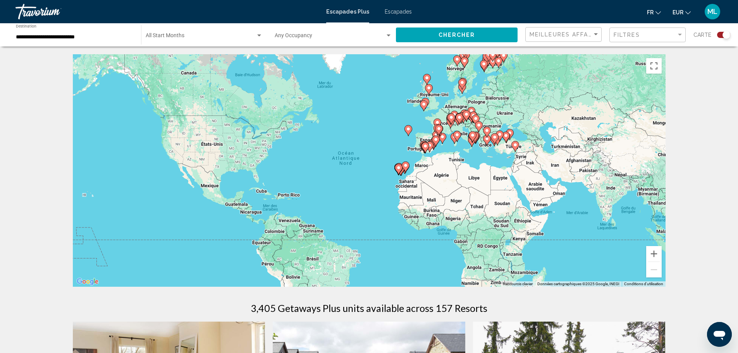
click at [296, 28] on div "Occupancy Any Occupancy" at bounding box center [333, 34] width 117 height 21
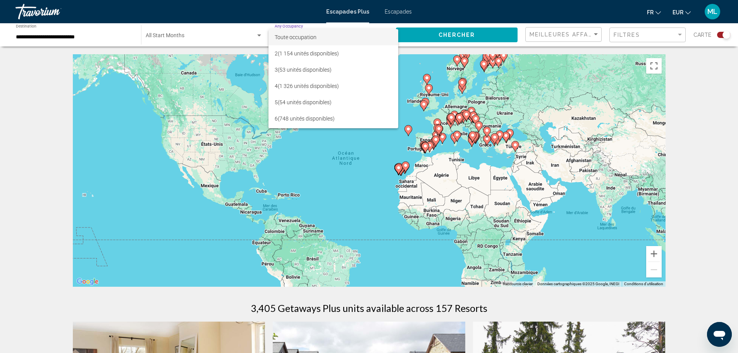
click at [254, 31] on div at bounding box center [369, 176] width 738 height 353
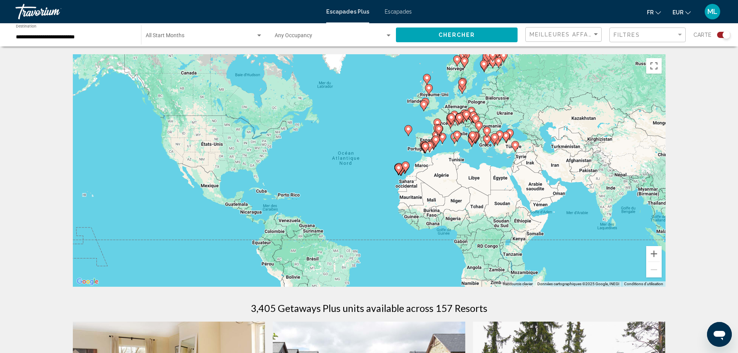
click at [305, 34] on span "Search widget" at bounding box center [330, 37] width 110 height 6
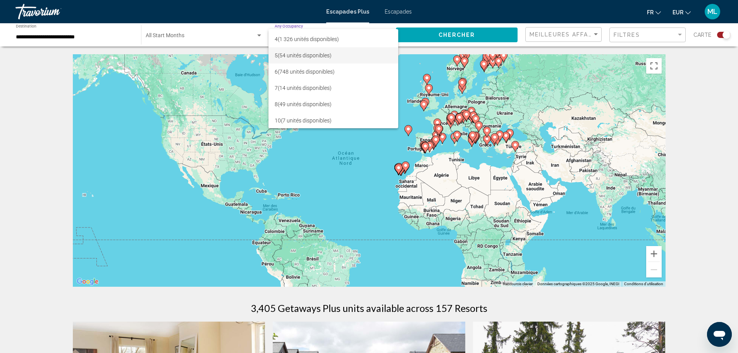
scroll to position [47, 0]
click at [336, 106] on span "8 (49 unités disponibles)" at bounding box center [333, 104] width 117 height 16
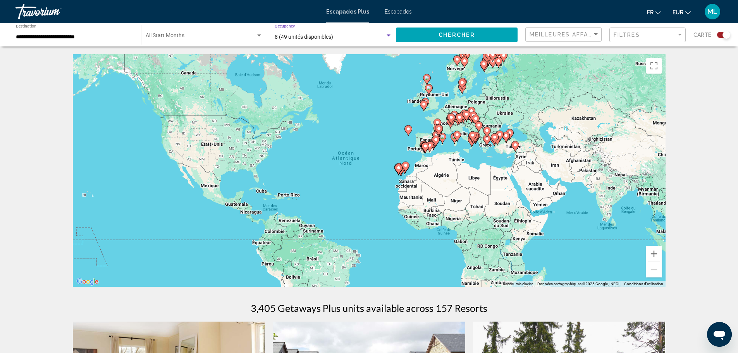
click at [471, 34] on span "Chercher" at bounding box center [457, 35] width 37 height 6
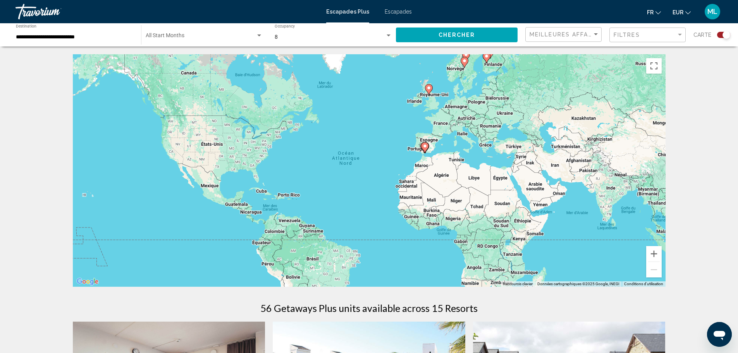
click at [426, 147] on image "Contenu principal" at bounding box center [425, 146] width 5 height 5
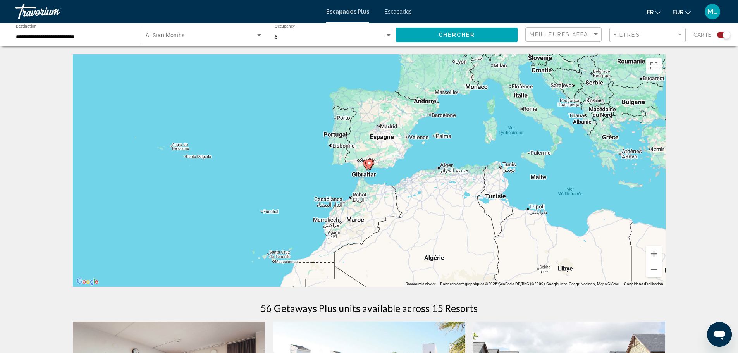
click at [372, 170] on gmp-advanced-marker "Contenu principal" at bounding box center [369, 165] width 8 height 12
type input "**********"
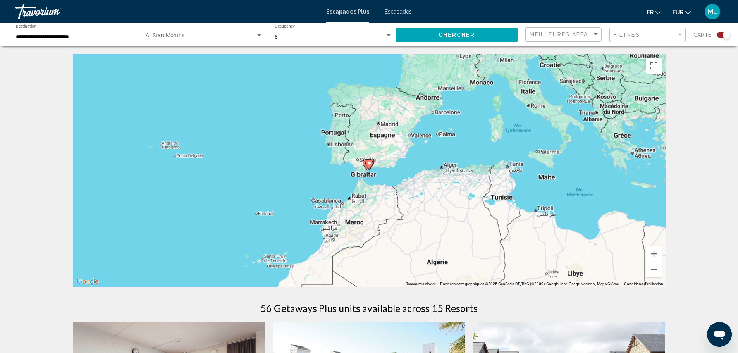
click at [372, 170] on gmp-advanced-marker "Contenu principal" at bounding box center [369, 165] width 8 height 12
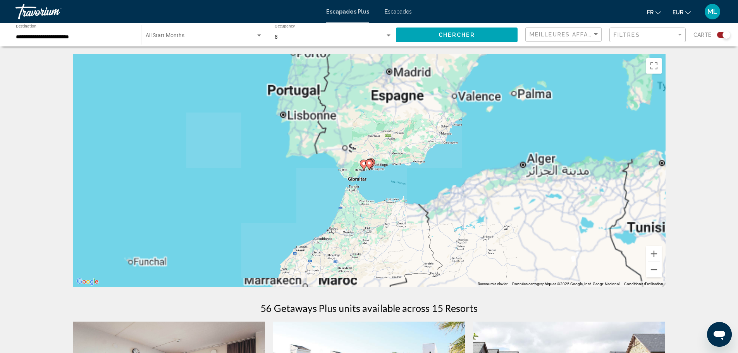
click at [372, 170] on gmp-advanced-marker "Contenu principal" at bounding box center [369, 165] width 8 height 12
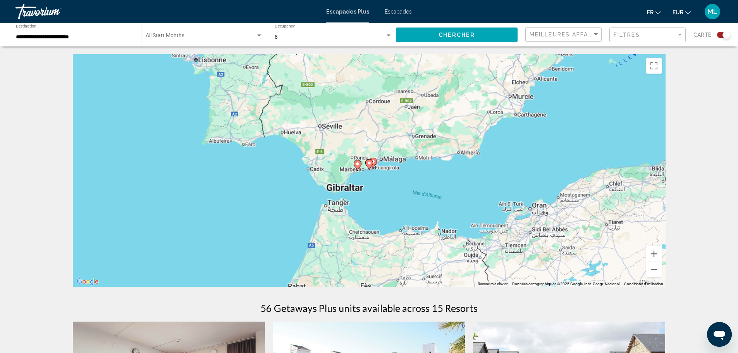
click at [372, 170] on gmp-advanced-marker "Contenu principal" at bounding box center [369, 165] width 8 height 12
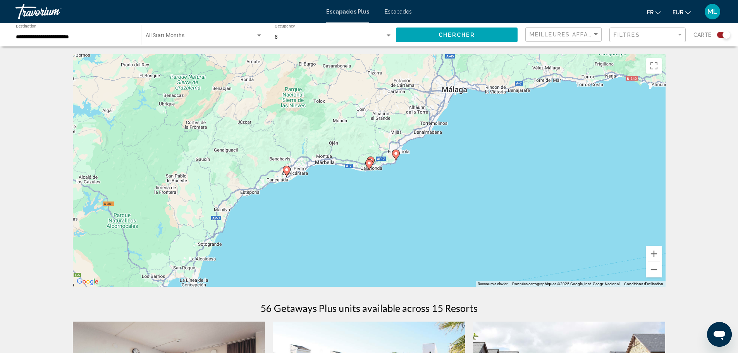
click at [373, 168] on div "Pour activer le glissement avec le clavier, appuyez sur Alt+Entrée. Une fois ce…" at bounding box center [369, 170] width 593 height 233
click at [369, 169] on icon "Contenu principal" at bounding box center [368, 165] width 7 height 10
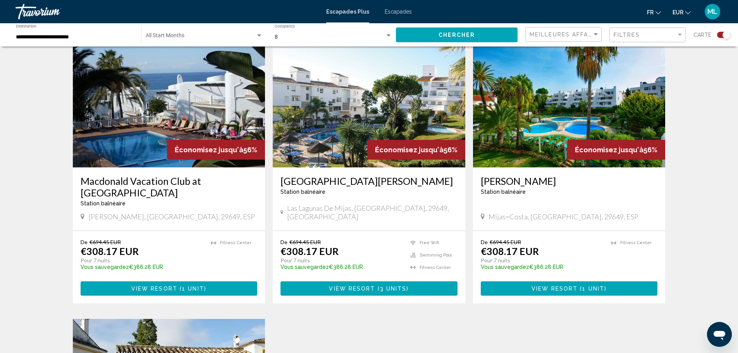
scroll to position [349, 0]
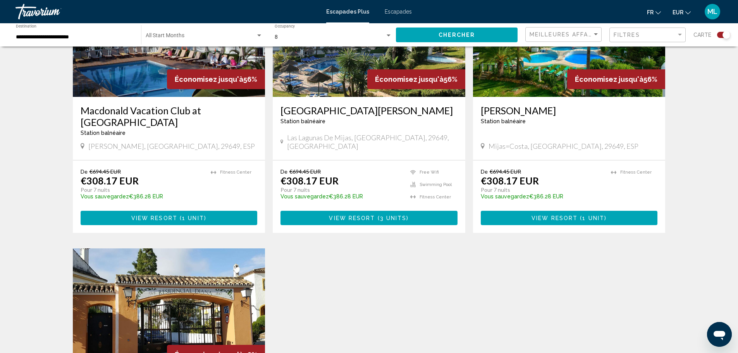
click at [183, 202] on p "temp" at bounding box center [142, 202] width 123 height 5
click at [140, 77] on img "Contenu principal" at bounding box center [169, 35] width 193 height 124
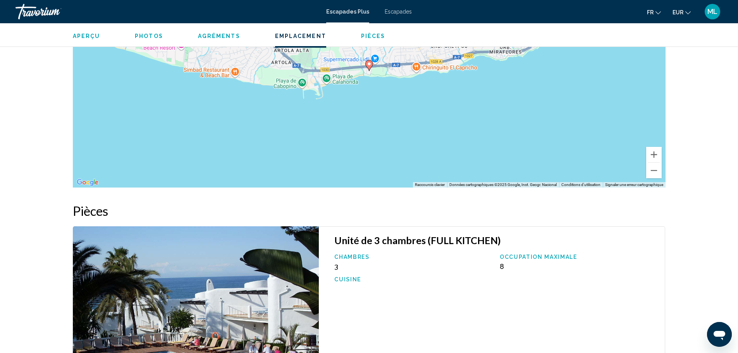
scroll to position [969, 0]
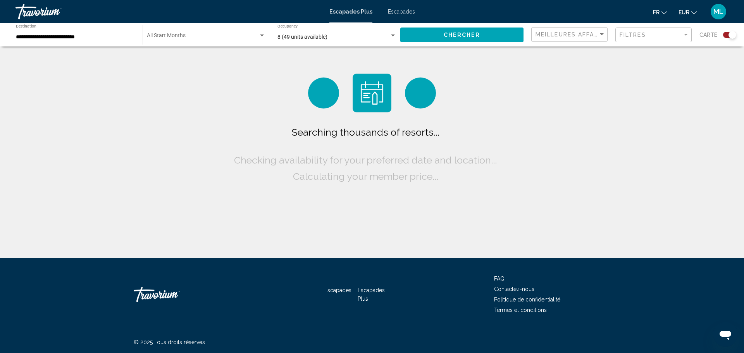
click at [192, 30] on div "Start Month All Start Months" at bounding box center [206, 34] width 119 height 21
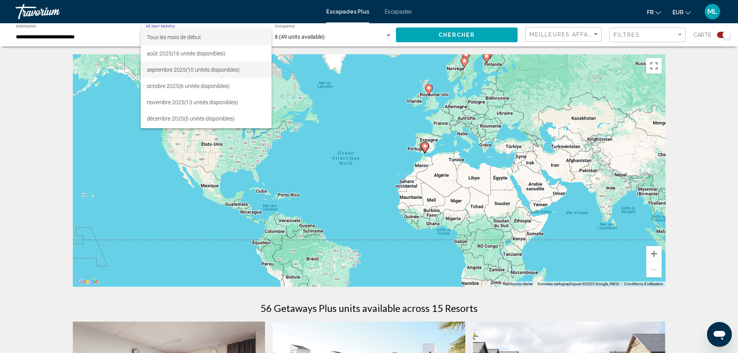
click at [226, 67] on font "(10 unités disponibles)" at bounding box center [213, 70] width 54 height 6
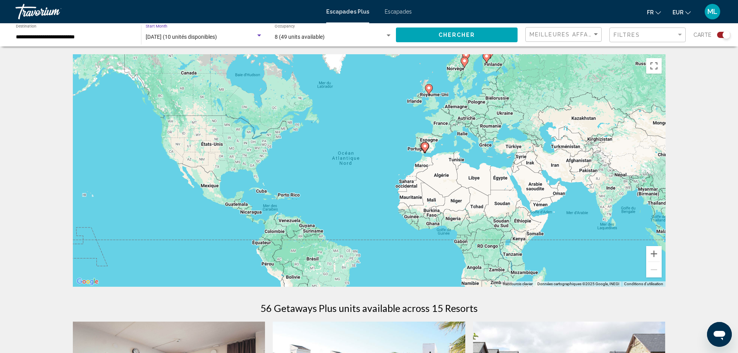
click at [448, 29] on button "Chercher" at bounding box center [457, 35] width 122 height 14
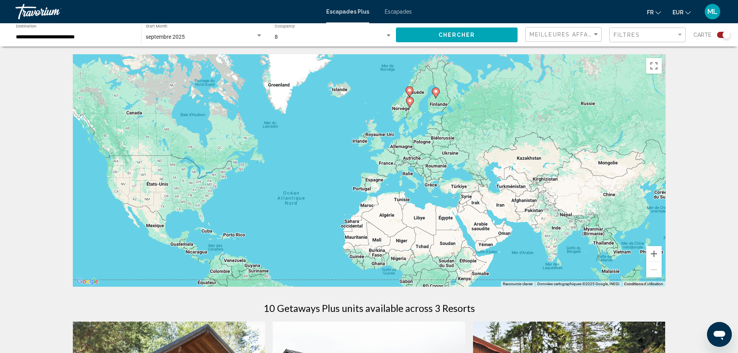
drag, startPoint x: 474, startPoint y: 101, endPoint x: 415, endPoint y: 138, distance: 69.6
click at [418, 142] on div "Pour activer le glissement avec le clavier, appuyez sur Alt+Entrée. Une fois ce…" at bounding box center [369, 170] width 593 height 233
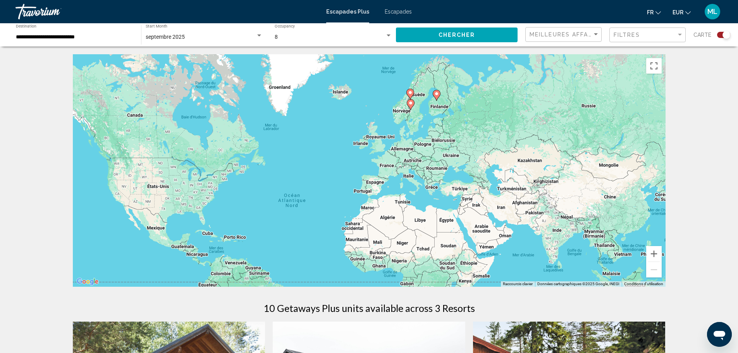
click at [410, 104] on image "Contenu principal" at bounding box center [411, 103] width 5 height 5
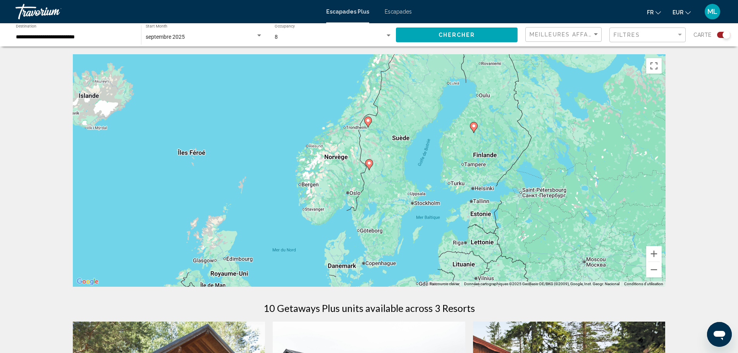
click at [374, 170] on div "Pour naviguer, appuyez sur les touches fléchées. Pour activer le glissement ave…" at bounding box center [369, 170] width 593 height 233
click at [370, 168] on icon "Contenu principal" at bounding box center [368, 165] width 7 height 10
type input "**********"
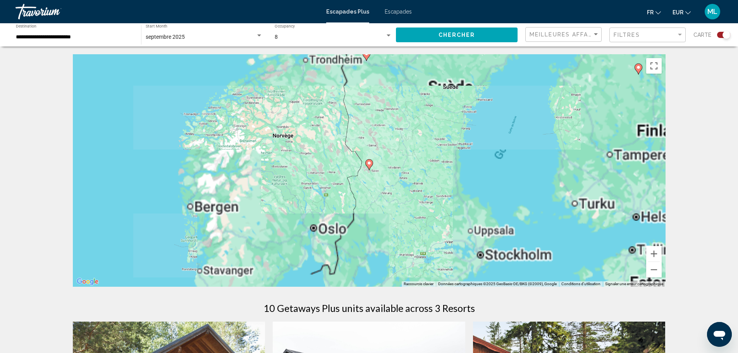
click at [370, 168] on icon "Contenu principal" at bounding box center [368, 165] width 7 height 10
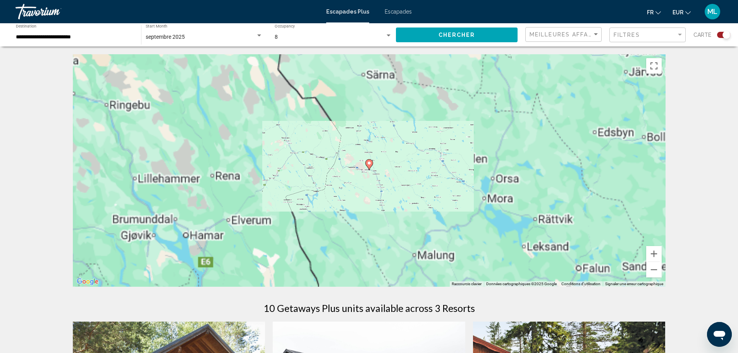
click at [370, 168] on icon "Contenu principal" at bounding box center [368, 165] width 7 height 10
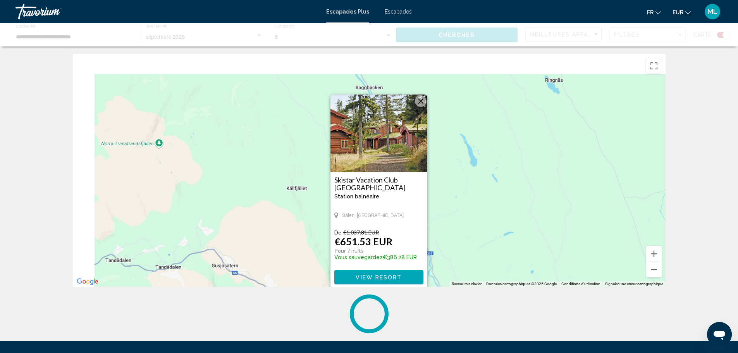
drag, startPoint x: 248, startPoint y: 105, endPoint x: 257, endPoint y: 141, distance: 37.1
click at [257, 141] on div "Pour activer le glissement avec le clavier, appuyez sur Alt+Entrée. Une fois ce…" at bounding box center [369, 170] width 593 height 233
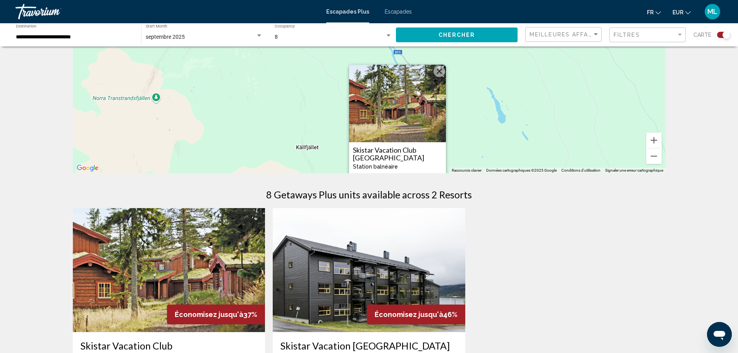
scroll to position [233, 0]
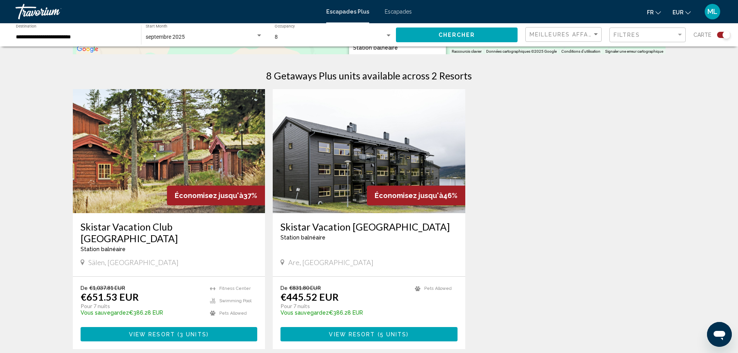
click at [215, 138] on img "Contenu principal" at bounding box center [169, 151] width 193 height 124
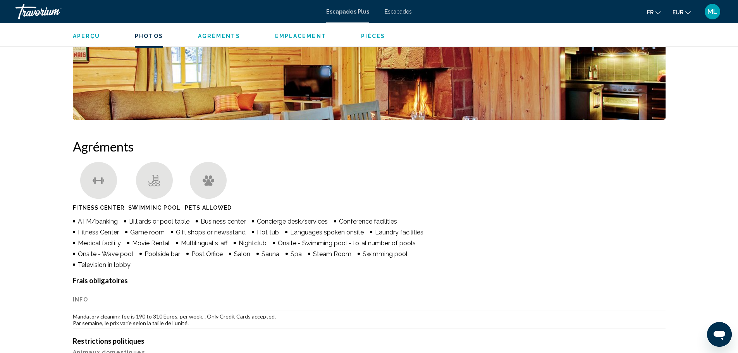
scroll to position [504, 0]
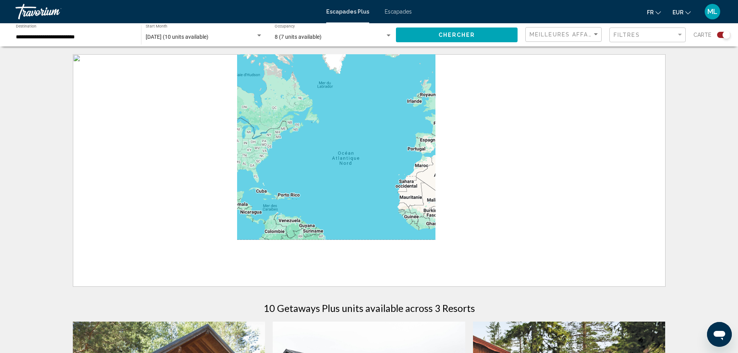
click at [192, 34] on span "septembre 2025 (10 units available)" at bounding box center [177, 37] width 63 height 6
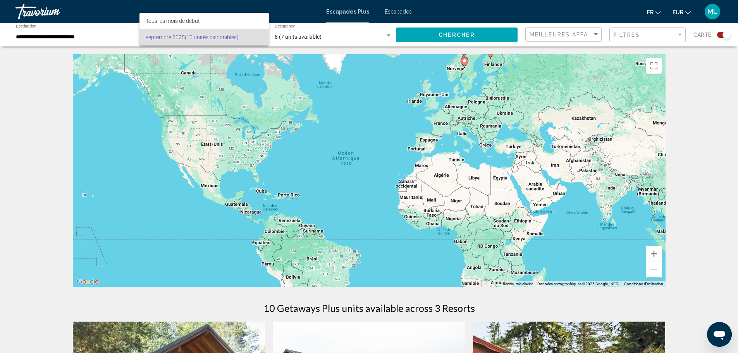
click at [296, 138] on div at bounding box center [369, 176] width 738 height 353
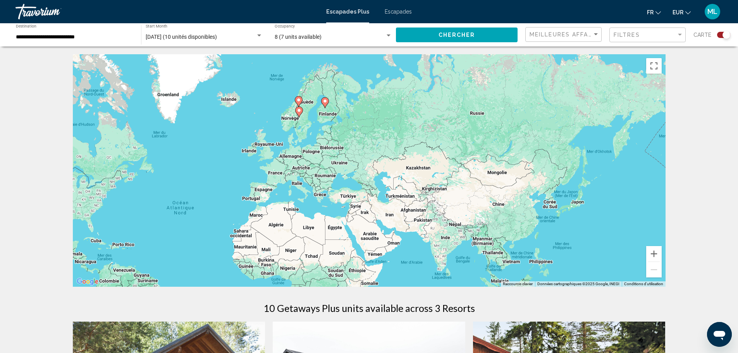
drag, startPoint x: 290, startPoint y: 128, endPoint x: 125, endPoint y: 186, distance: 174.4
click at [125, 186] on div "Pour activer le glissement avec le clavier, appuyez sur Alt+Entrée. Une fois ce…" at bounding box center [369, 170] width 593 height 233
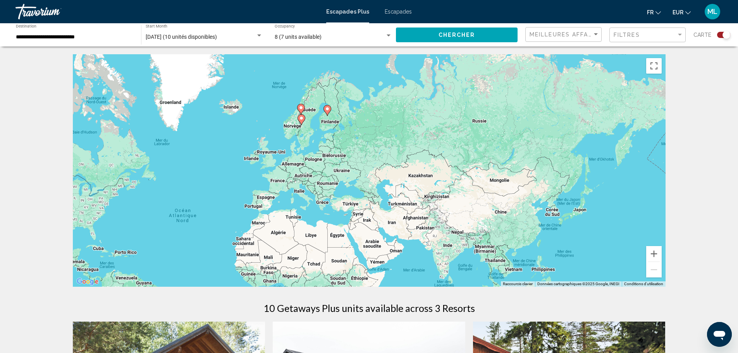
click at [302, 110] on icon "Contenu principal" at bounding box center [300, 109] width 7 height 10
type input "**********"
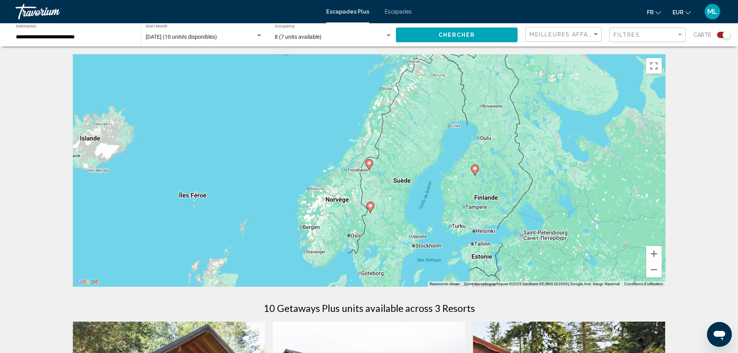
click at [151, 27] on div "septembre 2025 (10 unités disponibles) Start Month All Start Months" at bounding box center [204, 34] width 117 height 21
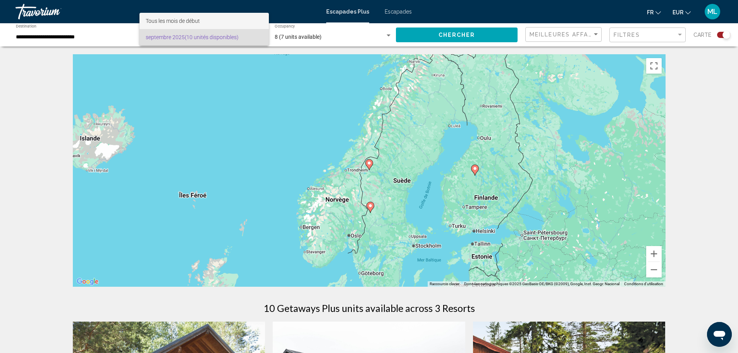
click at [169, 19] on font "Tous les mois de début" at bounding box center [173, 21] width 54 height 6
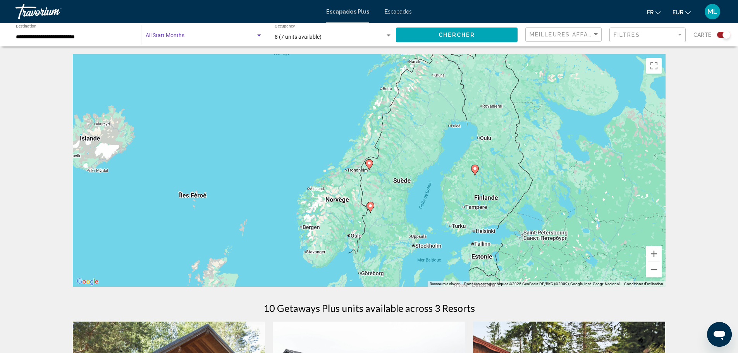
click at [176, 34] on span "Search widget" at bounding box center [201, 37] width 110 height 6
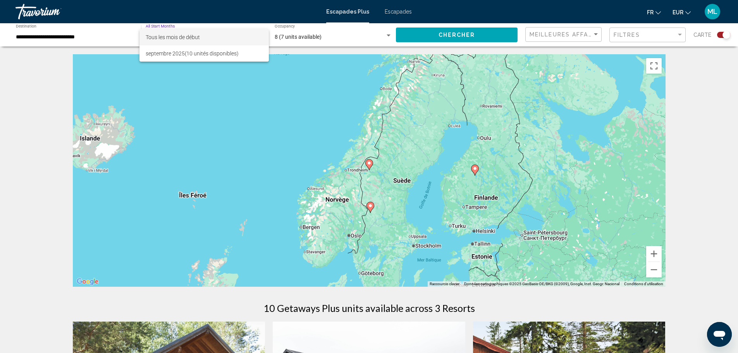
click at [172, 33] on span "Tous les mois de début" at bounding box center [204, 37] width 117 height 16
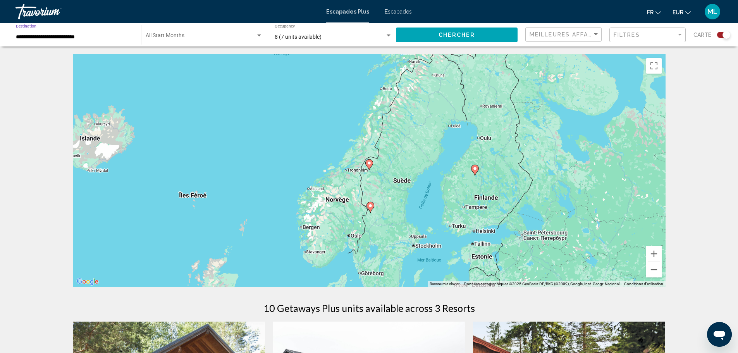
click at [76, 35] on input "**********" at bounding box center [74, 37] width 117 height 6
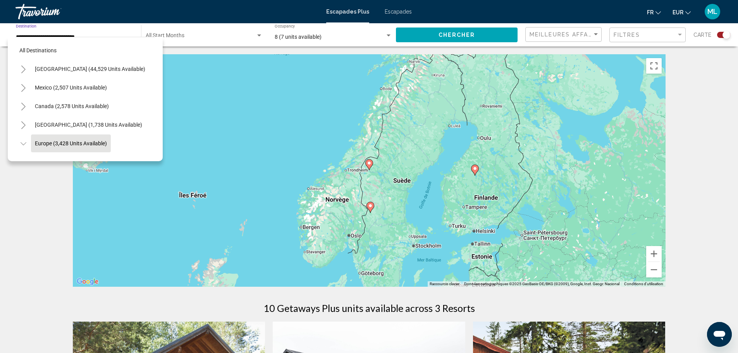
scroll to position [49, 0]
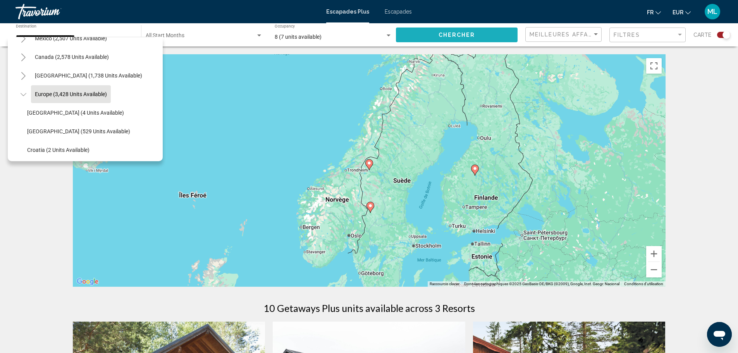
click at [407, 28] on button "Chercher" at bounding box center [457, 35] width 122 height 14
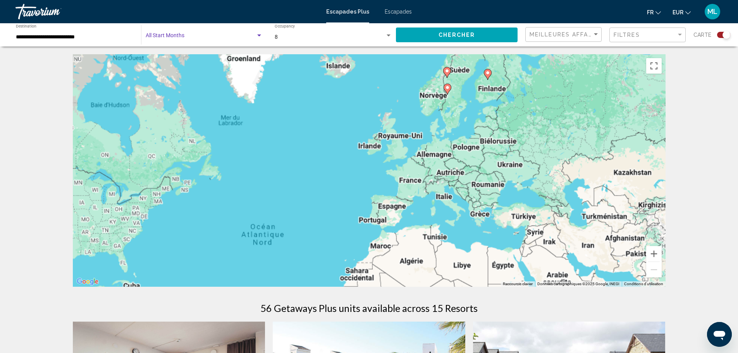
click at [167, 34] on span "Search widget" at bounding box center [201, 37] width 110 height 6
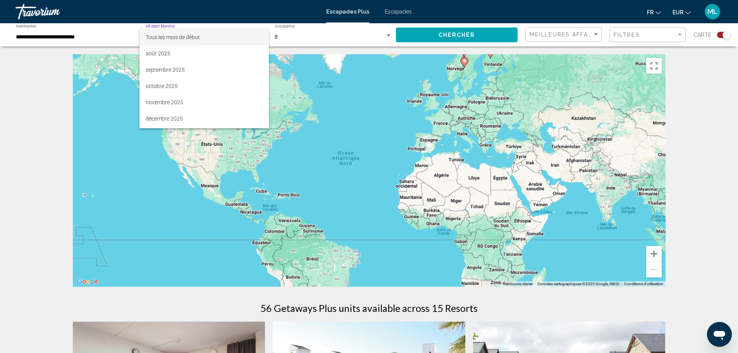
click at [457, 122] on div at bounding box center [369, 176] width 738 height 353
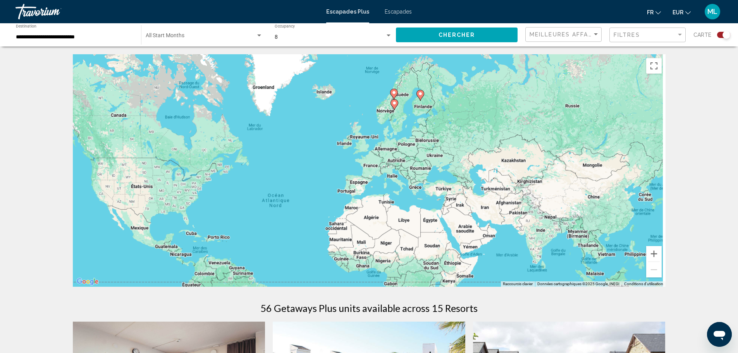
drag, startPoint x: 443, startPoint y: 103, endPoint x: 354, endPoint y: 170, distance: 111.3
click at [354, 170] on div "Pour activer le glissement avec le clavier, appuyez sur Alt+Entrée. Une fois ce…" at bounding box center [369, 170] width 593 height 233
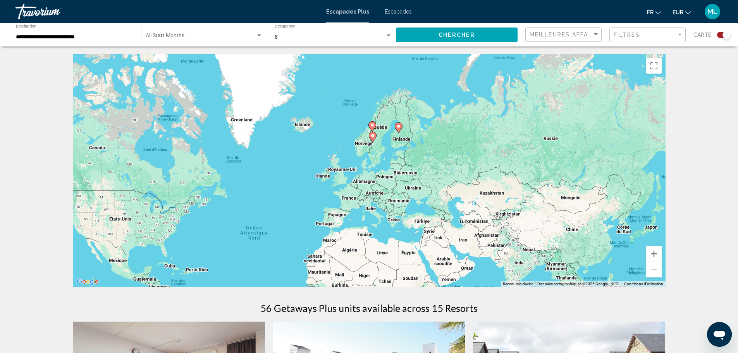
click at [205, 39] on span "Search widget" at bounding box center [201, 37] width 110 height 6
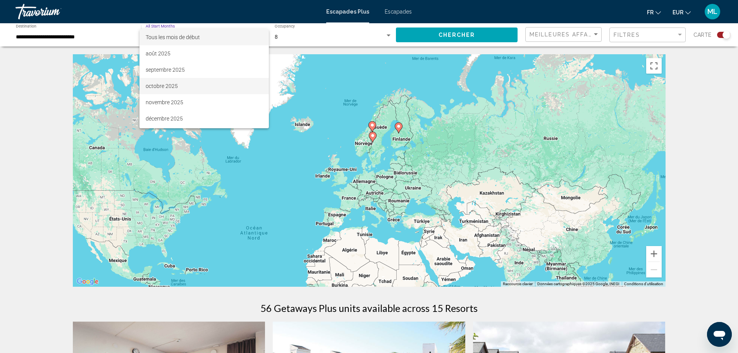
click at [193, 85] on span "octobre 2025" at bounding box center [204, 86] width 117 height 16
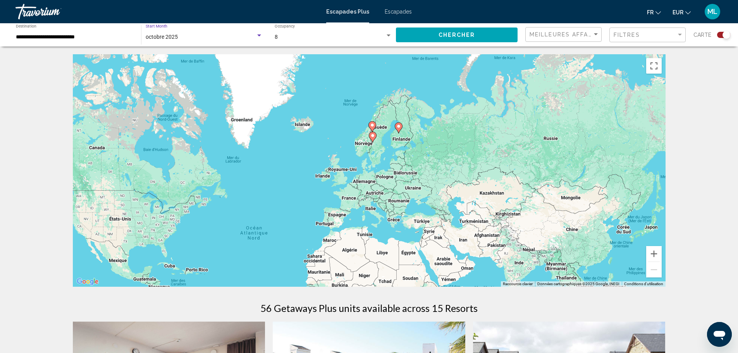
click at [467, 31] on button "Chercher" at bounding box center [457, 35] width 122 height 14
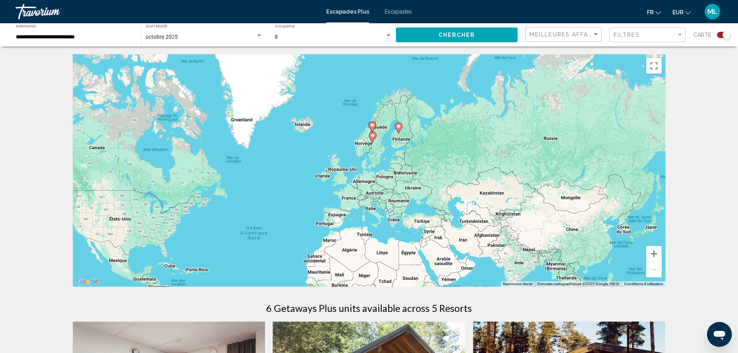
click at [233, 25] on div "octobre 2025 Start Month All Start Months" at bounding box center [204, 34] width 117 height 21
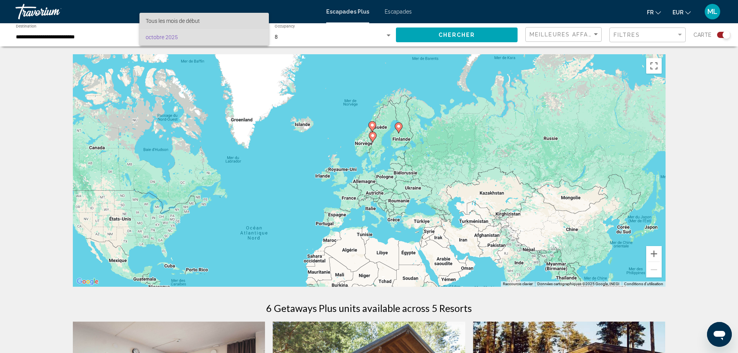
click at [207, 14] on span "Tous les mois de début" at bounding box center [204, 21] width 117 height 16
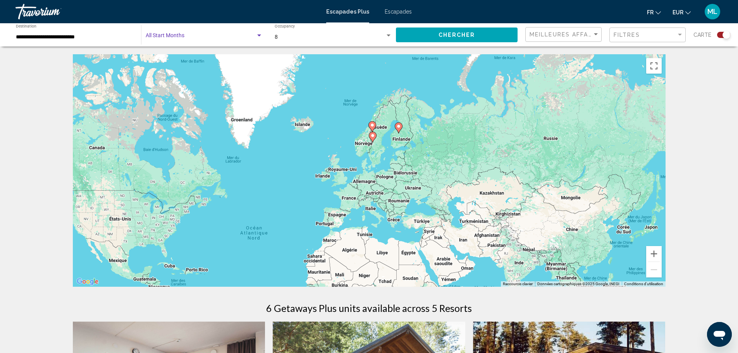
click at [436, 38] on button "Chercher" at bounding box center [457, 35] width 122 height 14
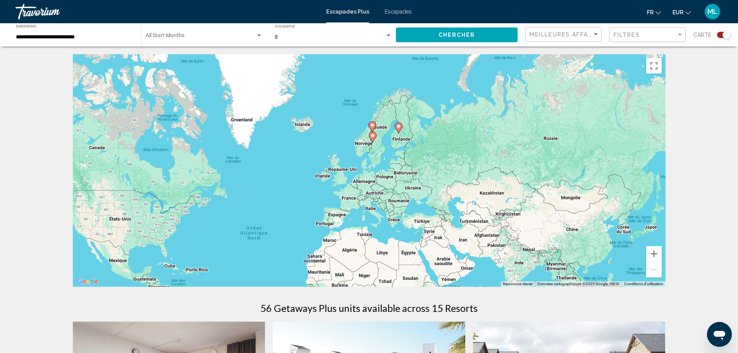
click at [210, 44] on div "Start Month All Start Months" at bounding box center [204, 34] width 117 height 21
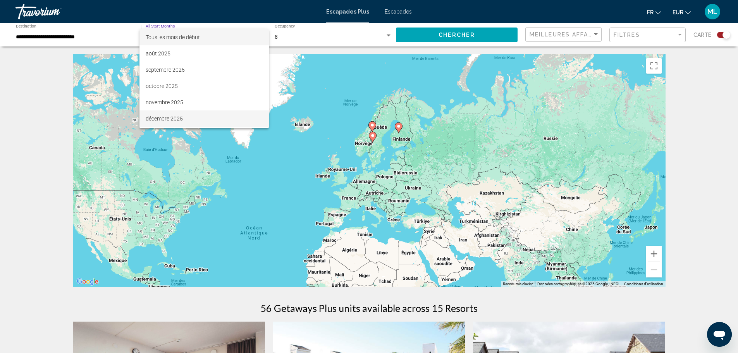
click at [206, 110] on span "décembre 2025" at bounding box center [204, 118] width 117 height 16
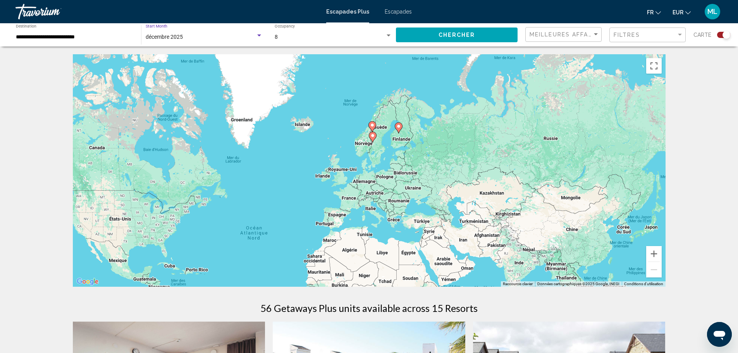
click at [431, 38] on button "Chercher" at bounding box center [457, 35] width 122 height 14
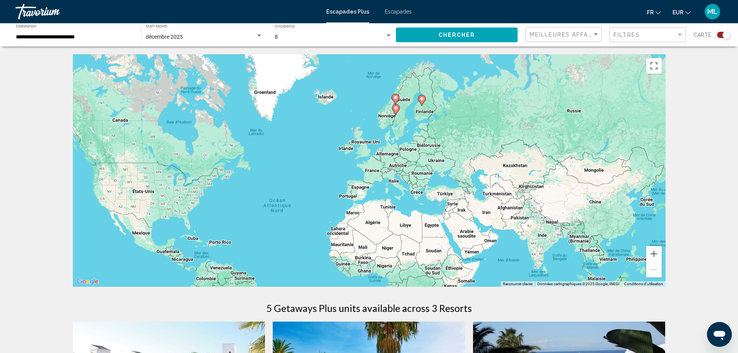
drag, startPoint x: 355, startPoint y: 106, endPoint x: 379, endPoint y: 77, distance: 37.7
click at [379, 77] on div "Pour activer le glissement avec le clavier, appuyez sur Alt+Entrée. Une fois ce…" at bounding box center [369, 170] width 593 height 233
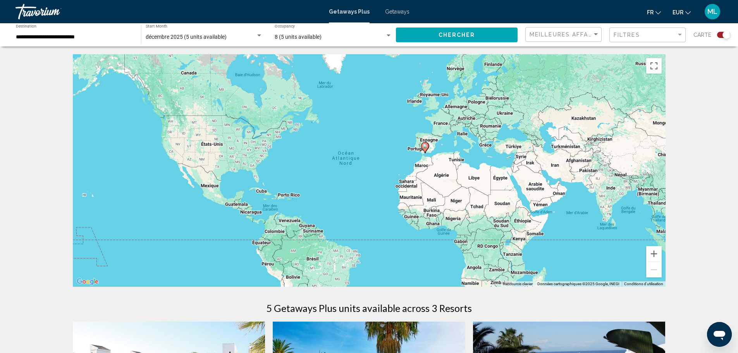
click at [167, 34] on span "décembre 2025 (5 units available)" at bounding box center [186, 37] width 81 height 6
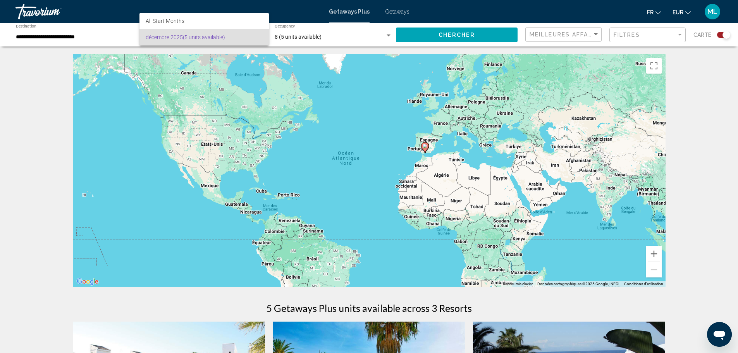
click at [305, 80] on div at bounding box center [369, 176] width 738 height 353
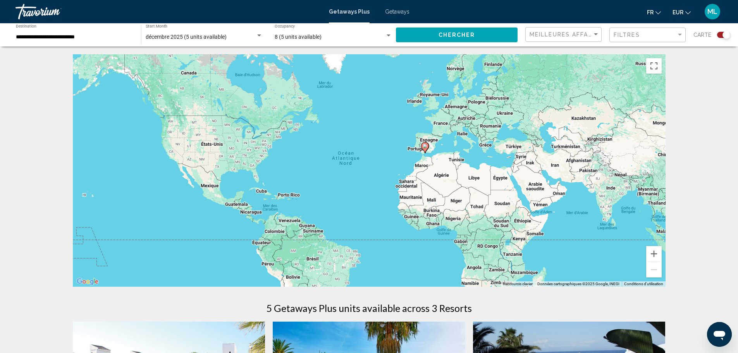
click at [424, 147] on image "Main content" at bounding box center [425, 146] width 5 height 5
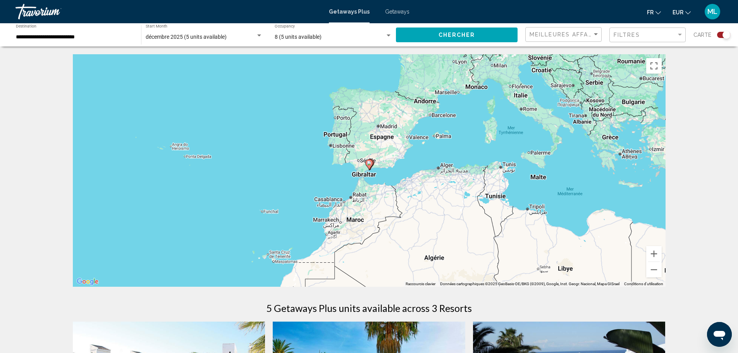
click at [374, 167] on div "Pour naviguer, appuyez sur les touches fléchées. Pour activer le glissement ave…" at bounding box center [369, 170] width 593 height 233
click at [372, 168] on gmp-advanced-marker "Main content" at bounding box center [369, 165] width 8 height 12
type input "**********"
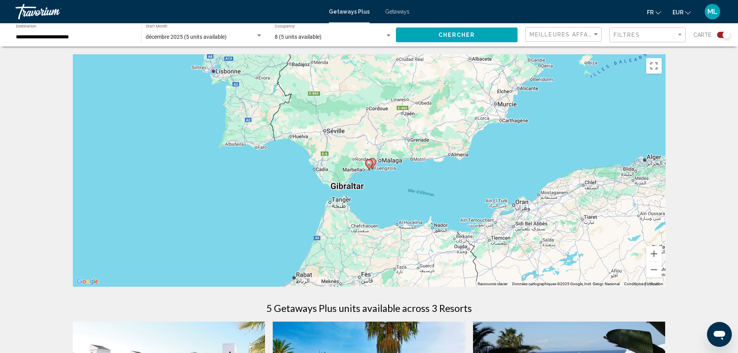
click at [304, 38] on span "8 (5 units available)" at bounding box center [298, 37] width 47 height 6
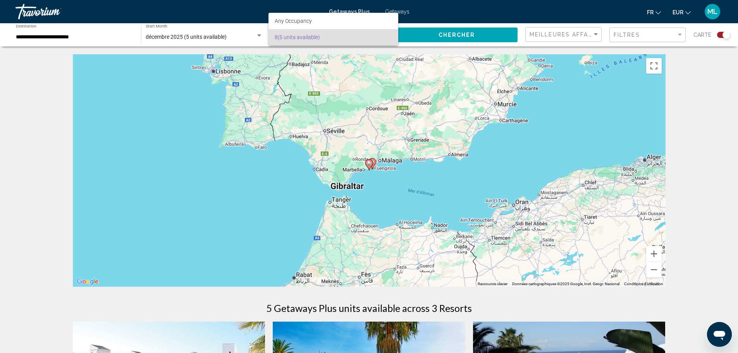
click at [181, 107] on div at bounding box center [369, 176] width 738 height 353
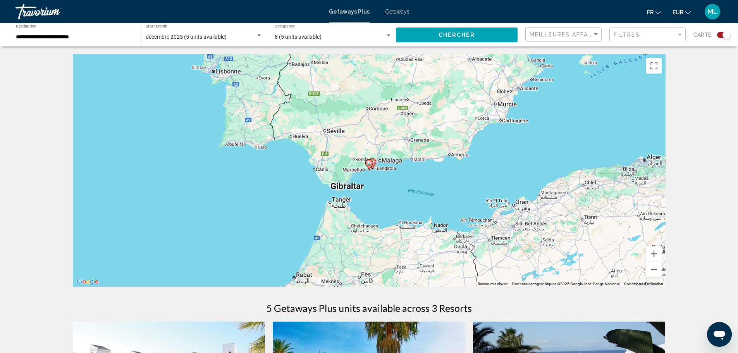
click at [374, 168] on gmp-advanced-marker "Main content" at bounding box center [373, 164] width 8 height 12
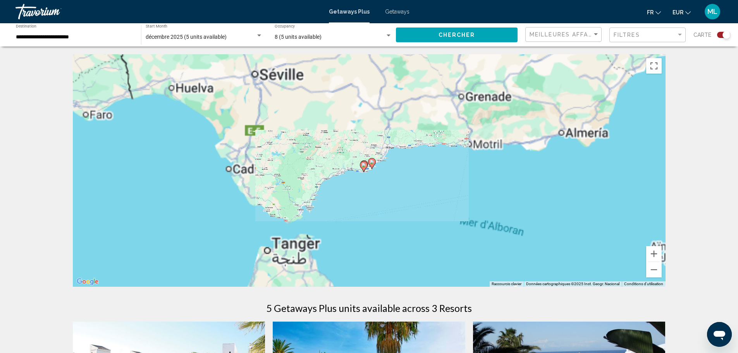
click at [372, 168] on gmp-advanced-marker "Main content" at bounding box center [372, 164] width 8 height 12
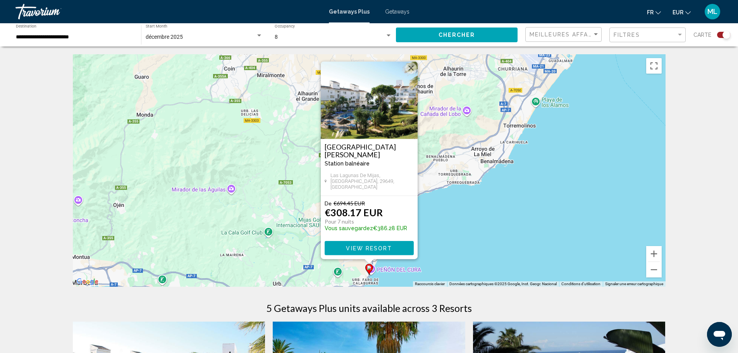
click at [208, 29] on div "décembre 2025 Start Month All Start Months" at bounding box center [204, 34] width 117 height 21
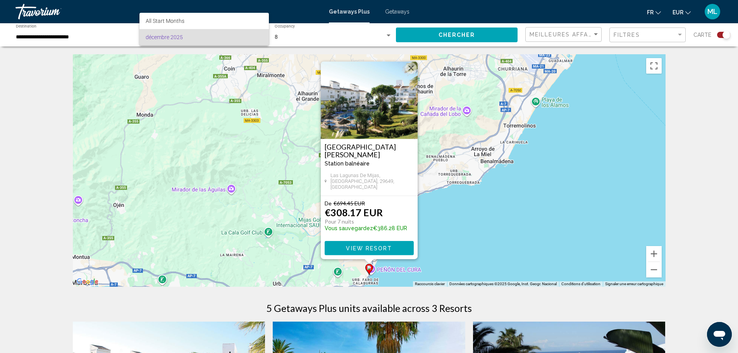
click at [169, 12] on div at bounding box center [369, 176] width 738 height 353
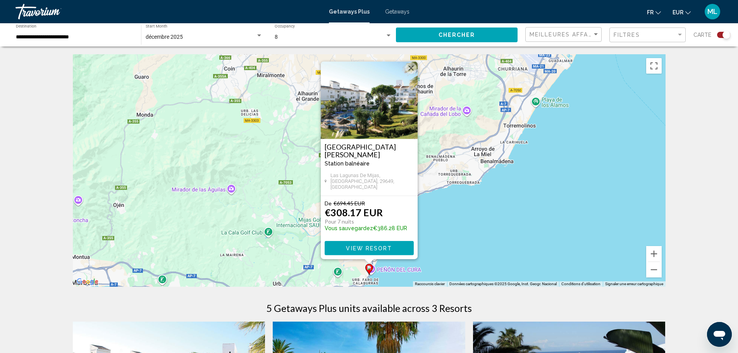
click at [167, 14] on link "Travorium" at bounding box center [169, 12] width 306 height 16
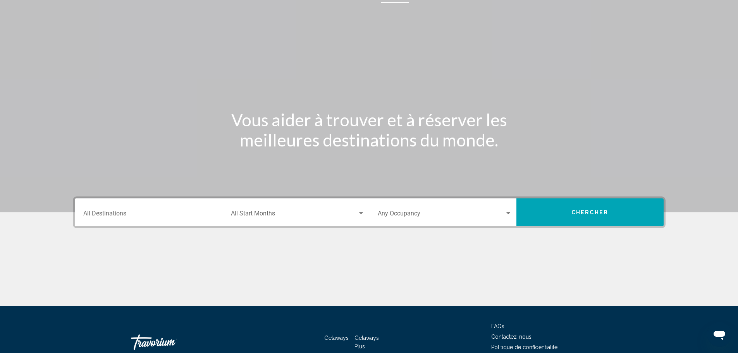
scroll to position [39, 0]
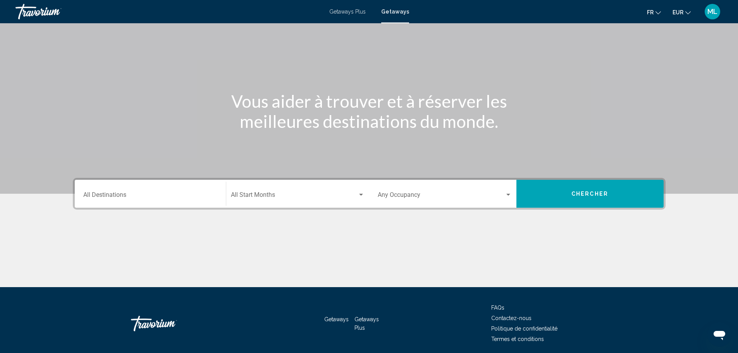
drag, startPoint x: 257, startPoint y: 218, endPoint x: 255, endPoint y: 210, distance: 7.8
click at [257, 217] on div "Destination All Destinations Start Month All Start Months Occupancy Any Occupan…" at bounding box center [369, 232] width 624 height 109
click at [257, 200] on span "Search widget" at bounding box center [294, 196] width 127 height 7
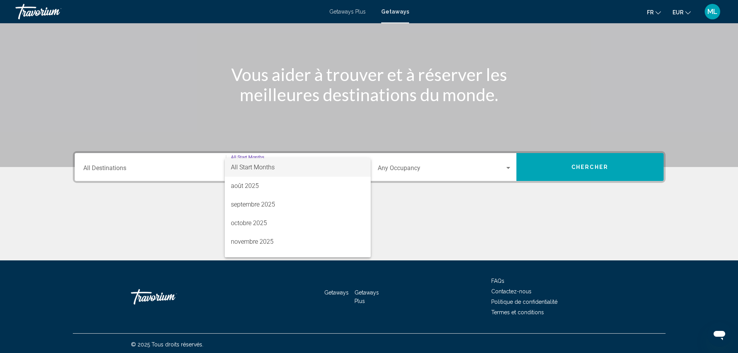
scroll to position [68, 0]
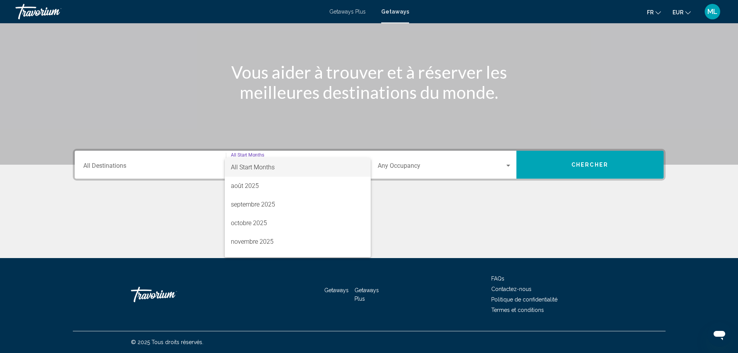
click at [162, 162] on div at bounding box center [369, 176] width 738 height 353
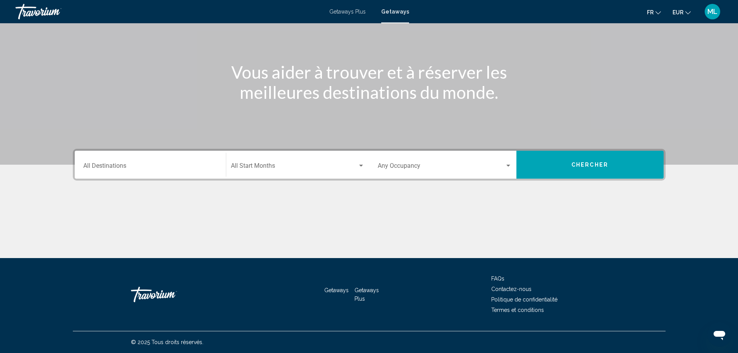
click at [176, 159] on div "Destination All Destinations" at bounding box center [150, 165] width 134 height 24
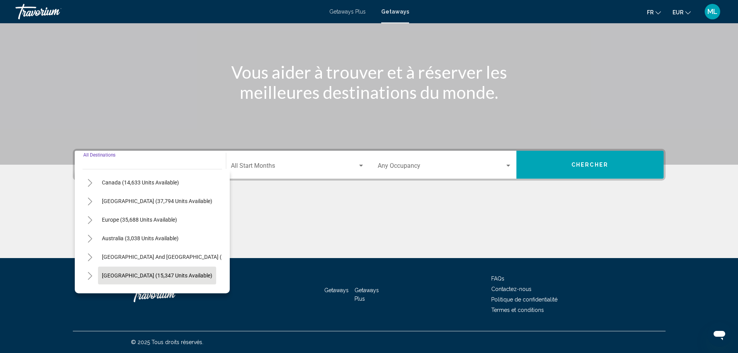
scroll to position [54, 0]
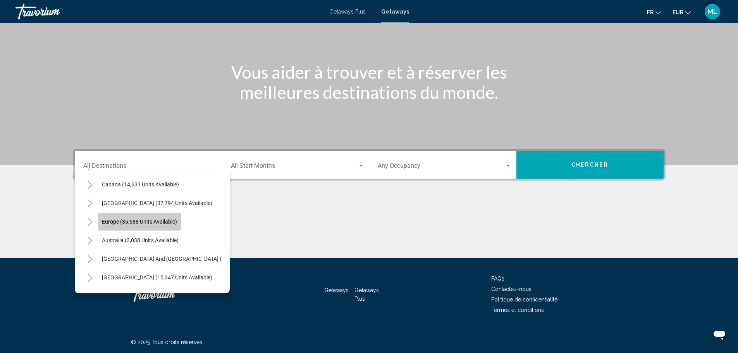
click at [142, 222] on span "Europe (35,688 units available)" at bounding box center [139, 222] width 75 height 6
type input "**********"
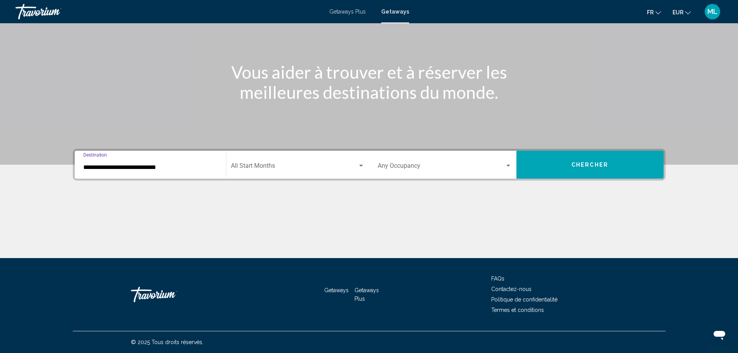
click at [279, 167] on span "Search widget" at bounding box center [294, 167] width 127 height 7
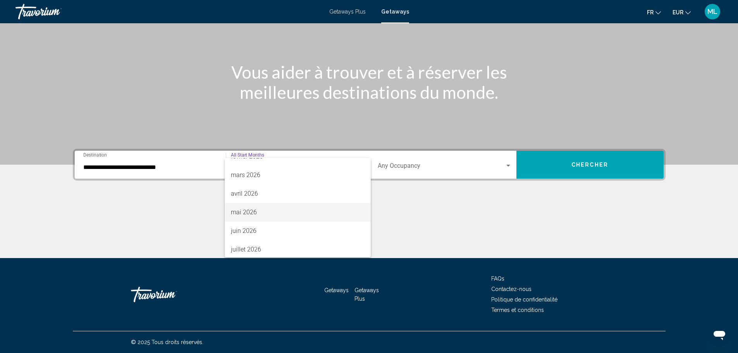
scroll to position [122, 0]
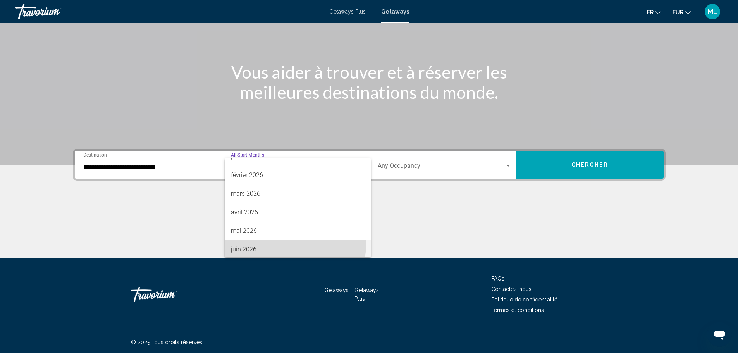
click at [287, 244] on span "juin 2026" at bounding box center [298, 249] width 134 height 19
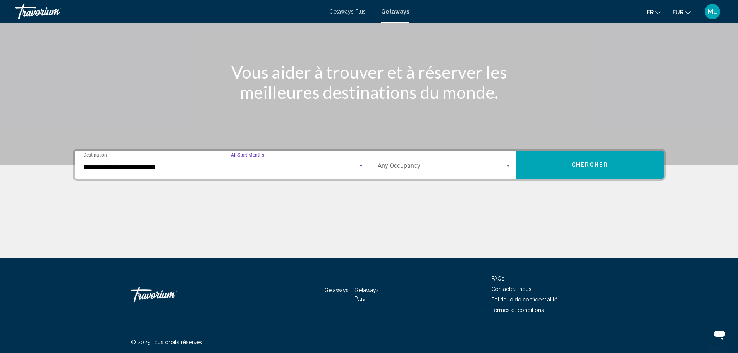
scroll to position [124, 0]
click at [432, 164] on span "Search widget" at bounding box center [441, 167] width 127 height 7
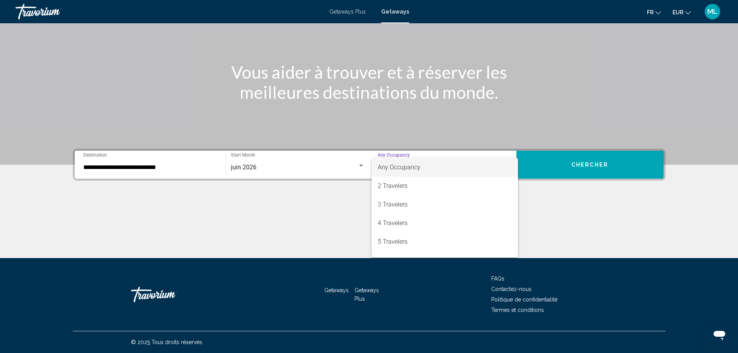
click at [593, 167] on div at bounding box center [369, 176] width 738 height 353
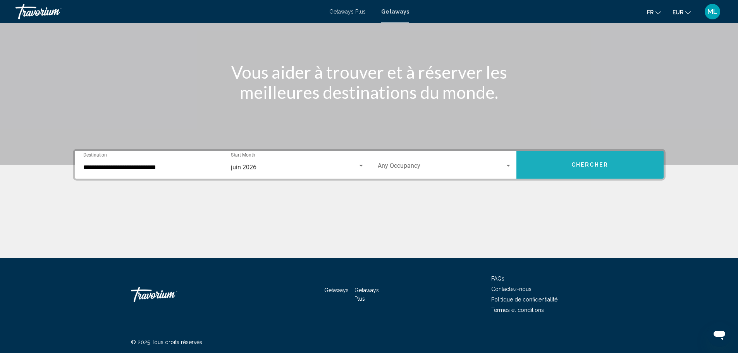
click at [593, 167] on span "Chercher" at bounding box center [590, 165] width 37 height 6
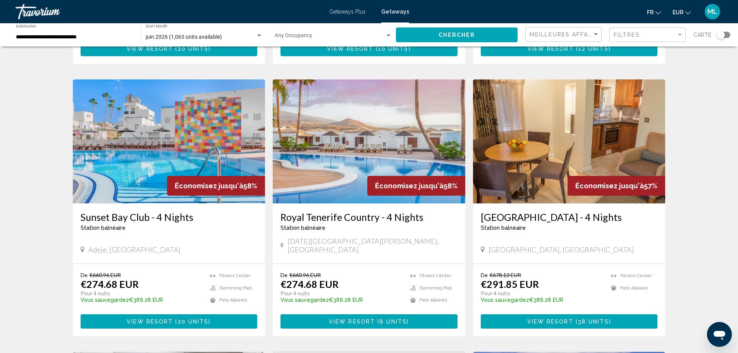
scroll to position [543, 0]
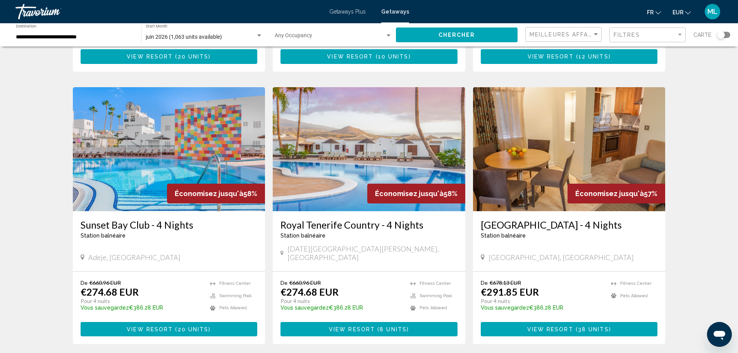
click at [179, 152] on img "Main content" at bounding box center [169, 149] width 193 height 124
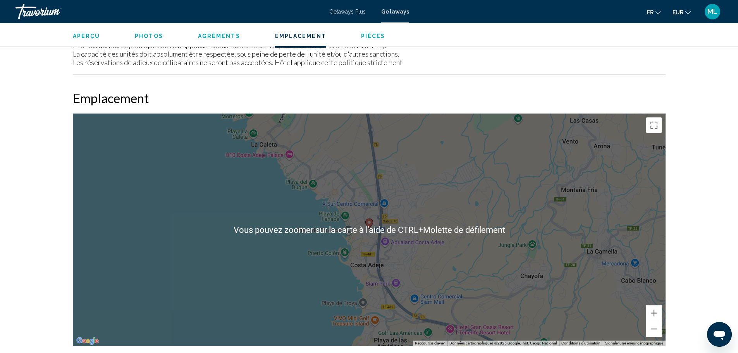
scroll to position [969, 0]
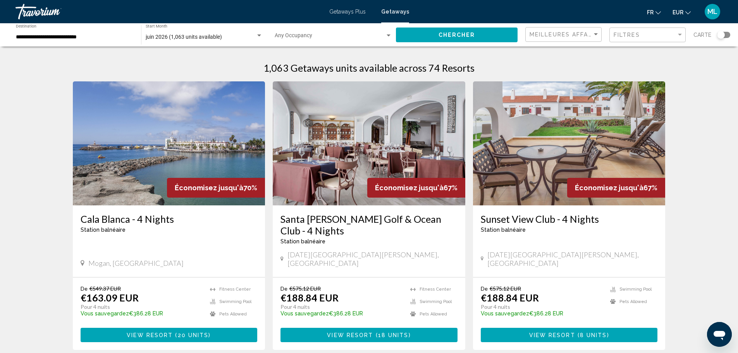
click at [299, 33] on div "Occupancy Any Occupancy" at bounding box center [333, 34] width 117 height 21
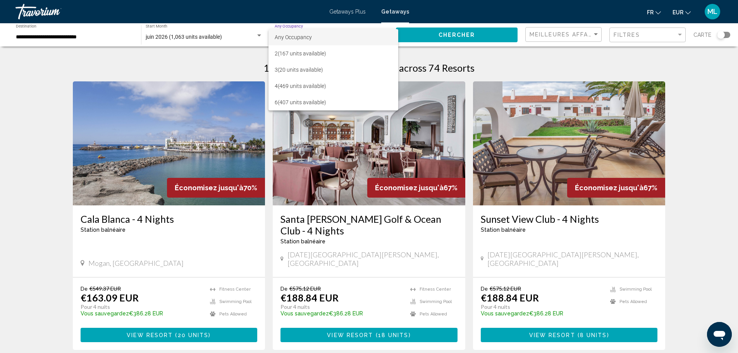
click at [568, 36] on div at bounding box center [369, 176] width 738 height 353
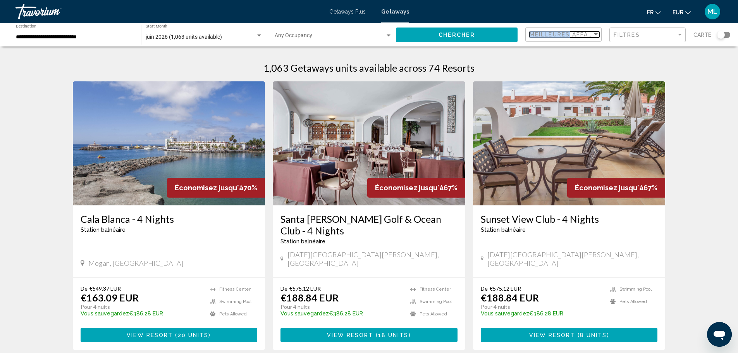
click at [569, 36] on span "Meilleures affaires" at bounding box center [566, 34] width 73 height 6
click at [572, 51] on span "Prix ​​le plus bas" at bounding box center [565, 51] width 70 height 16
click at [635, 34] on span "Filtres" at bounding box center [627, 35] width 26 height 6
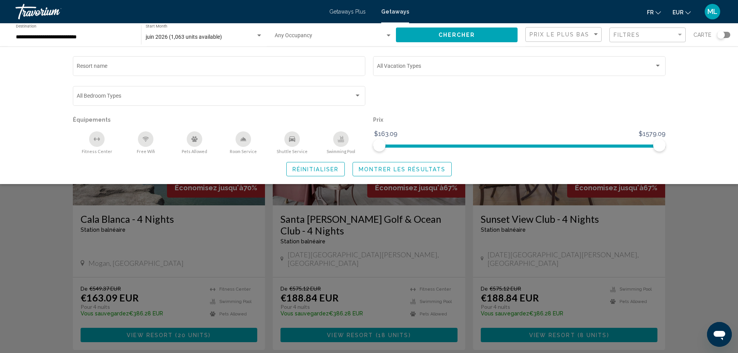
click at [559, 29] on div "Prix ​​le plus bas" at bounding box center [565, 35] width 70 height 14
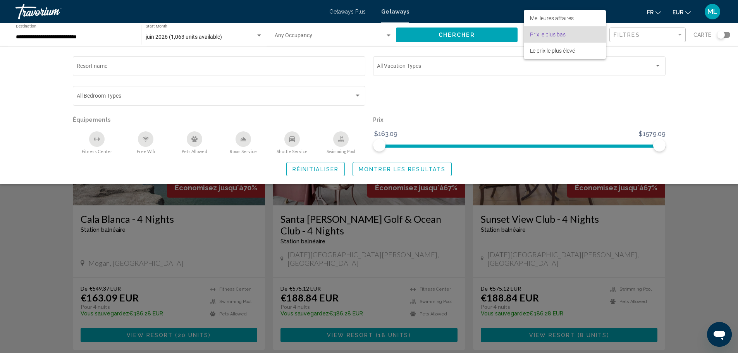
click at [445, 14] on div at bounding box center [369, 176] width 738 height 353
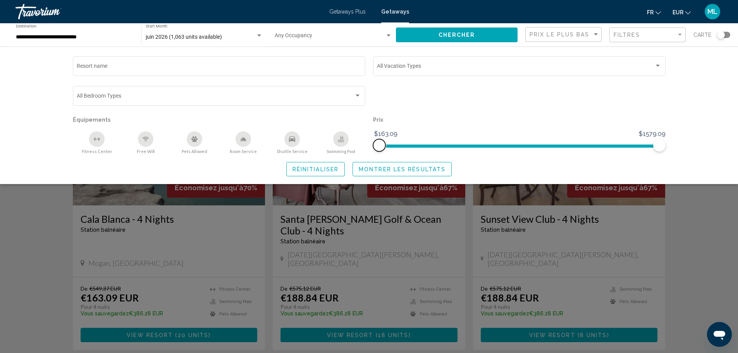
drag, startPoint x: 404, startPoint y: 147, endPoint x: 284, endPoint y: 146, distance: 120.2
click at [284, 146] on div "Resort name Vacation Types All Vacation Types Bedroom Types All Bedroom Types É…" at bounding box center [369, 105] width 601 height 100
click at [171, 107] on div "Bedroom Types All Bedroom Types" at bounding box center [219, 99] width 293 height 27
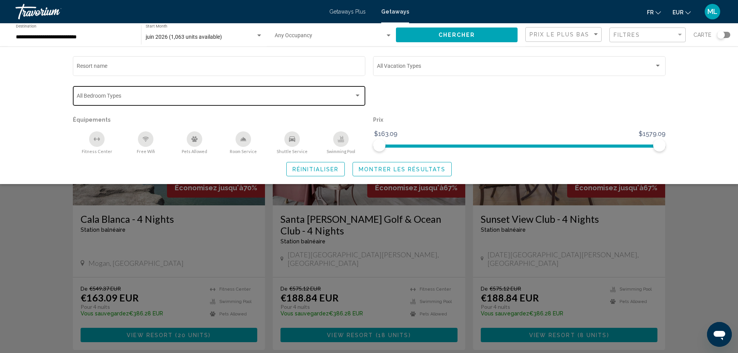
click at [169, 96] on span "Search widget" at bounding box center [216, 97] width 278 height 6
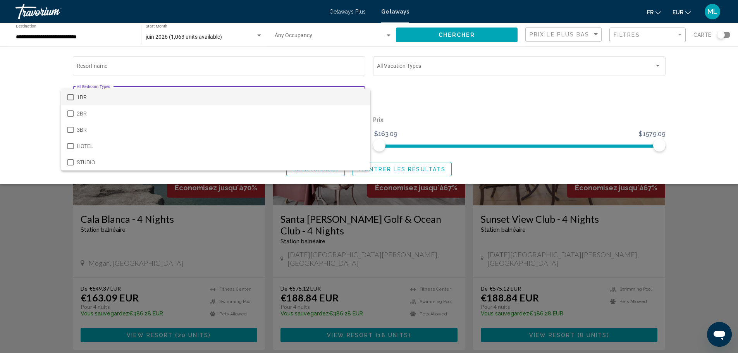
click at [172, 55] on div at bounding box center [369, 176] width 738 height 353
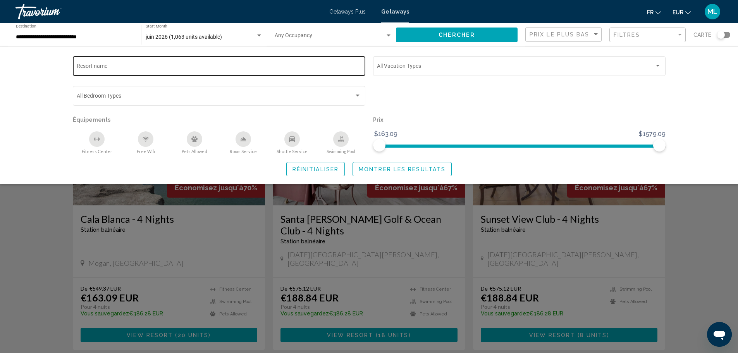
click at [172, 62] on div "Resort name" at bounding box center [219, 65] width 284 height 21
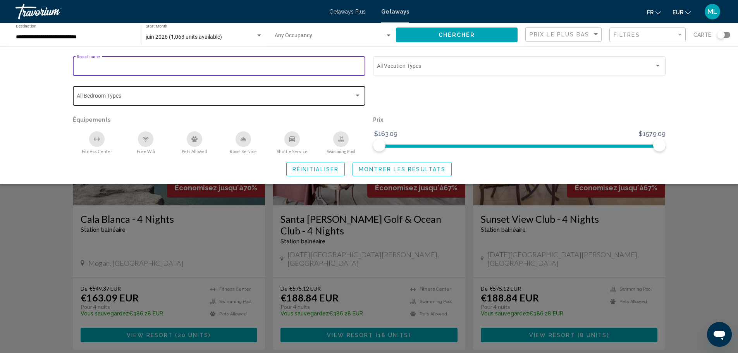
click at [158, 95] on span "Search widget" at bounding box center [216, 97] width 278 height 6
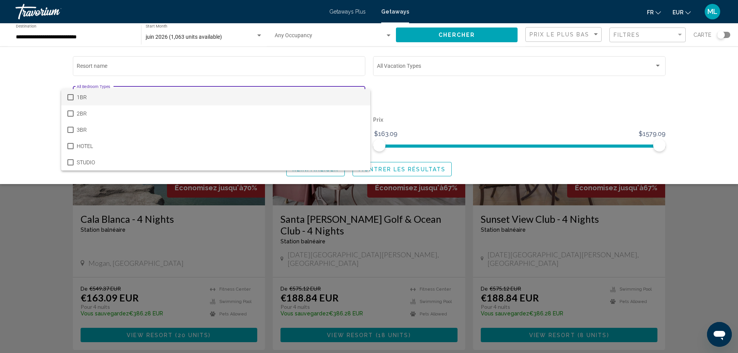
click at [13, 63] on div at bounding box center [369, 176] width 738 height 353
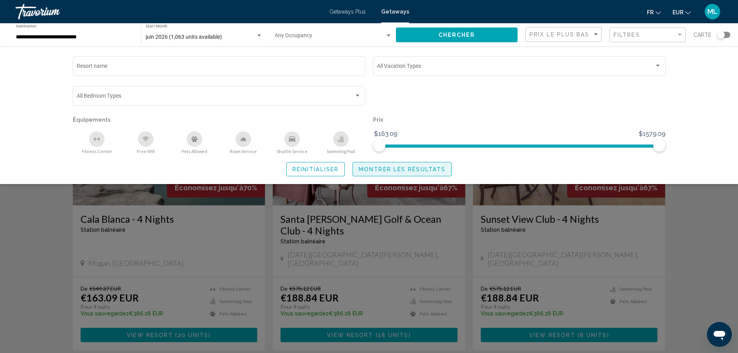
click at [408, 168] on span "Montrer les résultats" at bounding box center [402, 169] width 87 height 6
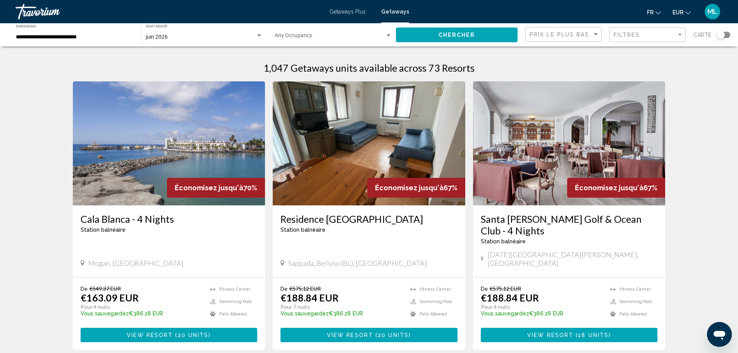
click at [346, 12] on span "Getaways Plus" at bounding box center [347, 12] width 36 height 6
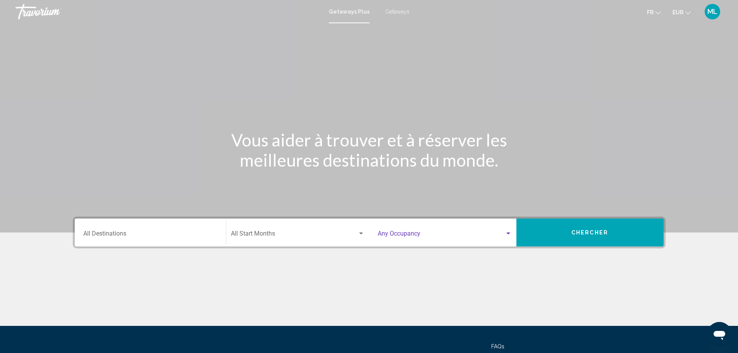
click at [409, 234] on span "Search widget" at bounding box center [441, 235] width 127 height 7
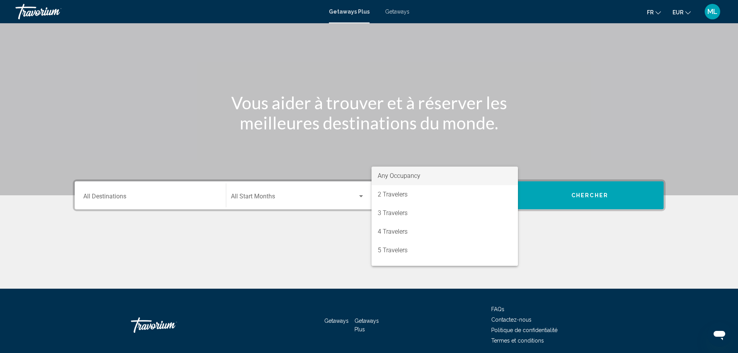
scroll to position [68, 0]
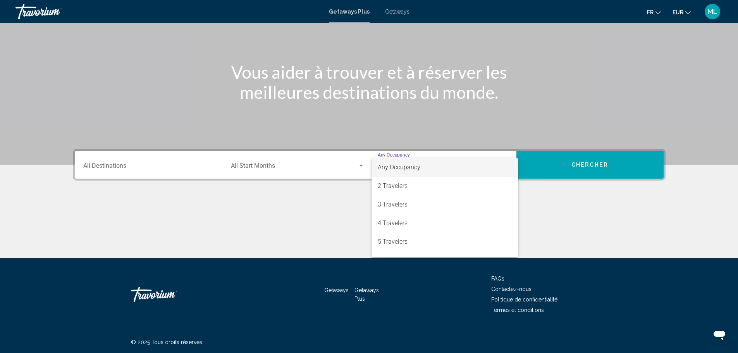
click at [254, 172] on div at bounding box center [369, 176] width 738 height 353
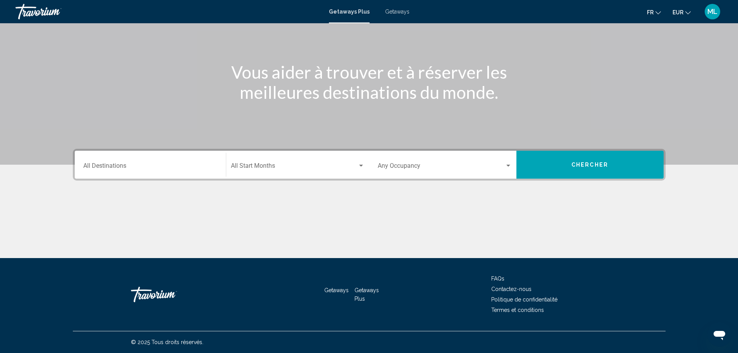
click at [253, 169] on span "Search widget" at bounding box center [294, 167] width 127 height 7
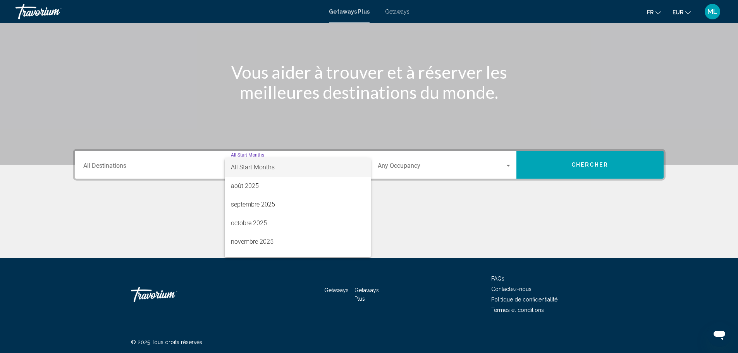
click at [176, 169] on div at bounding box center [369, 176] width 738 height 353
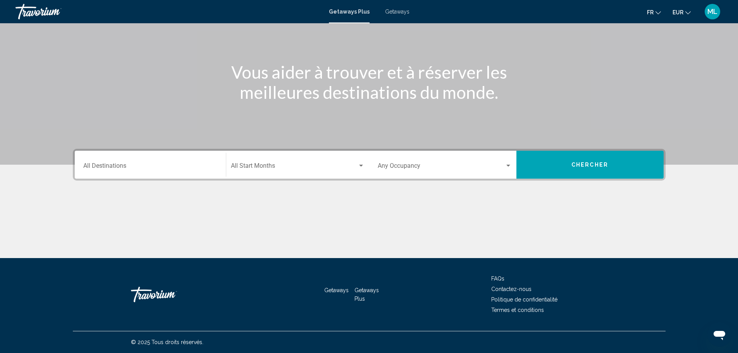
click at [176, 169] on input "Destination All Destinations" at bounding box center [150, 167] width 134 height 7
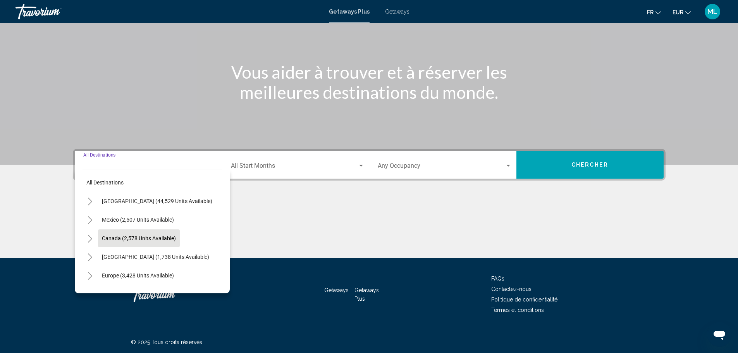
scroll to position [39, 0]
click at [135, 234] on span "Europe (3,428 units available)" at bounding box center [138, 237] width 72 height 6
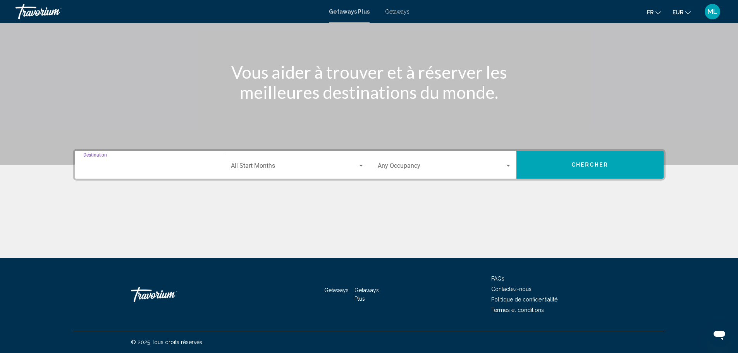
type input "**********"
click at [481, 163] on div "Occupancy Any Occupancy" at bounding box center [445, 165] width 134 height 24
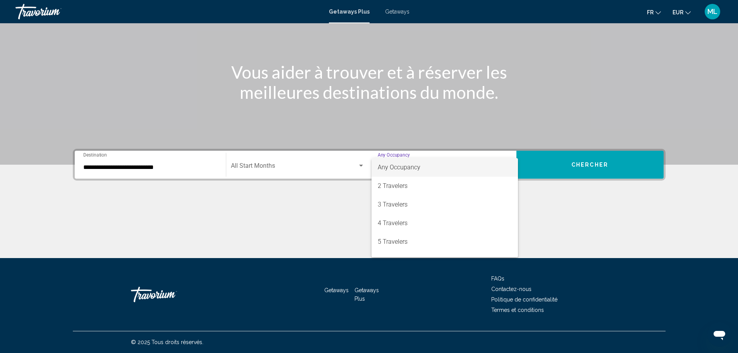
click at [467, 165] on span "Any Occupancy" at bounding box center [445, 167] width 134 height 19
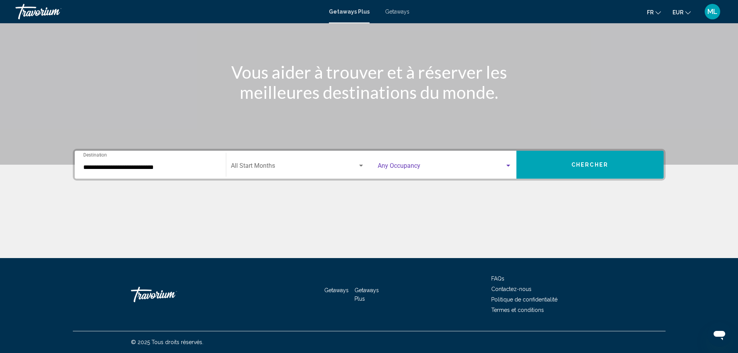
click at [579, 159] on button "Chercher" at bounding box center [590, 165] width 147 height 28
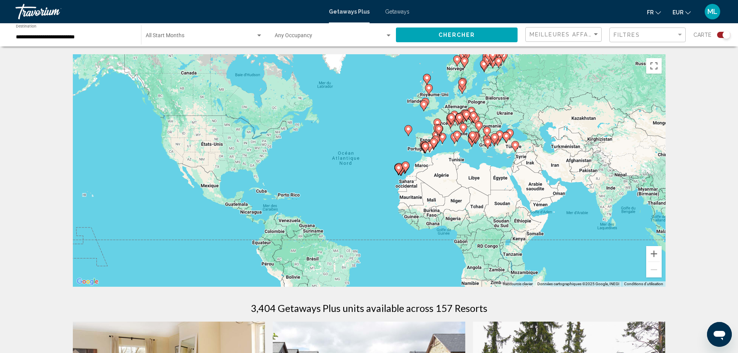
click at [589, 29] on div "Meilleures affaires" at bounding box center [565, 35] width 70 height 14
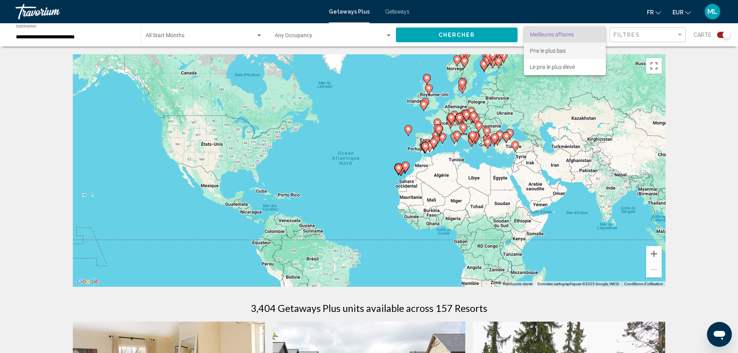
click at [569, 52] on span "Prix ​​le plus bas" at bounding box center [565, 51] width 70 height 16
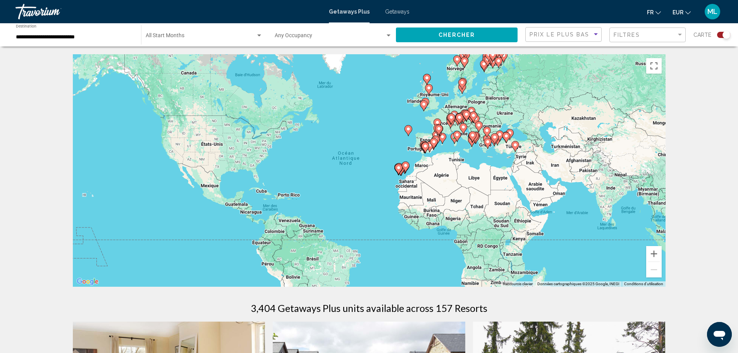
click at [469, 36] on span "Chercher" at bounding box center [457, 35] width 37 height 6
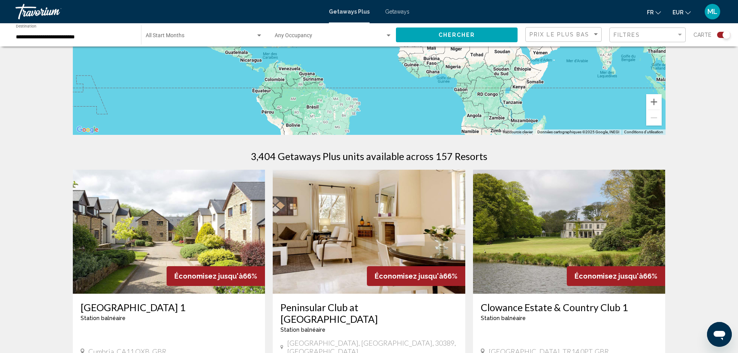
scroll to position [199, 0]
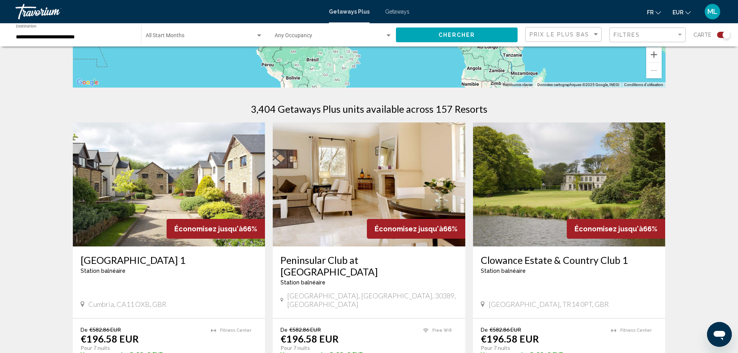
click at [191, 178] on img "Main content" at bounding box center [169, 184] width 193 height 124
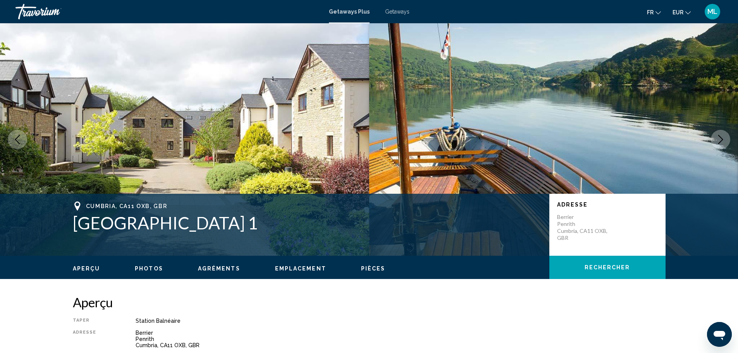
click at [723, 136] on icon "Next image" at bounding box center [720, 139] width 9 height 9
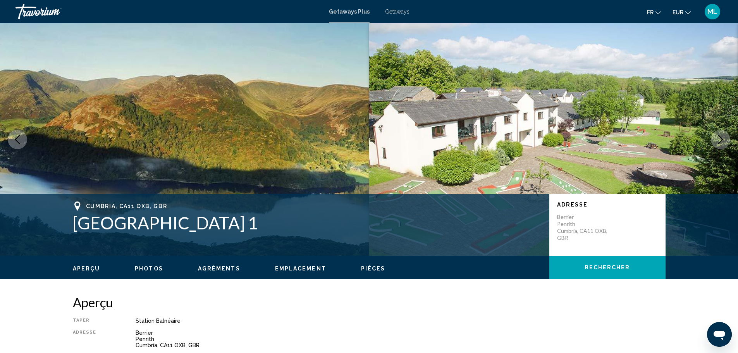
click at [723, 136] on icon "Next image" at bounding box center [720, 139] width 9 height 9
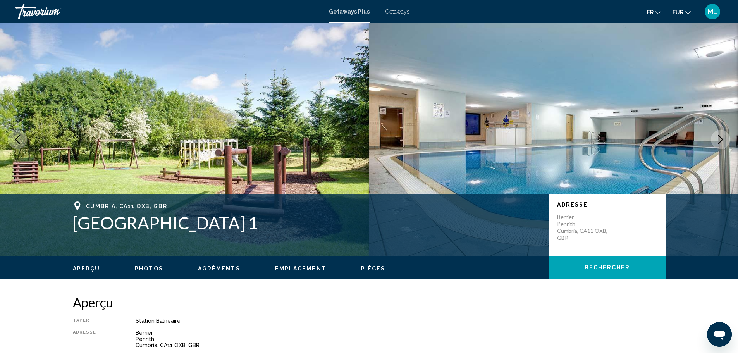
click at [723, 136] on icon "Next image" at bounding box center [720, 139] width 9 height 9
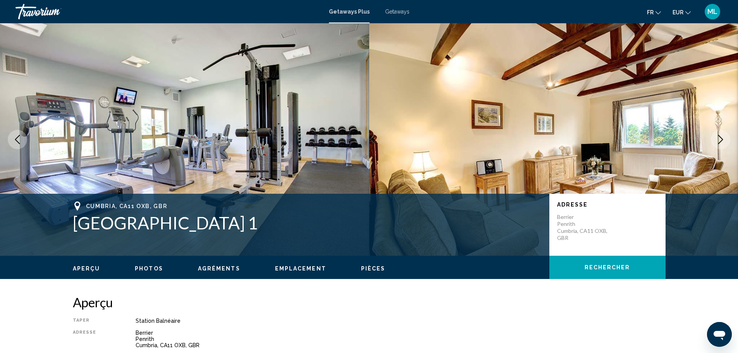
click at [723, 136] on icon "Next image" at bounding box center [720, 139] width 9 height 9
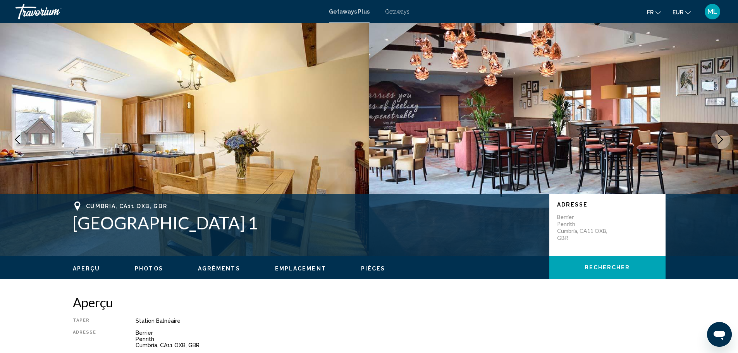
click at [723, 136] on icon "Next image" at bounding box center [720, 139] width 9 height 9
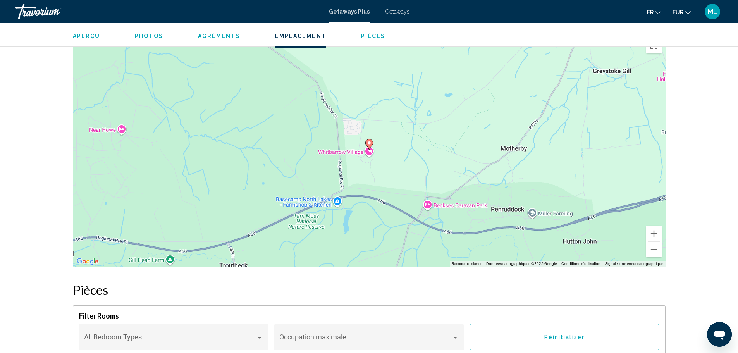
scroll to position [930, 0]
click at [422, 152] on div "Pour activer le glissement avec le clavier, appuyez sur Alt+Entrée. Une fois ce…" at bounding box center [369, 150] width 593 height 233
click at [656, 231] on button "Zoom avant" at bounding box center [654, 234] width 16 height 16
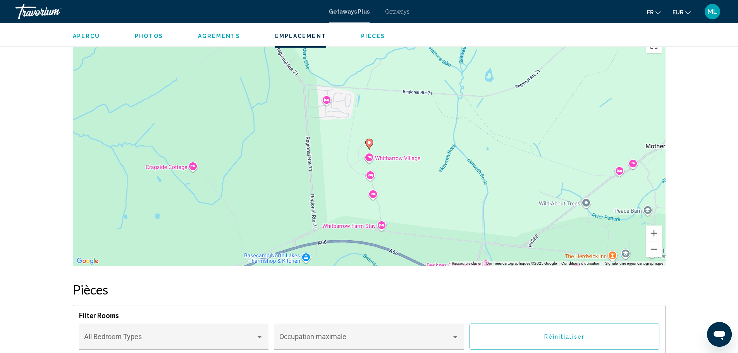
click at [659, 241] on button "Zoom arrière" at bounding box center [654, 249] width 16 height 16
click at [658, 241] on button "Zoom arrière" at bounding box center [654, 249] width 16 height 16
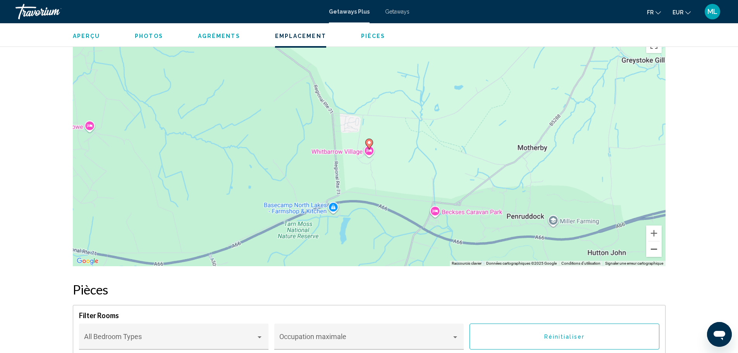
click at [658, 241] on button "Zoom arrière" at bounding box center [654, 249] width 16 height 16
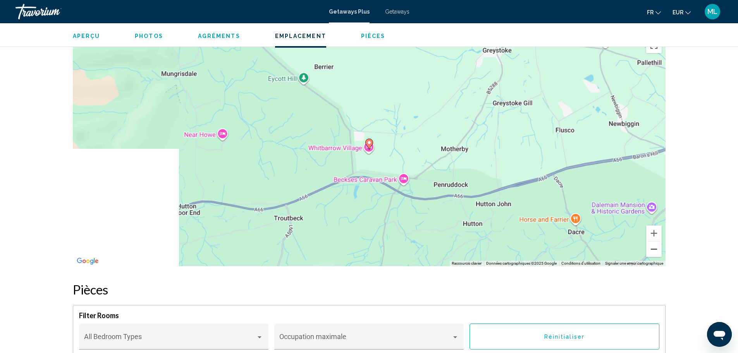
click at [658, 241] on button "Zoom arrière" at bounding box center [654, 249] width 16 height 16
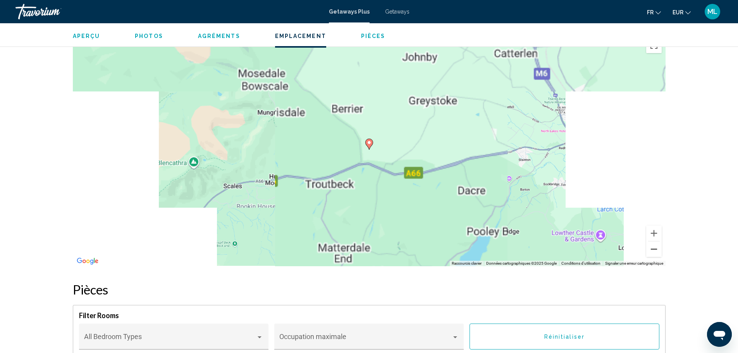
click at [658, 241] on button "Zoom arrière" at bounding box center [654, 249] width 16 height 16
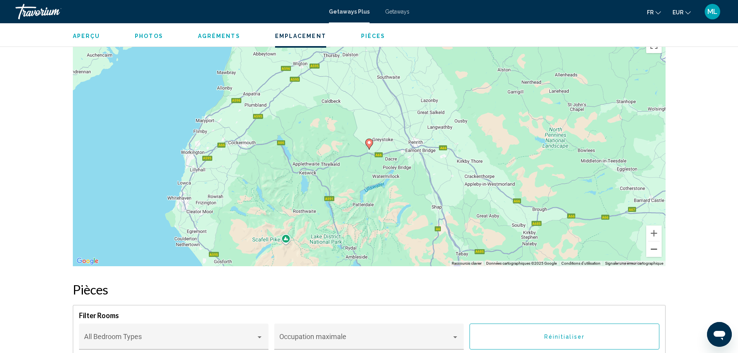
click at [658, 241] on button "Zoom arrière" at bounding box center [654, 249] width 16 height 16
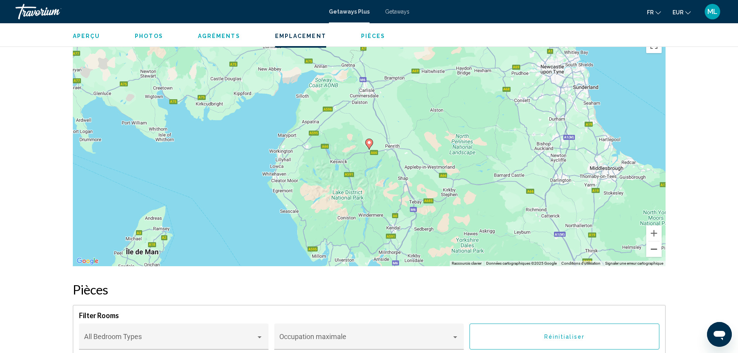
click at [658, 241] on button "Zoom arrière" at bounding box center [654, 249] width 16 height 16
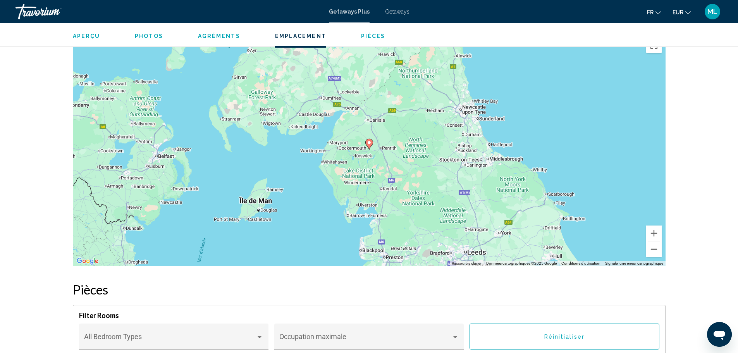
click at [658, 241] on button "Zoom arrière" at bounding box center [654, 249] width 16 height 16
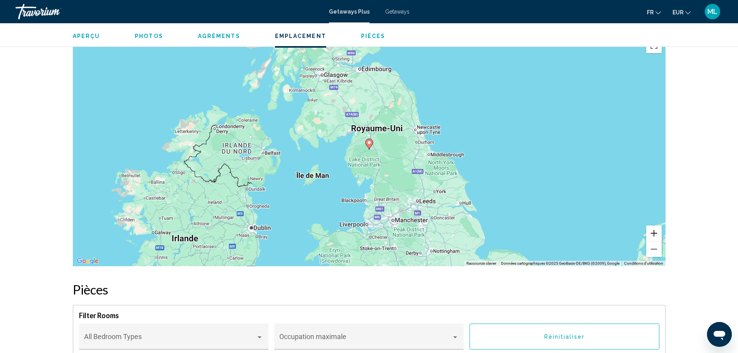
click at [653, 226] on button "Zoom avant" at bounding box center [654, 234] width 16 height 16
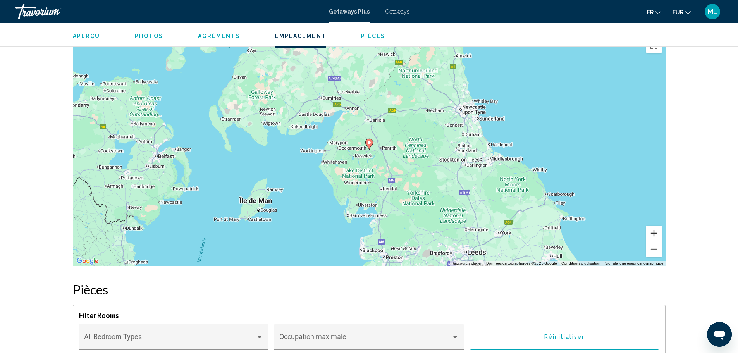
click at [653, 226] on button "Zoom avant" at bounding box center [654, 234] width 16 height 16
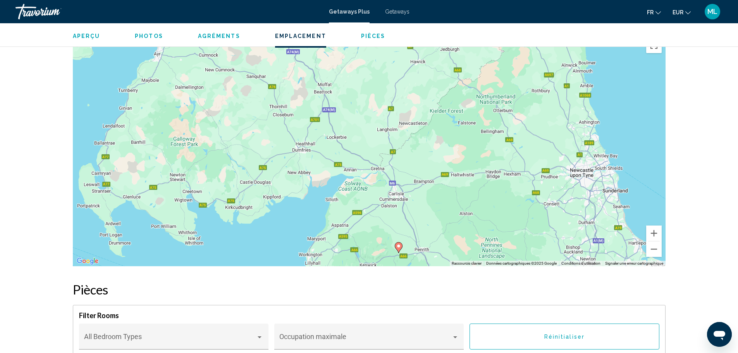
drag, startPoint x: 484, startPoint y: 154, endPoint x: 513, endPoint y: 243, distance: 93.6
click at [513, 243] on div "Pour activer le glissement avec le clavier, appuyez sur Alt+Entrée. Une fois ce…" at bounding box center [369, 150] width 593 height 233
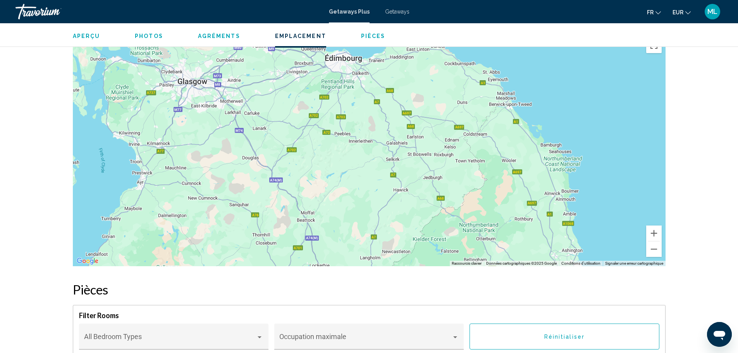
drag, startPoint x: 441, startPoint y: 97, endPoint x: 424, endPoint y: 227, distance: 131.0
click at [424, 227] on div "Pour activer le glissement avec le clavier, appuyez sur Alt+Entrée. Une fois ce…" at bounding box center [369, 150] width 593 height 233
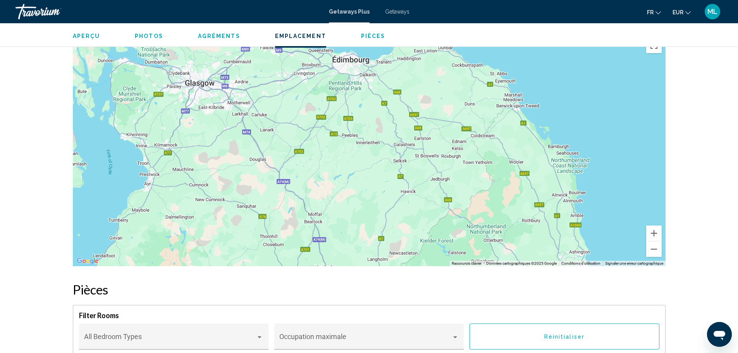
click at [420, 228] on div "Pour activer le glissement avec le clavier, appuyez sur Alt+Entrée. Une fois ce…" at bounding box center [369, 150] width 593 height 233
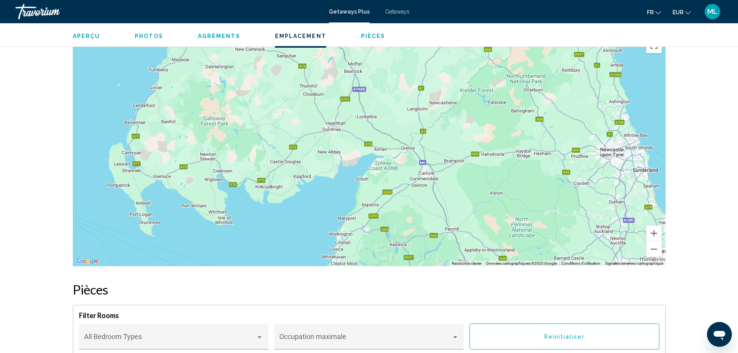
drag, startPoint x: 394, startPoint y: 147, endPoint x: 434, endPoint y: -3, distance: 155.7
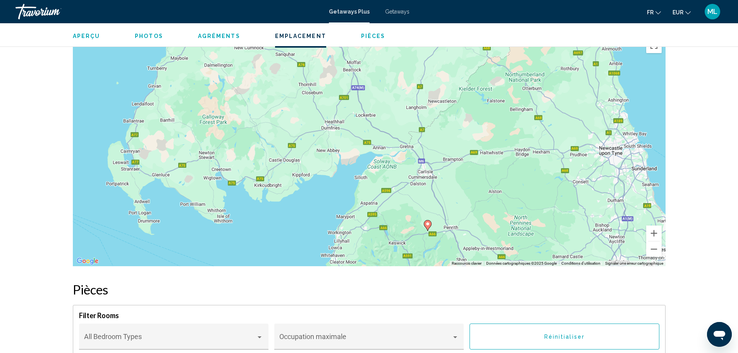
drag, startPoint x: 534, startPoint y: 159, endPoint x: 476, endPoint y: 130, distance: 64.7
click at [477, 132] on div "Pour activer le glissement avec le clavier, appuyez sur Alt+Entrée. Une fois ce…" at bounding box center [369, 150] width 593 height 233
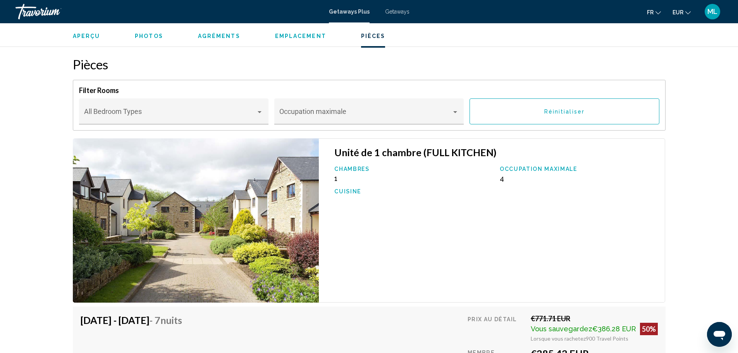
scroll to position [1240, 0]
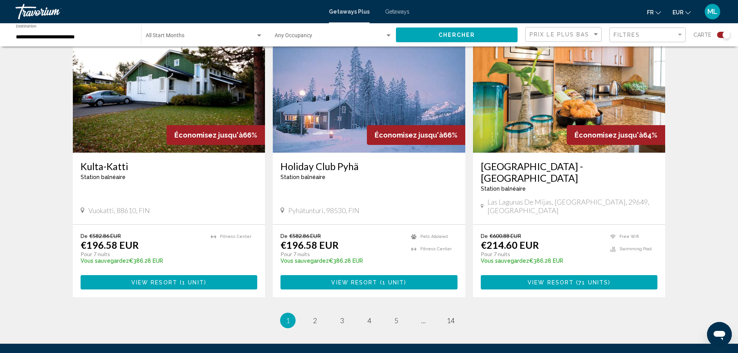
scroll to position [1174, 0]
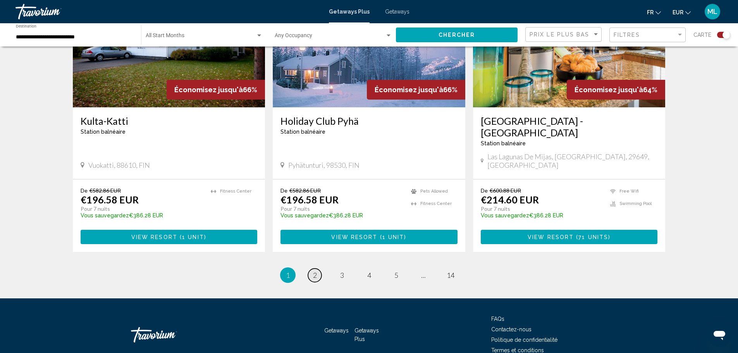
click at [317, 269] on link "page 2" at bounding box center [315, 276] width 14 height 14
